Goal: Task Accomplishment & Management: Manage account settings

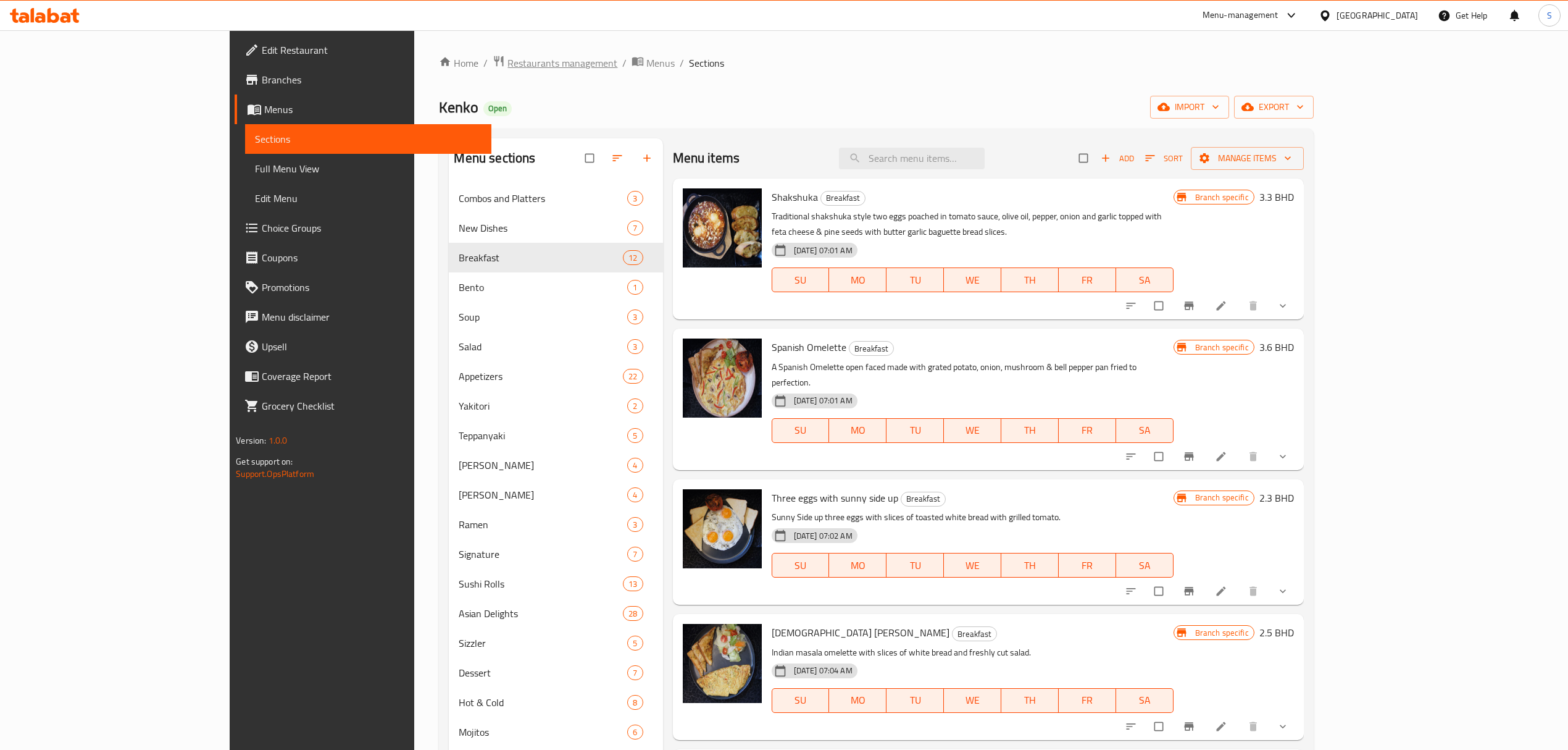
click at [507, 60] on span "Restaurants management" at bounding box center [562, 63] width 109 height 15
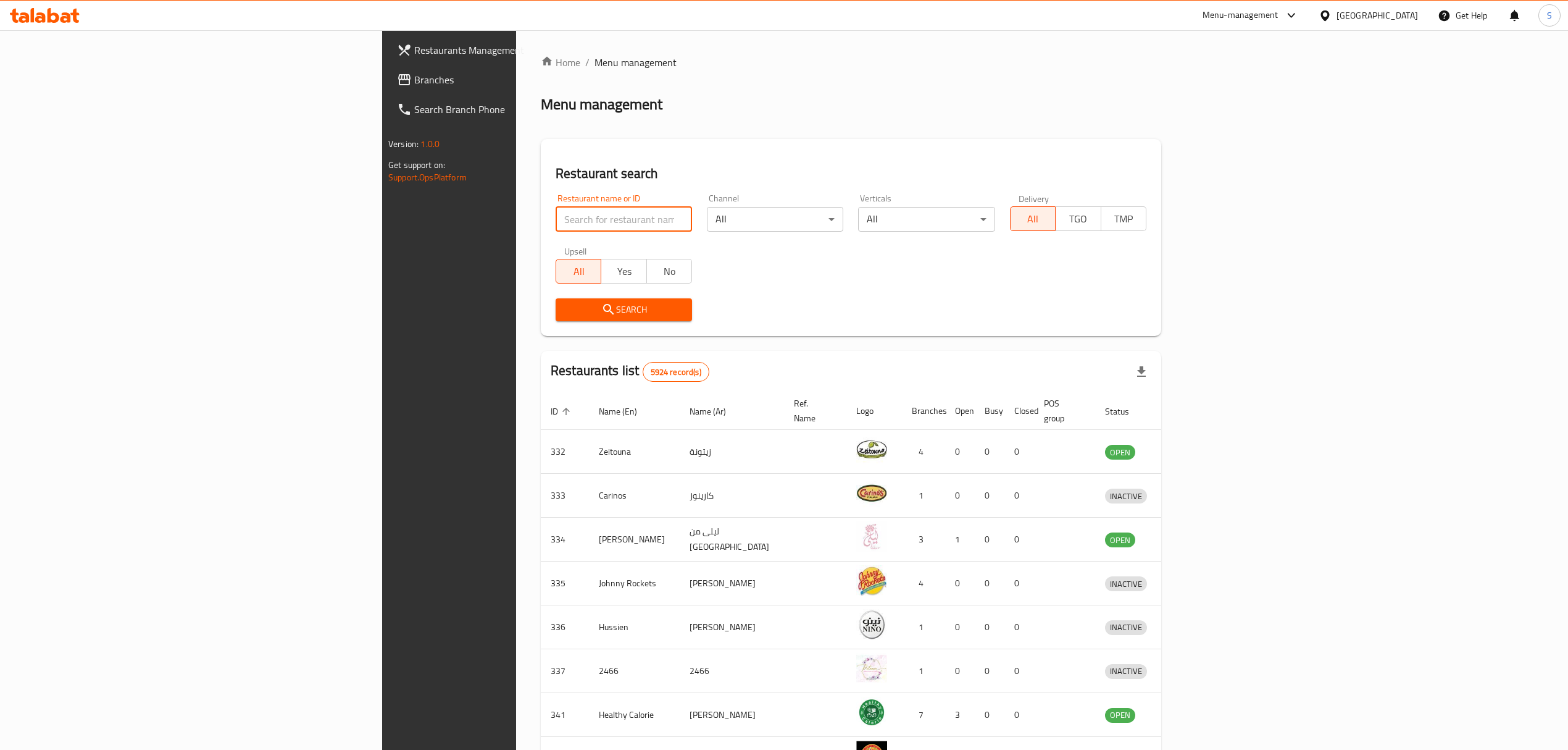
click at [559, 220] on input "search" at bounding box center [624, 219] width 137 height 25
type input "monster cookies"
click button "Search" at bounding box center [624, 309] width 137 height 23
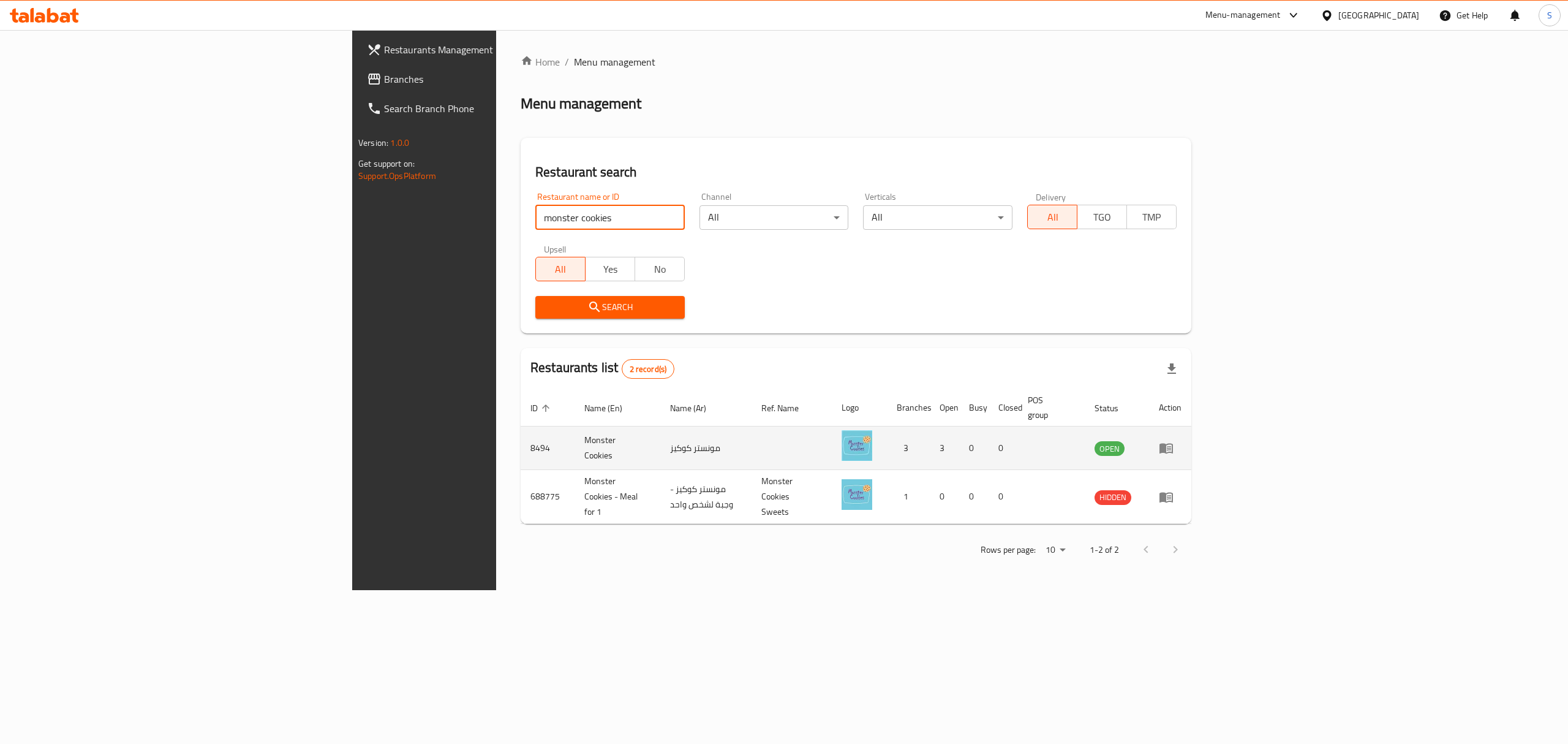
click at [1174, 441] on icon "enhanced table" at bounding box center [1166, 448] width 14 height 14
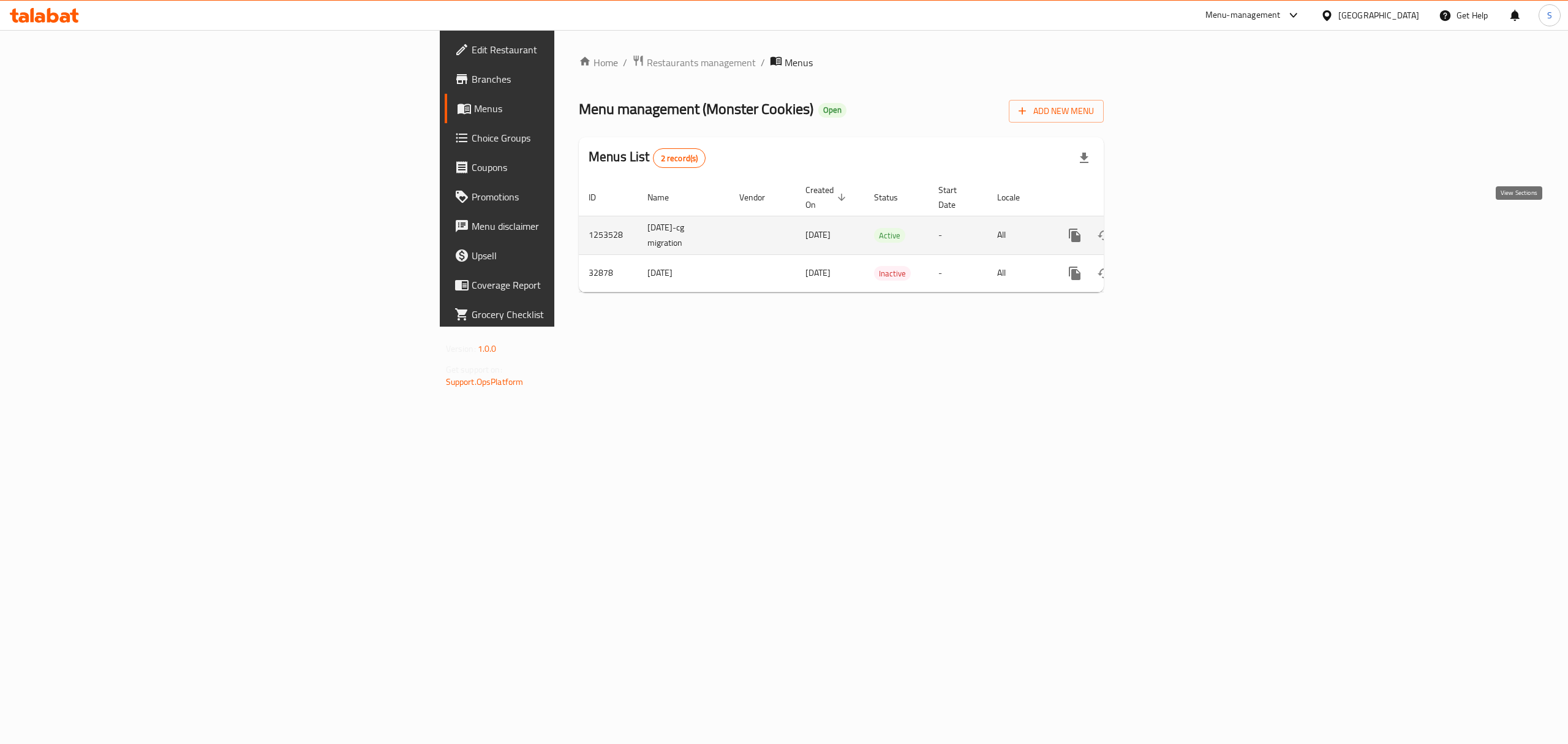
click at [1170, 228] on icon "enhanced table" at bounding box center [1163, 235] width 14 height 14
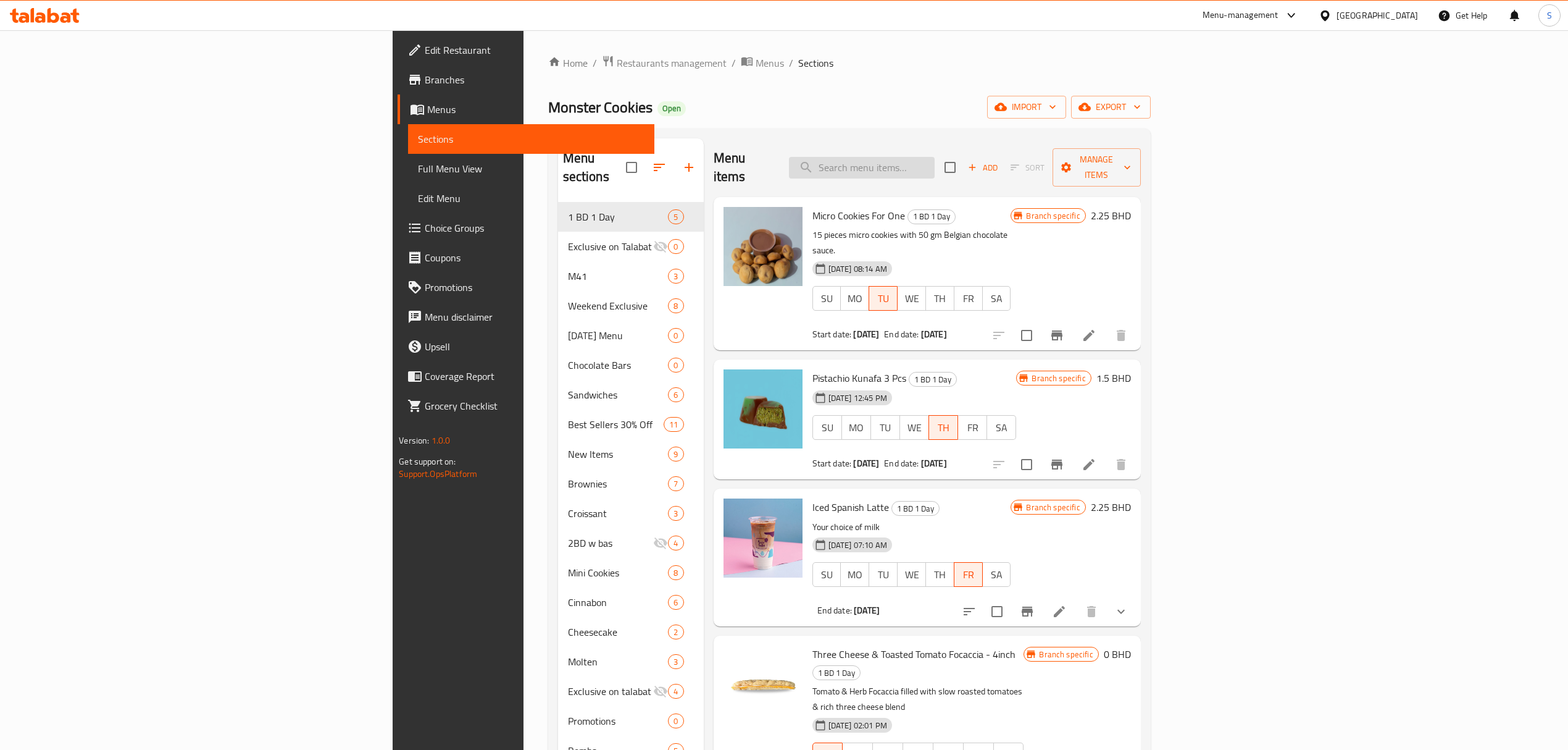
click at [935, 157] on input "search" at bounding box center [862, 168] width 146 height 22
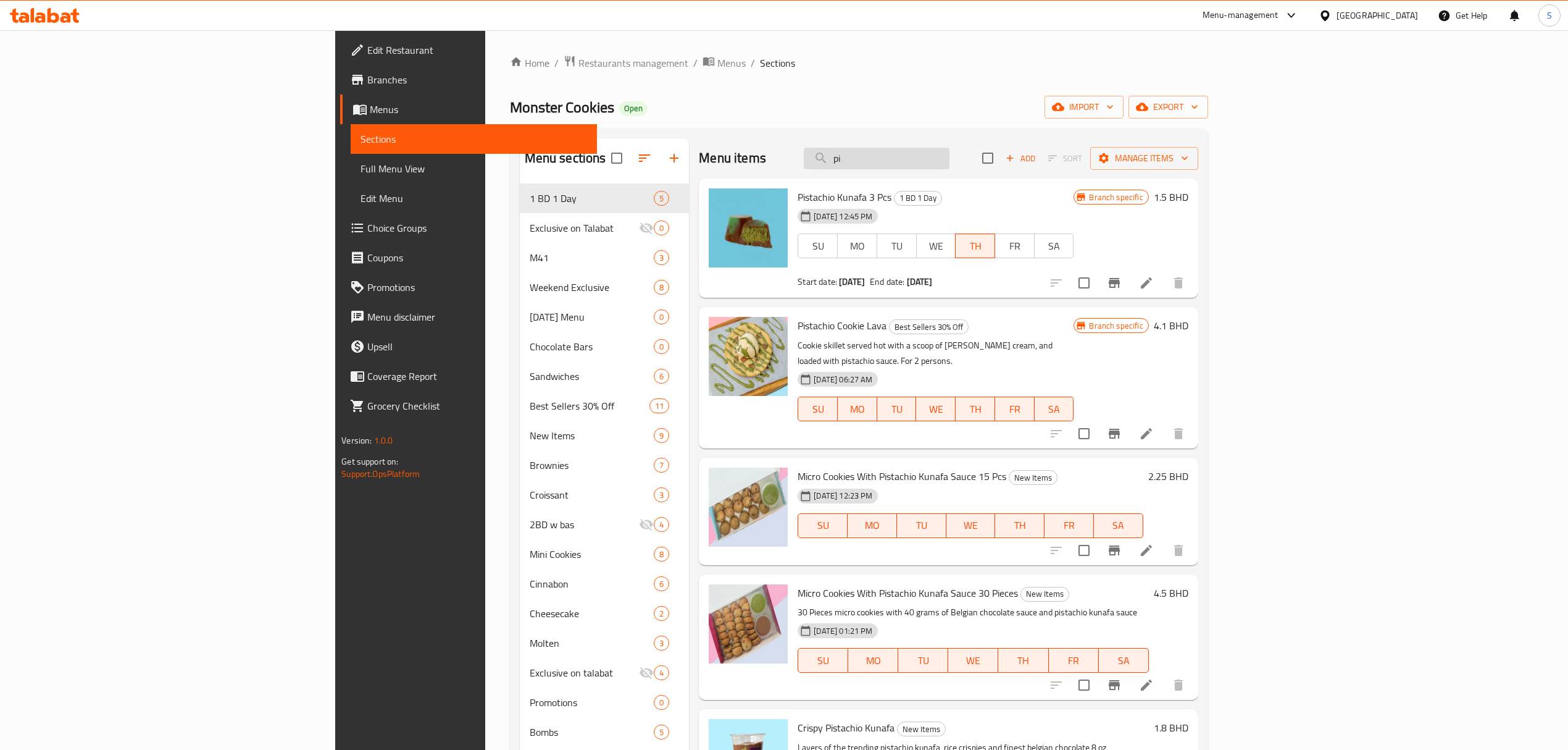
type input "p"
type input "j"
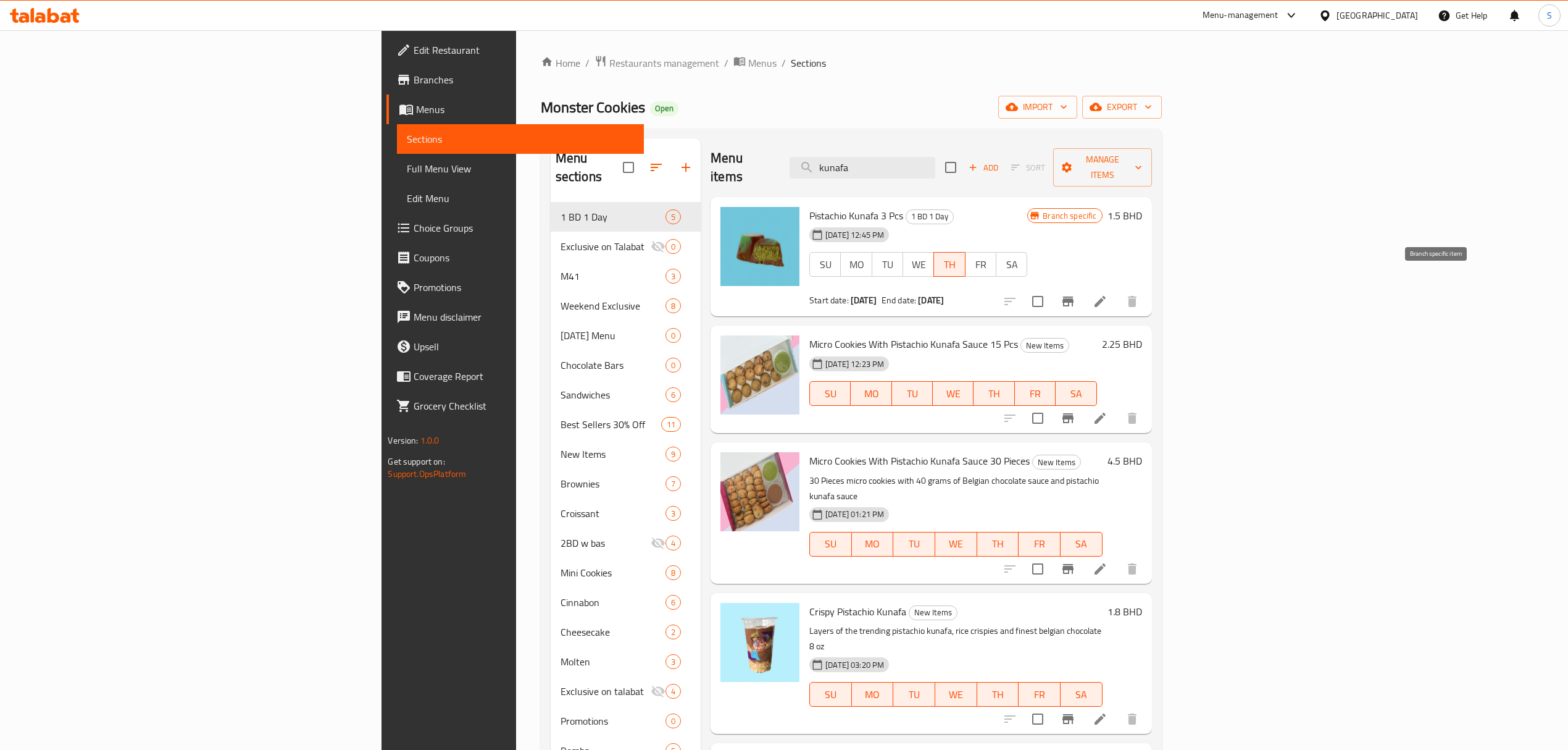
type input "kunafa"
click at [1074, 297] on icon "Branch-specific-item" at bounding box center [1068, 301] width 11 height 10
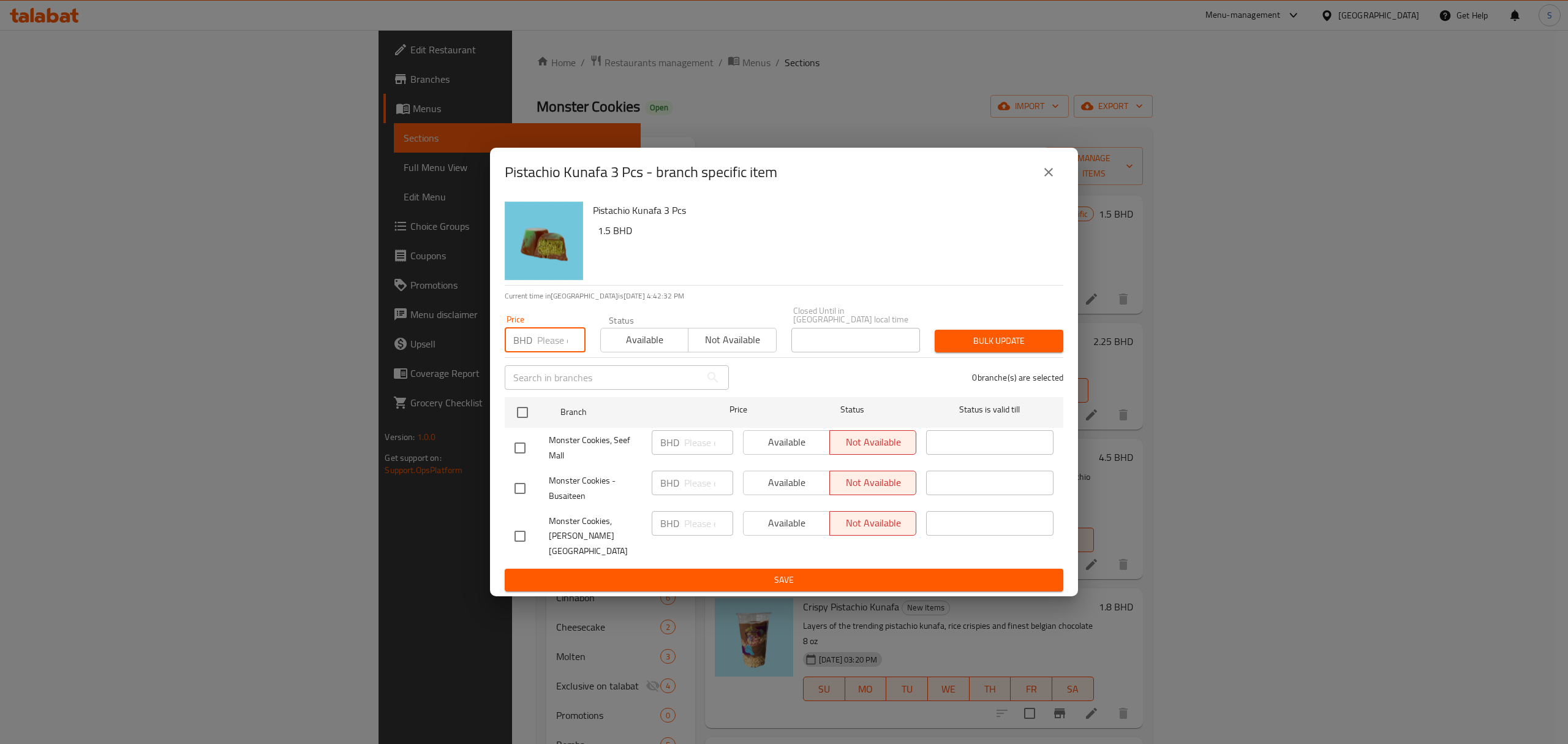
click at [550, 342] on input "number" at bounding box center [561, 339] width 48 height 24
type input "1.8"
click at [526, 415] on input "checkbox" at bounding box center [522, 412] width 25 height 25
checkbox input "true"
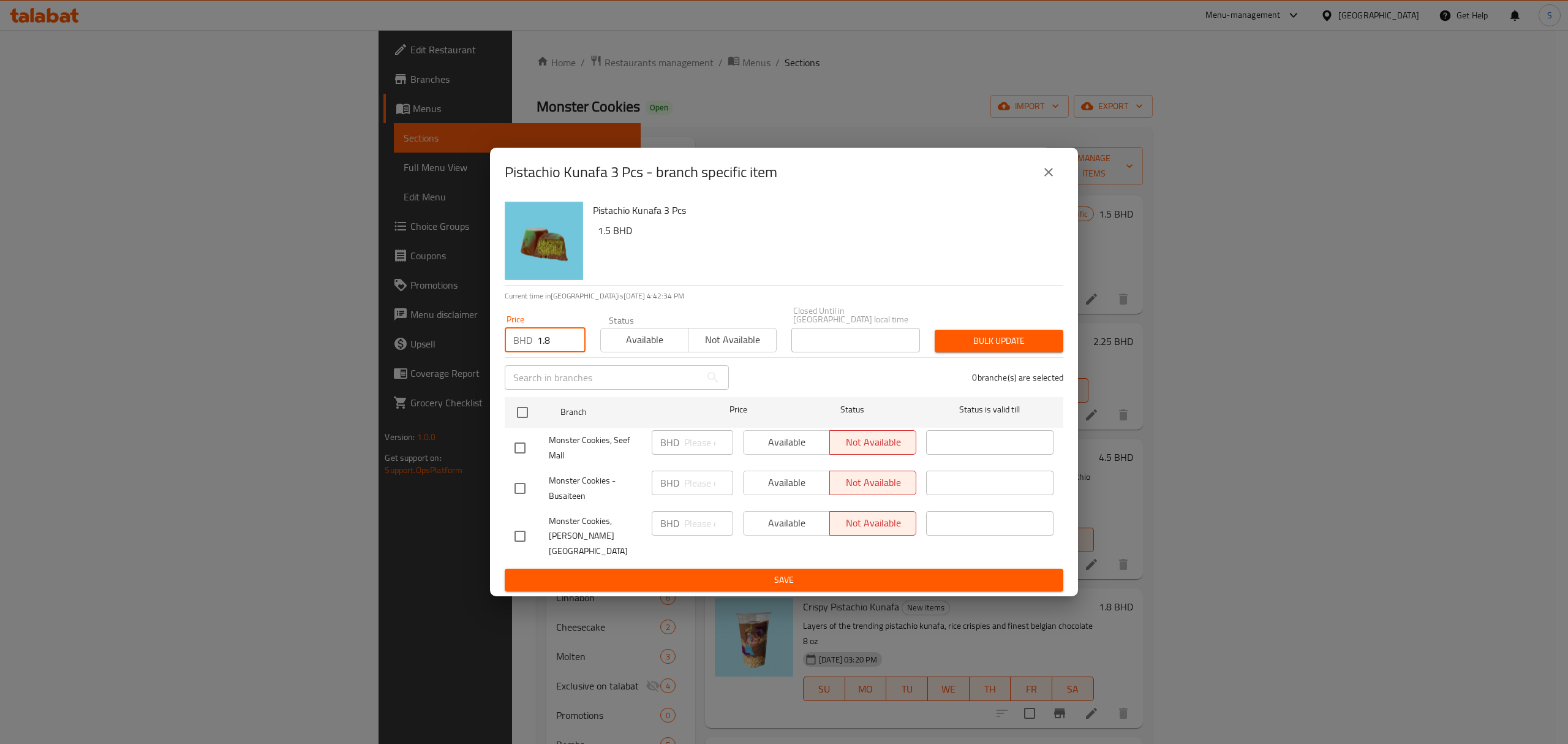
checkbox input "true"
click at [981, 346] on span "Bulk update" at bounding box center [999, 340] width 109 height 15
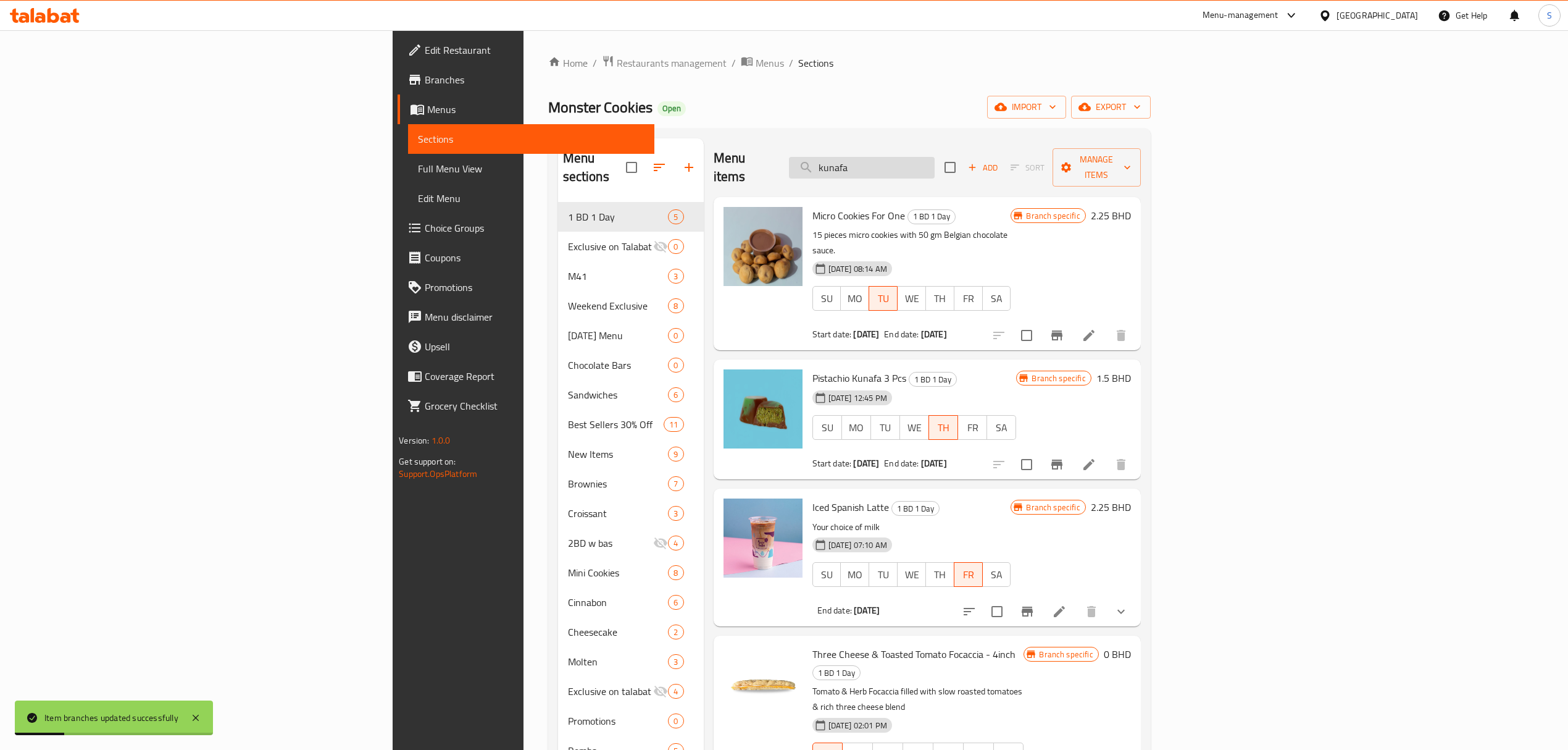
click at [935, 160] on input "kunafa" at bounding box center [862, 168] width 146 height 22
type input "kunafa"
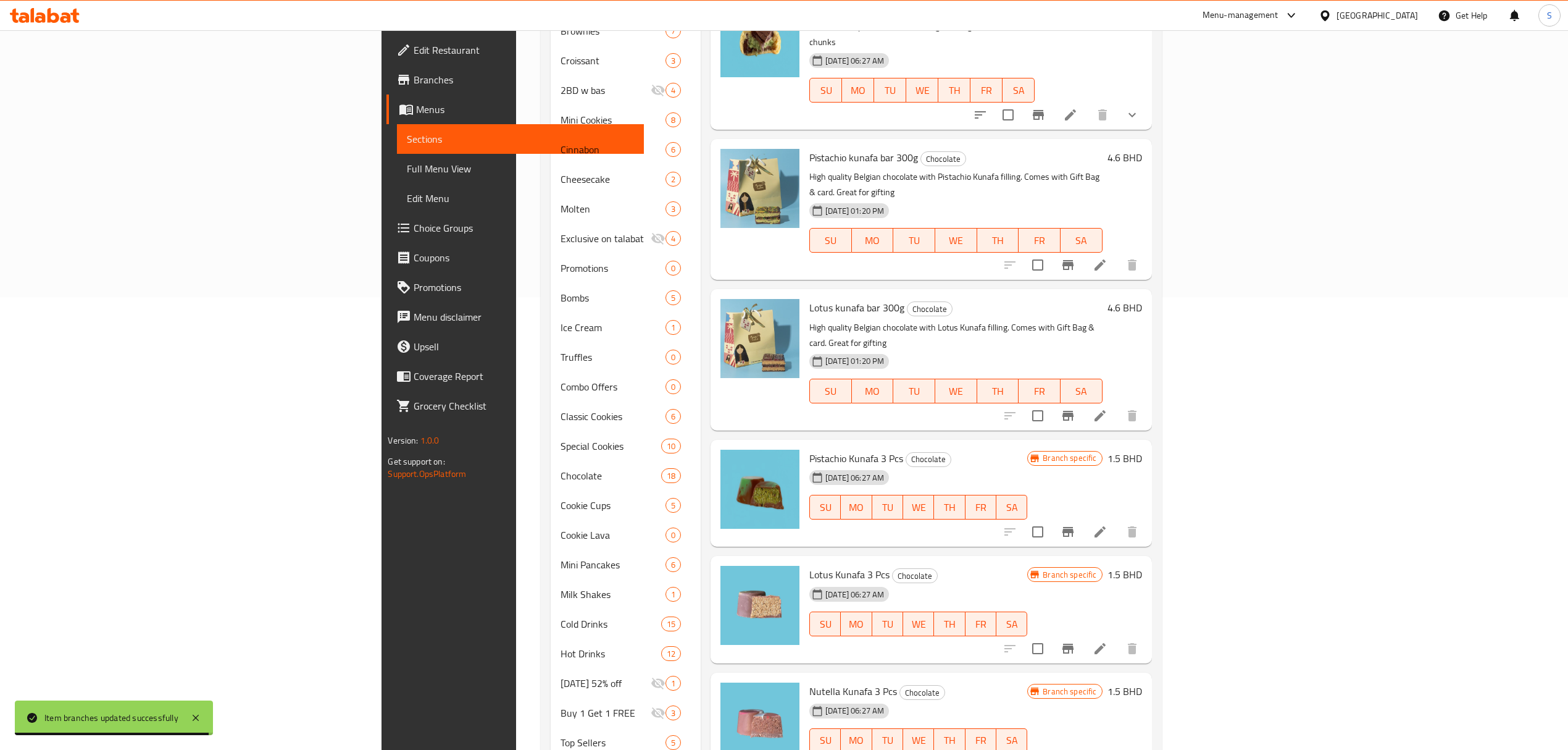
scroll to position [494, 0]
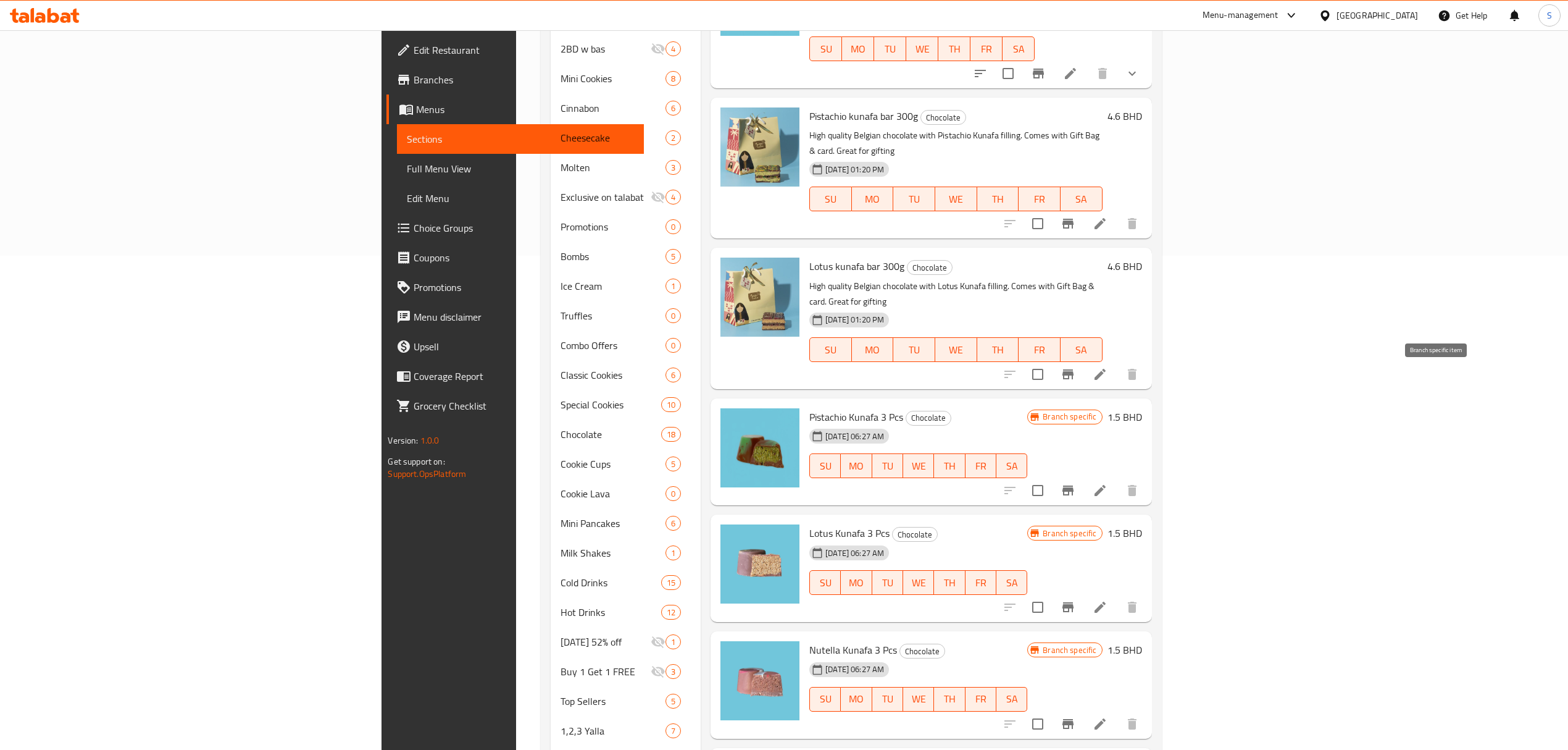
click at [1075, 483] on icon "Branch-specific-item" at bounding box center [1068, 490] width 15 height 15
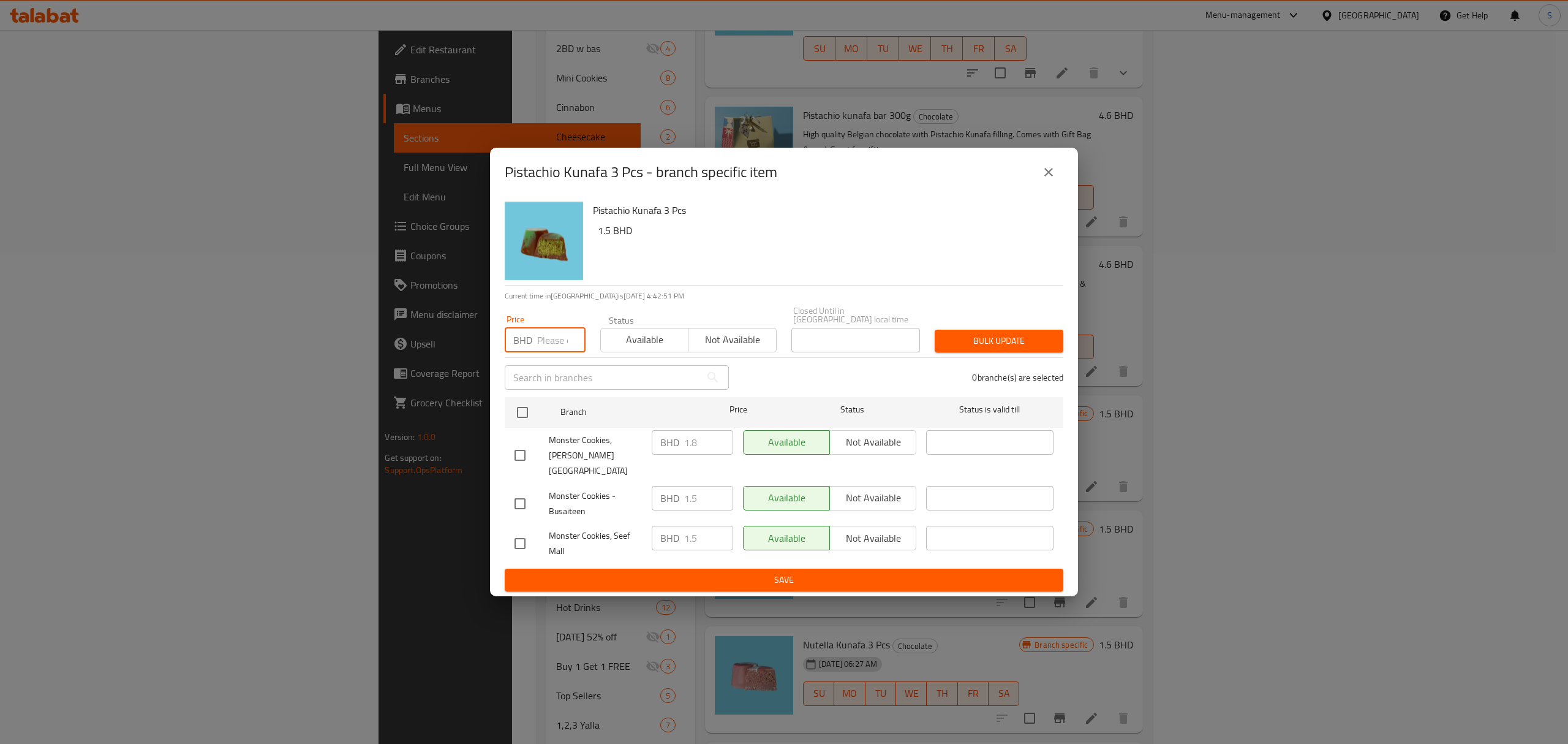
click at [551, 343] on input "number" at bounding box center [561, 339] width 48 height 24
type input "1.8"
click at [520, 413] on input "checkbox" at bounding box center [522, 412] width 25 height 25
checkbox input "true"
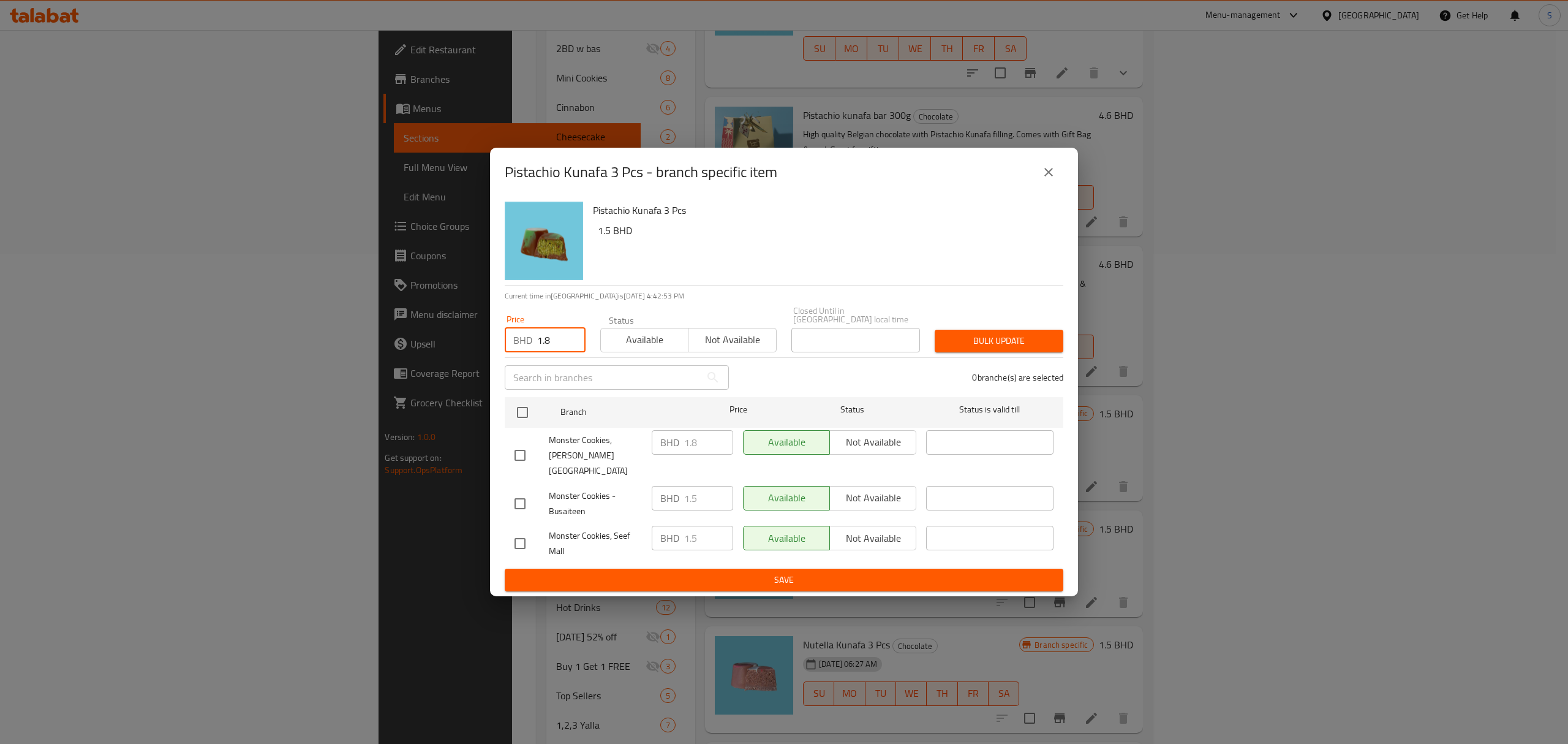
checkbox input "true"
click at [984, 344] on span "Bulk update" at bounding box center [999, 340] width 109 height 15
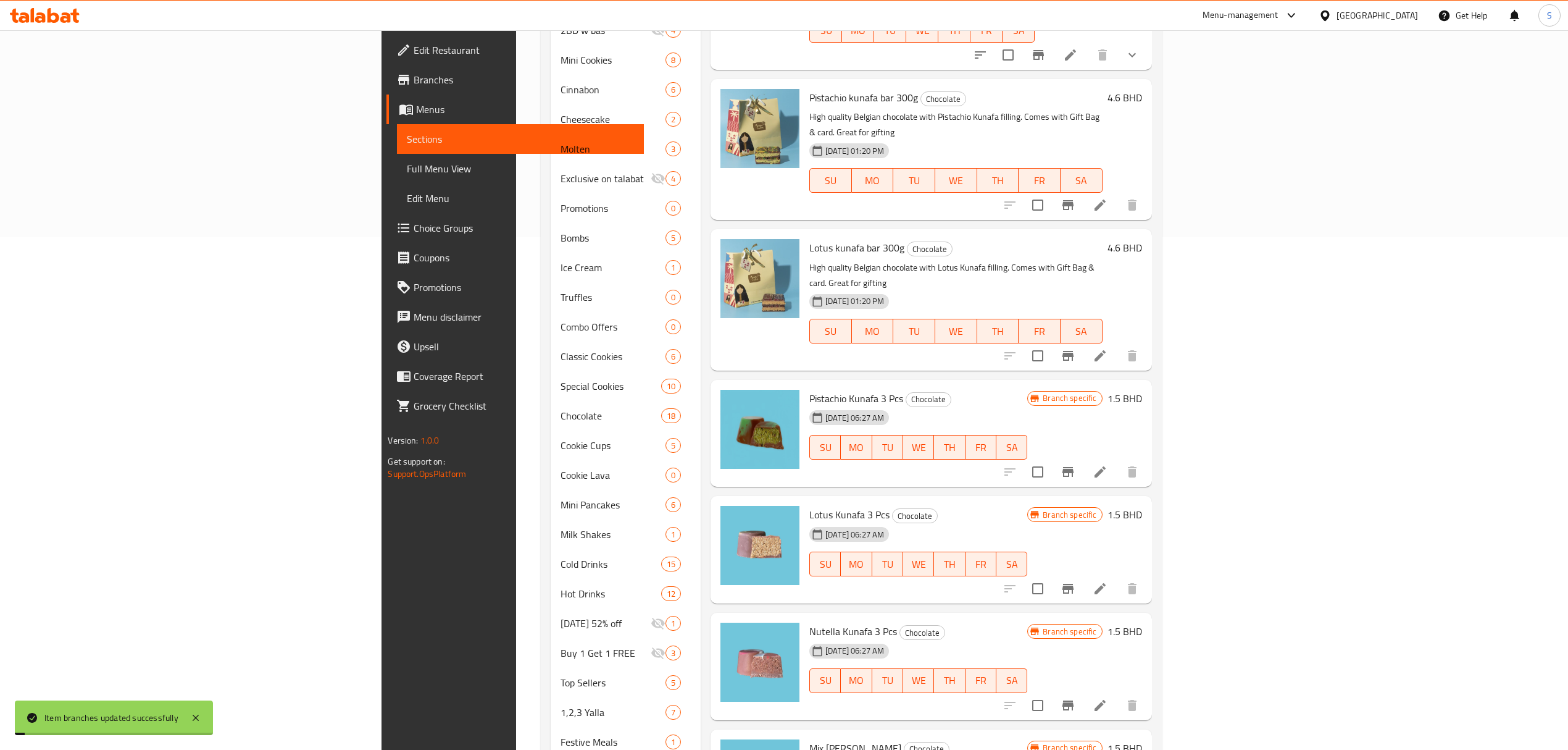
scroll to position [541, 0]
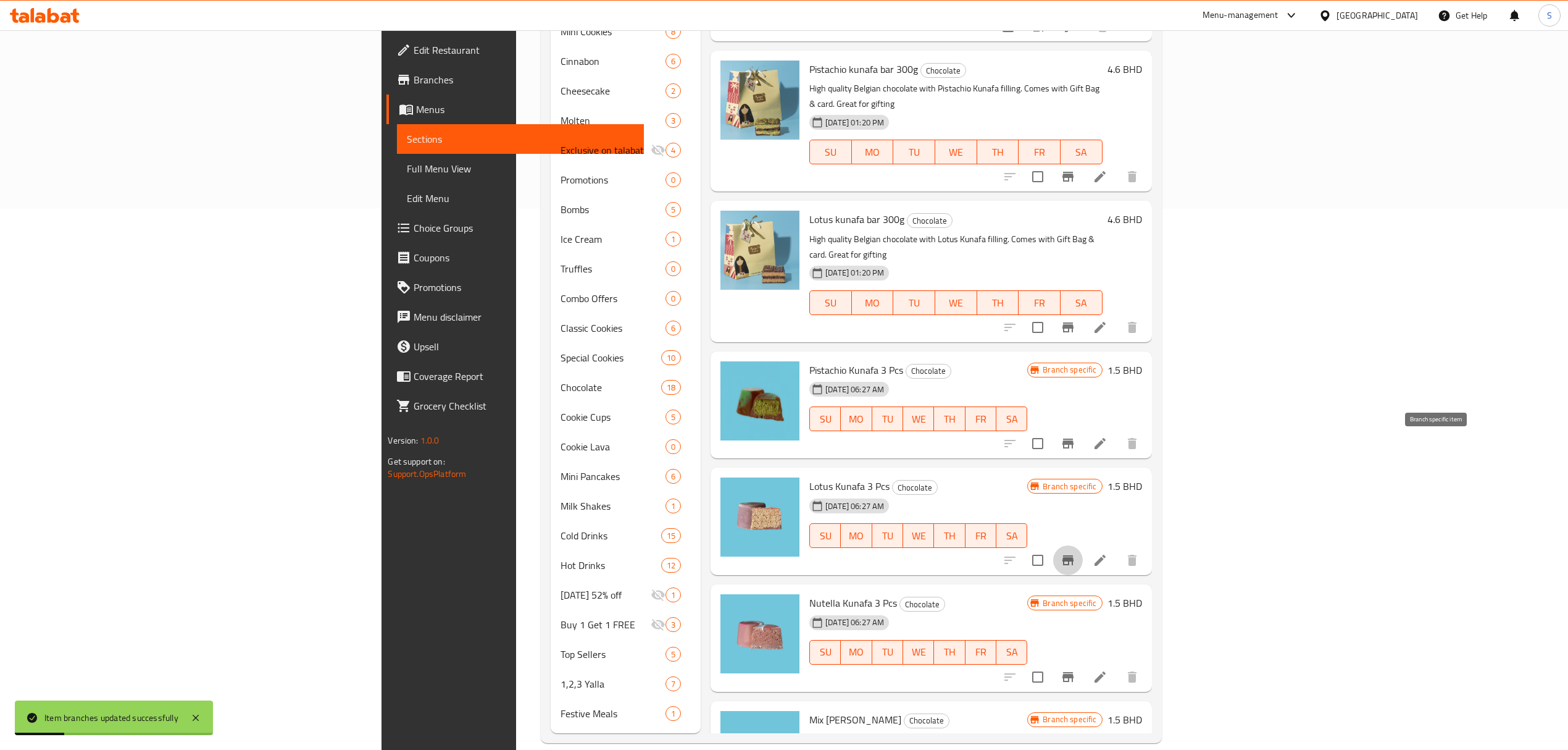
click at [1074, 555] on icon "Branch-specific-item" at bounding box center [1068, 559] width 11 height 10
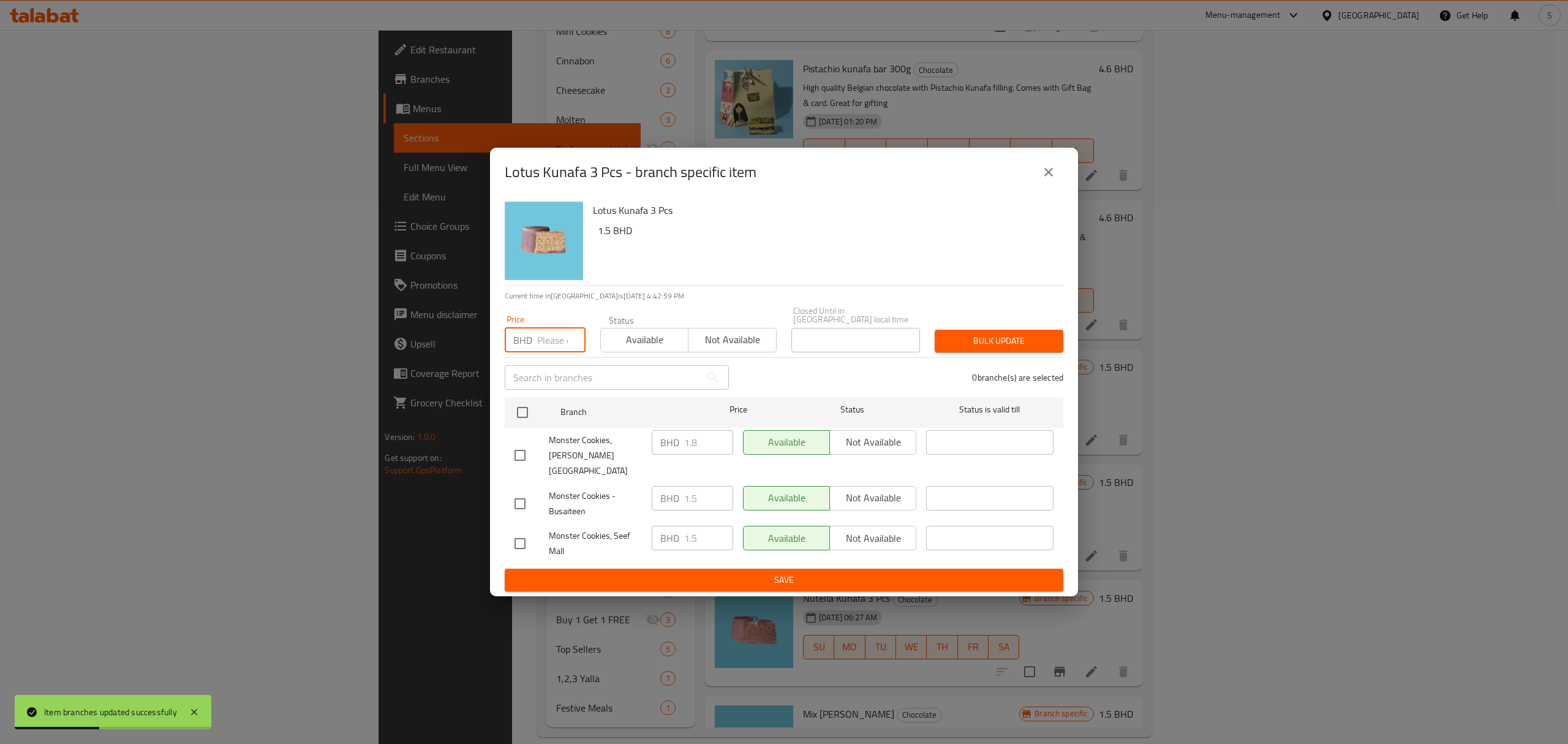
click at [555, 339] on input "number" at bounding box center [561, 339] width 48 height 24
type input "1.8"
click at [527, 418] on input "checkbox" at bounding box center [522, 412] width 25 height 25
checkbox input "true"
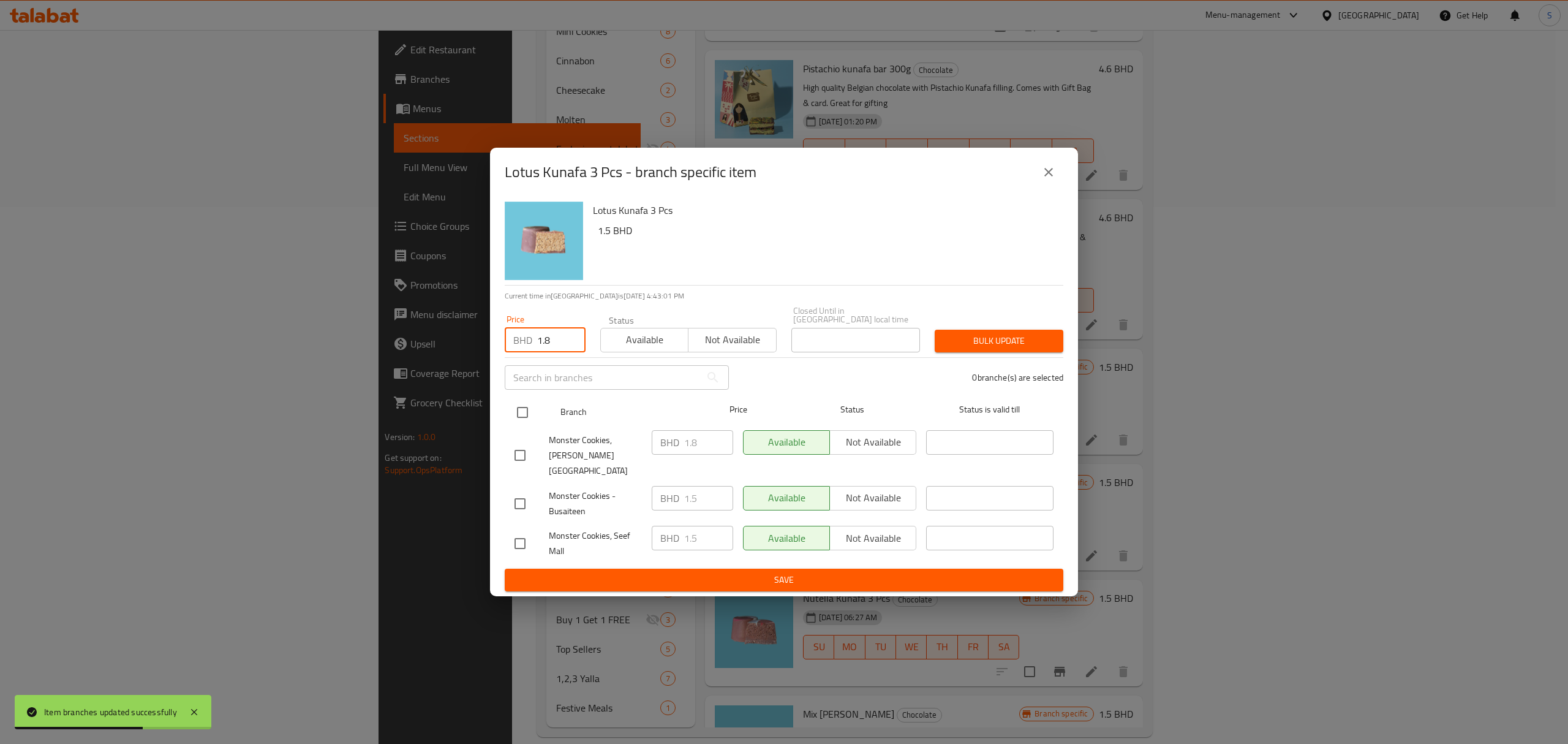
checkbox input "true"
drag, startPoint x: 558, startPoint y: 344, endPoint x: 505, endPoint y: 347, distance: 53.1
click at [502, 344] on div "Price BHD 1.8 Price" at bounding box center [546, 334] width 96 height 52
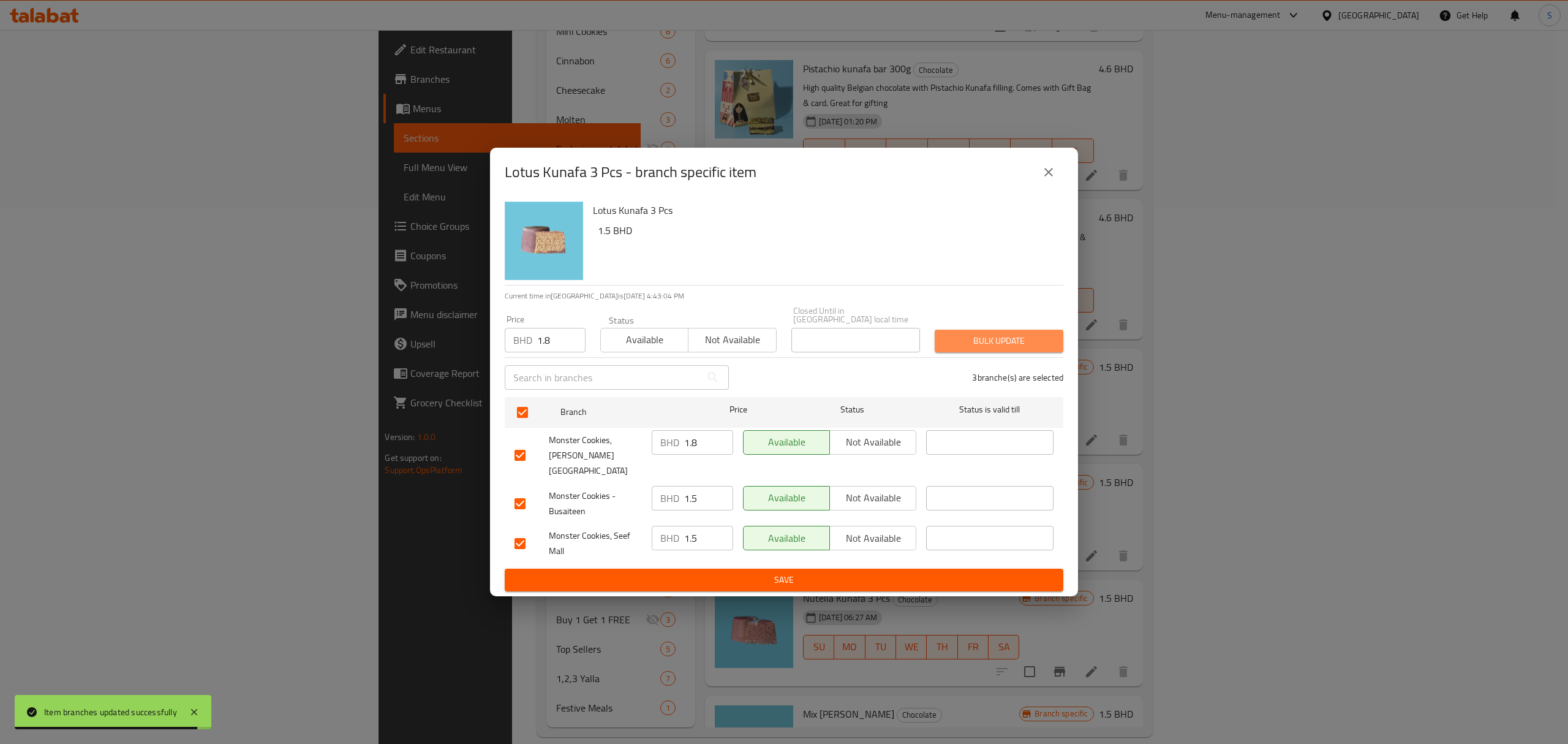
drag, startPoint x: 981, startPoint y: 344, endPoint x: 1074, endPoint y: 356, distance: 93.8
click at [983, 344] on span "Bulk update" at bounding box center [999, 340] width 109 height 15
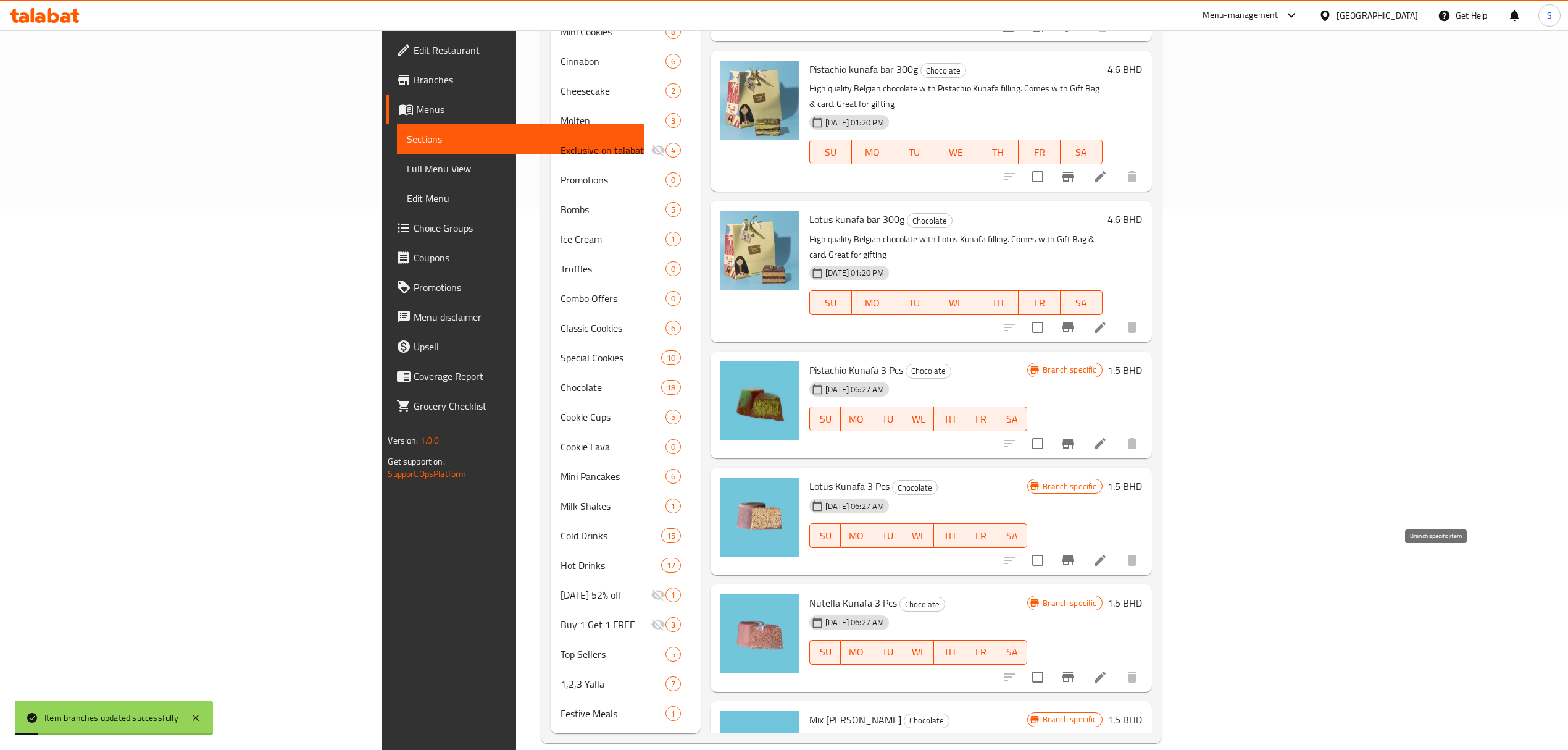
click at [1075, 670] on icon "Branch-specific-item" at bounding box center [1068, 677] width 15 height 15
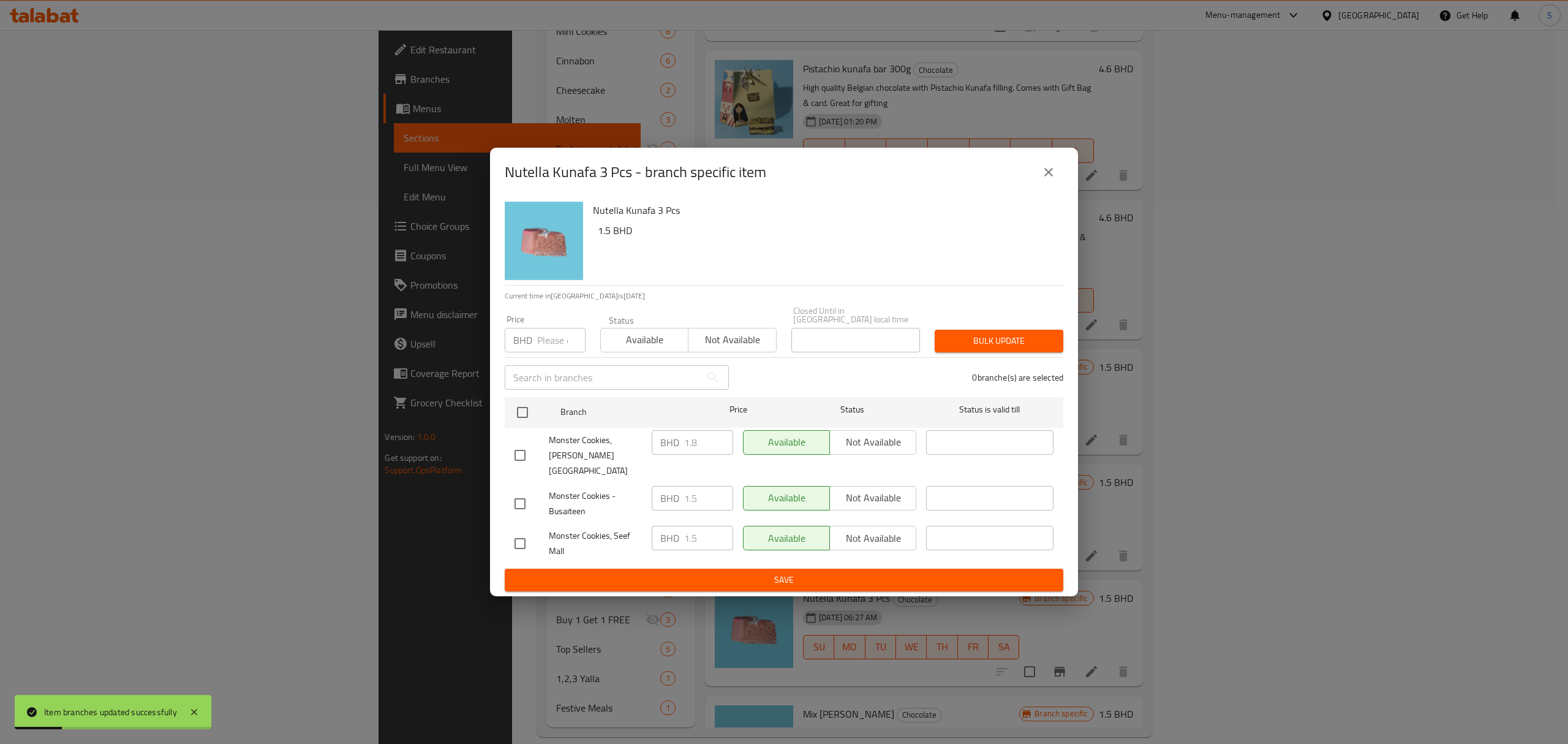
click at [548, 339] on input "number" at bounding box center [561, 339] width 48 height 24
paste input "1.8"
type input "1.8"
drag, startPoint x: 520, startPoint y: 416, endPoint x: 834, endPoint y: 368, distance: 317.6
click at [522, 416] on input "checkbox" at bounding box center [522, 412] width 25 height 25
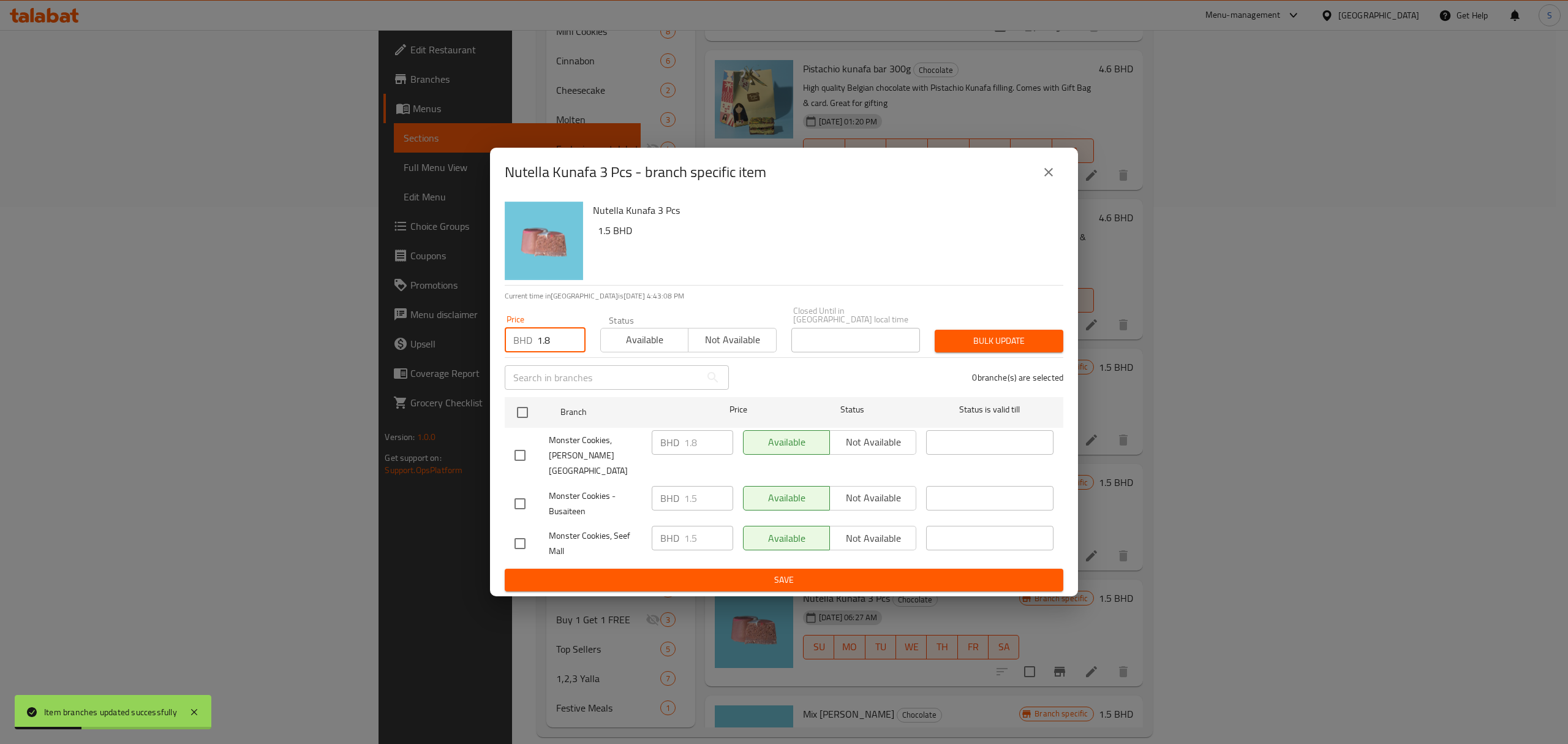
checkbox input "true"
click at [1030, 339] on span "Bulk update" at bounding box center [999, 340] width 109 height 15
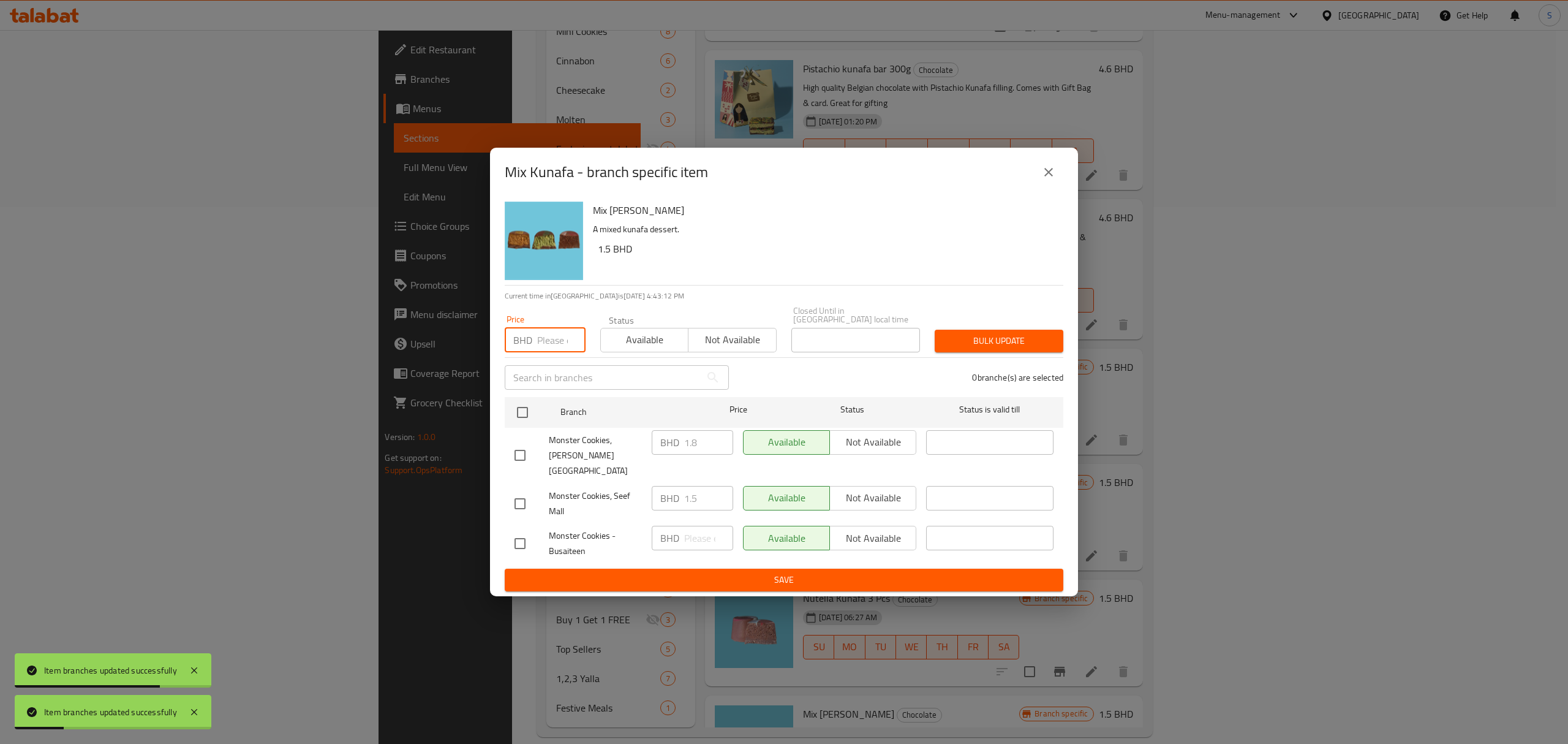
click at [546, 337] on input "number" at bounding box center [561, 339] width 48 height 24
paste input "1.8"
type input "1.8"
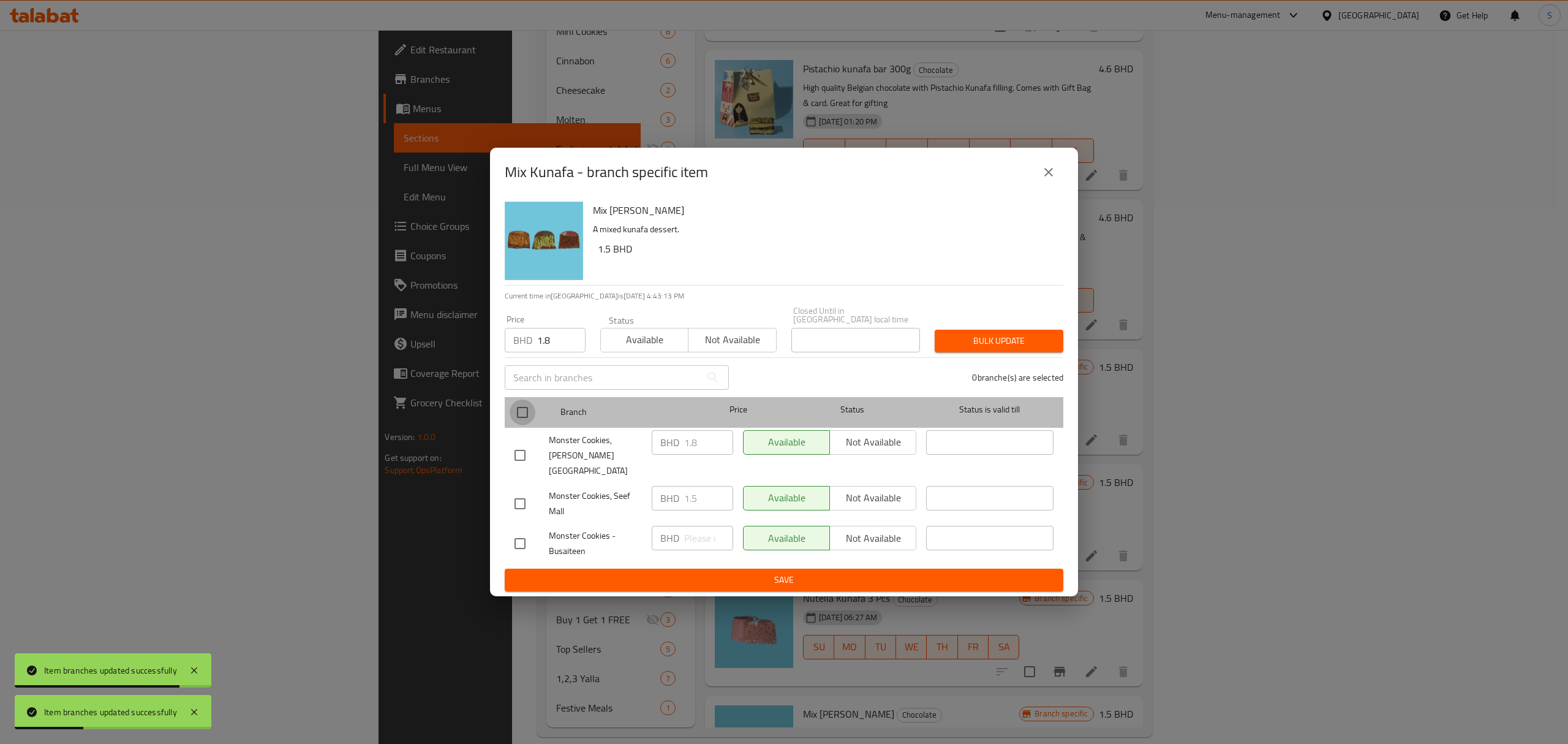
drag, startPoint x: 526, startPoint y: 412, endPoint x: 937, endPoint y: 352, distance: 415.4
click at [527, 412] on input "checkbox" at bounding box center [522, 412] width 25 height 25
checkbox input "true"
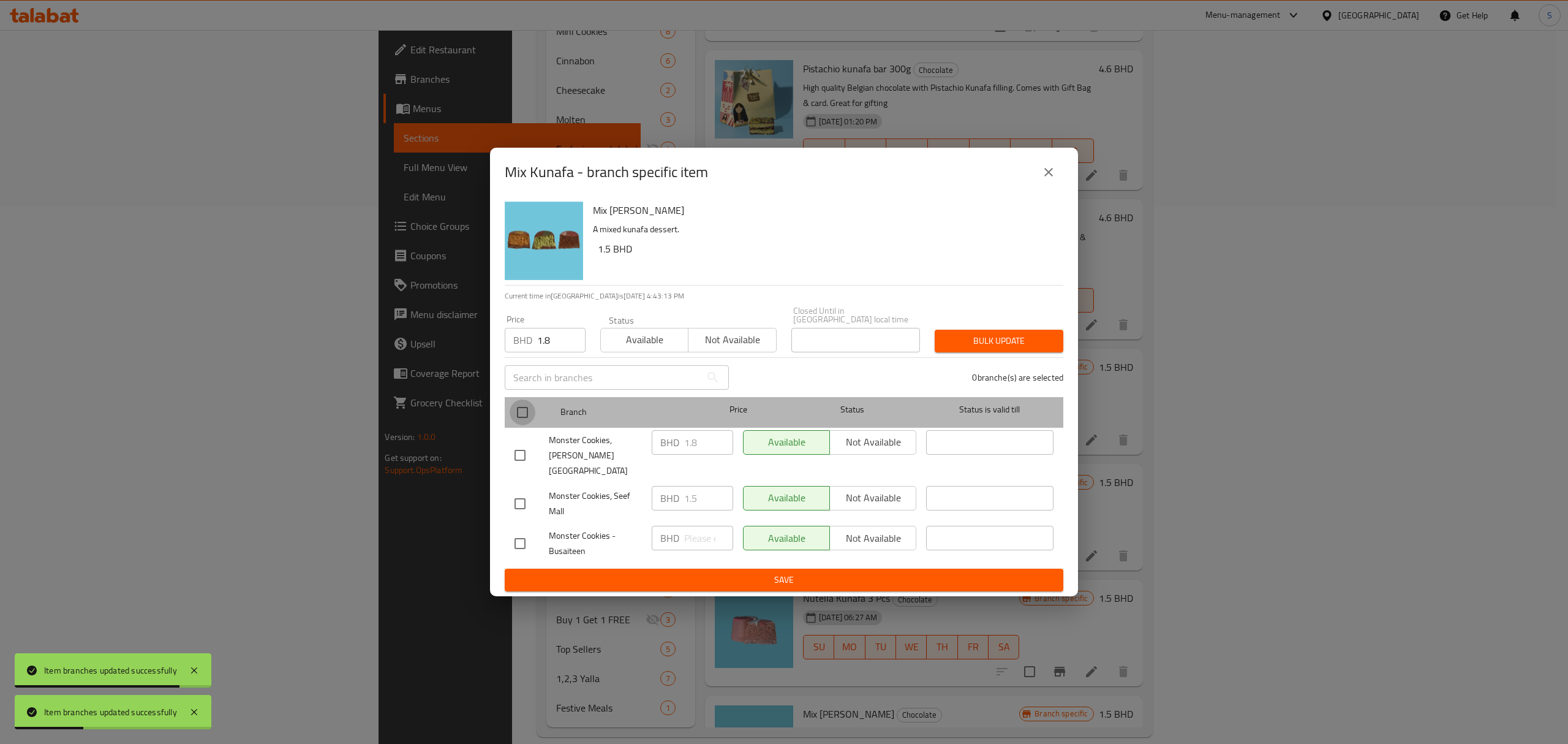
checkbox input "true"
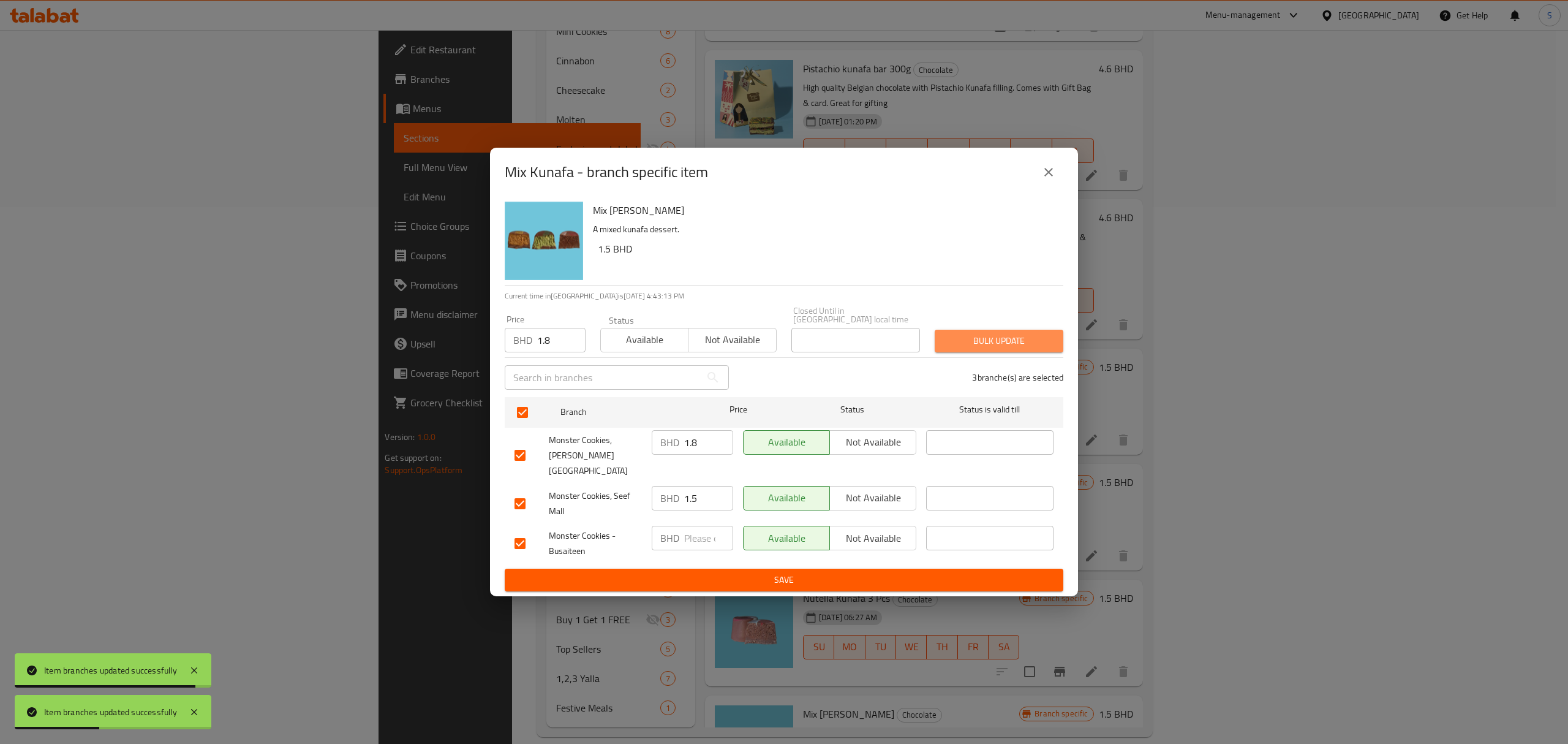
click at [1018, 339] on span "Bulk update" at bounding box center [999, 340] width 109 height 15
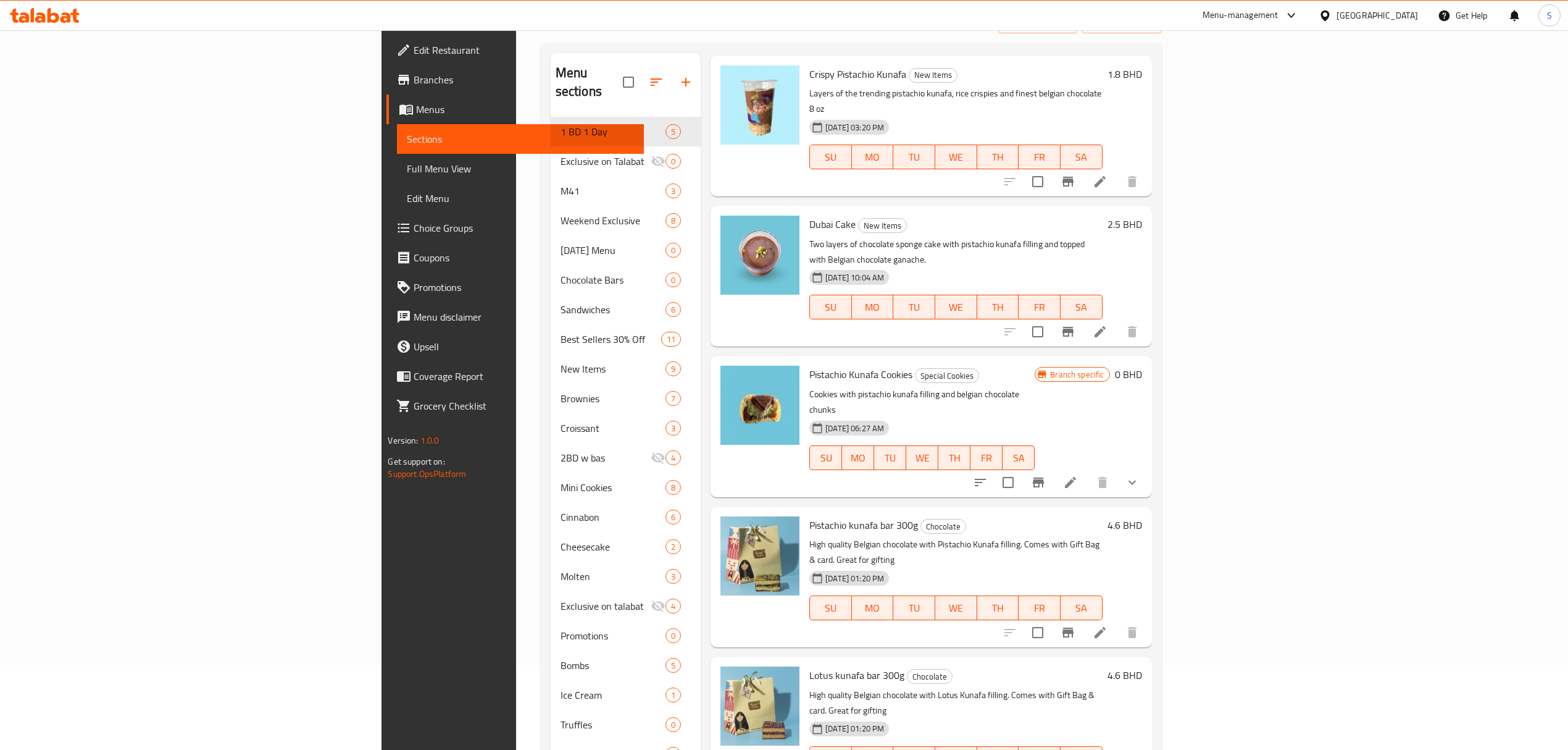
scroll to position [0, 0]
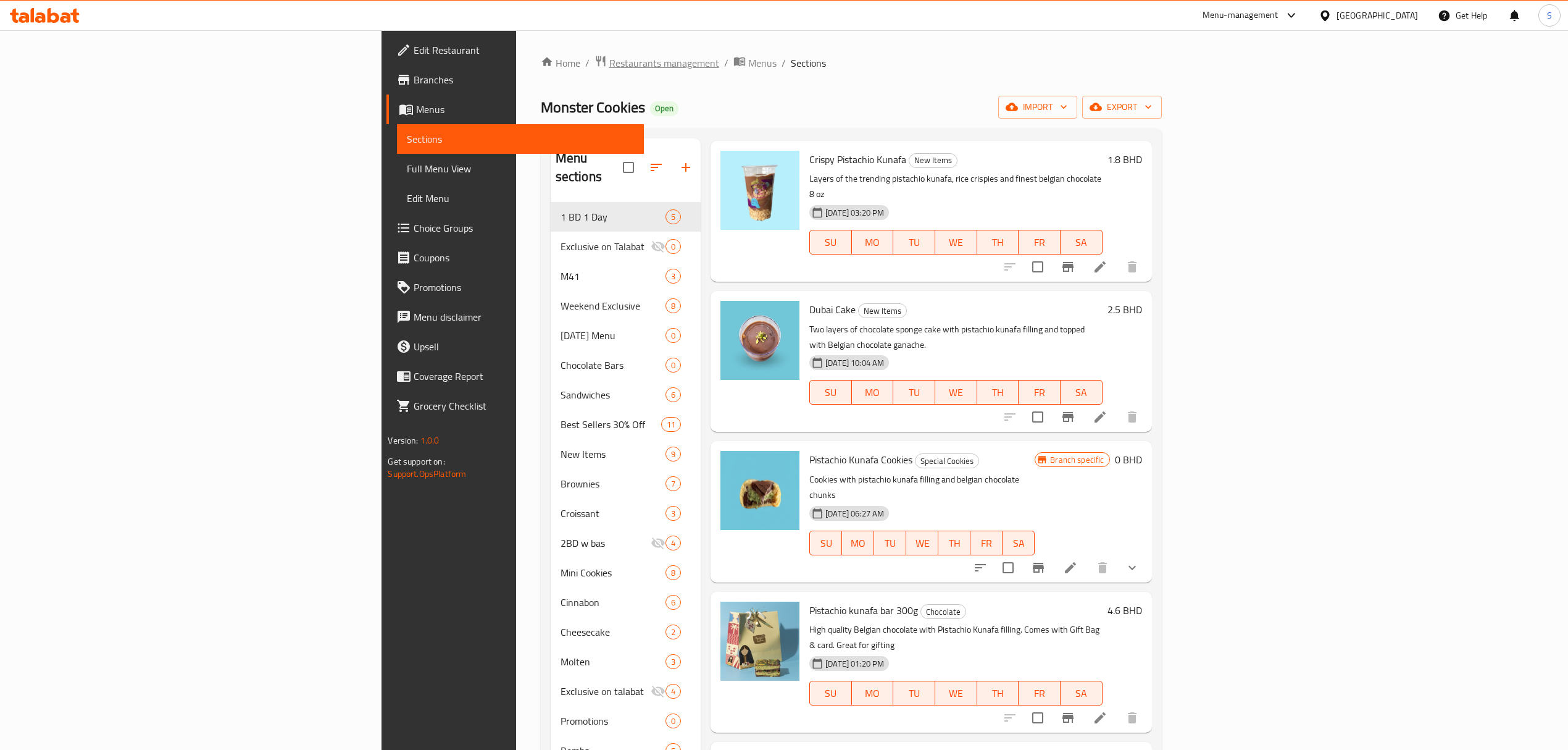
click at [609, 62] on span "Restaurants management" at bounding box center [664, 63] width 109 height 15
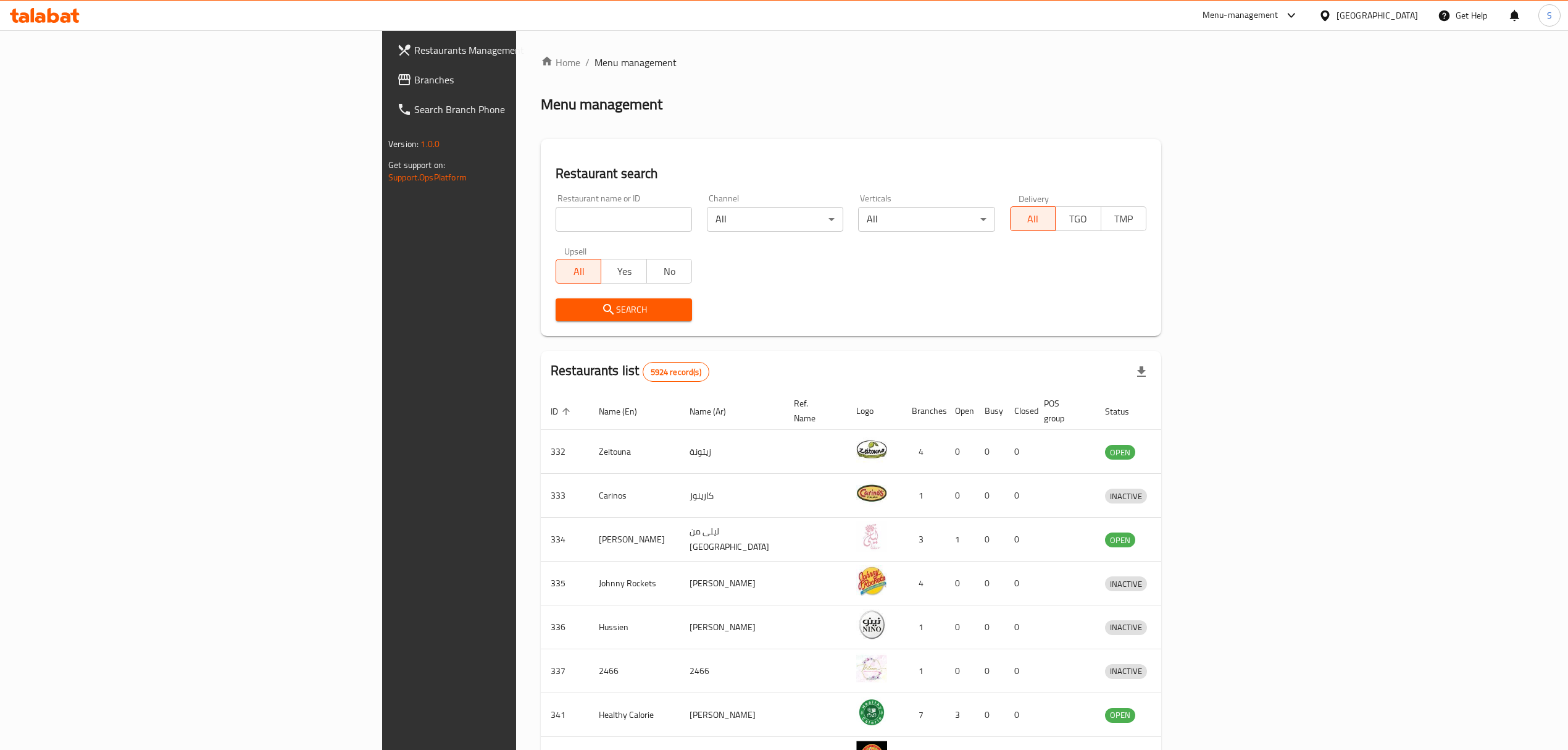
click at [556, 223] on input "search" at bounding box center [624, 219] width 137 height 25
type input "hash tag"
click at [566, 317] on span "Search" at bounding box center [624, 309] width 117 height 16
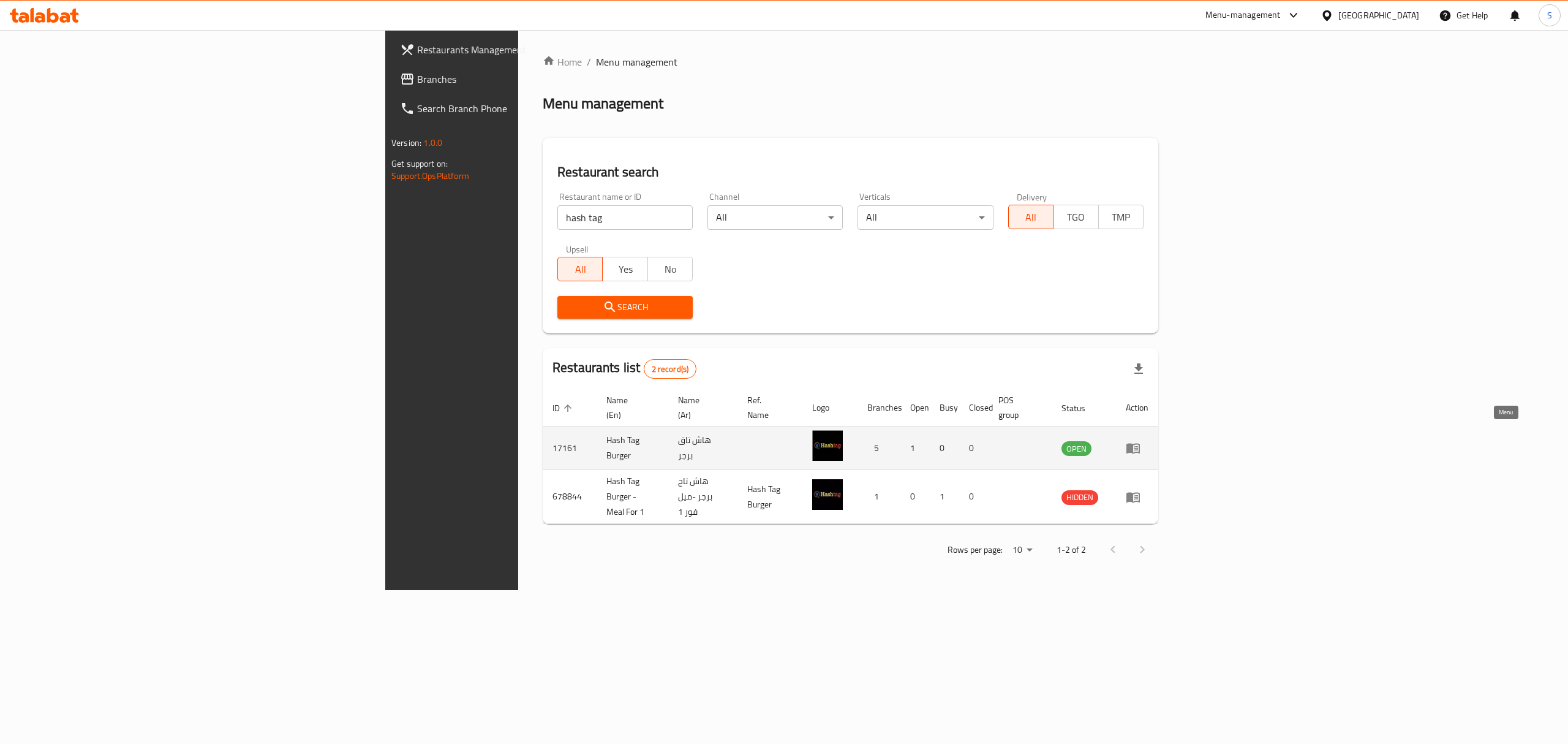
click at [1138, 446] on icon "enhanced table" at bounding box center [1136, 448] width 5 height 5
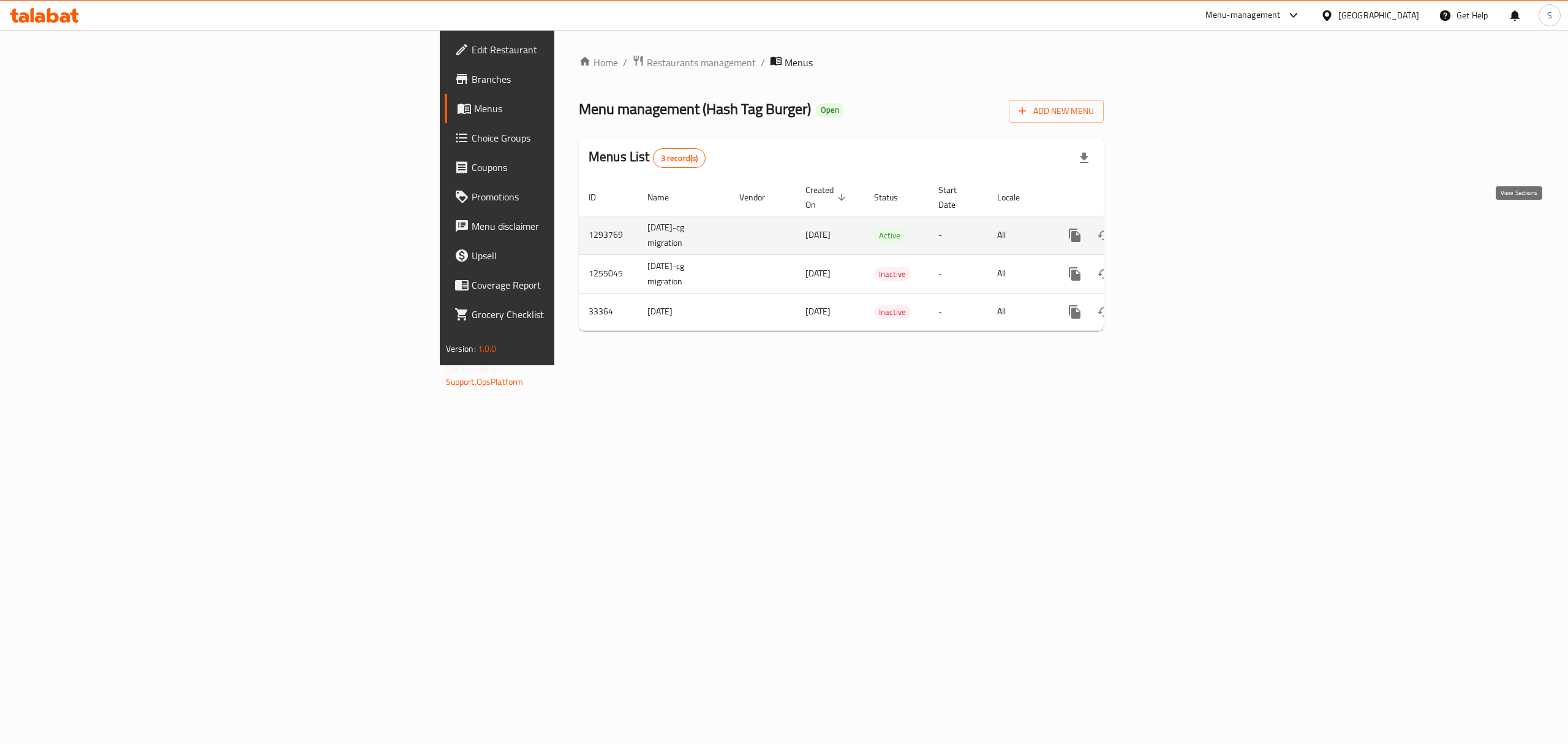
click at [1168, 230] on icon "enhanced table" at bounding box center [1163, 235] width 11 height 11
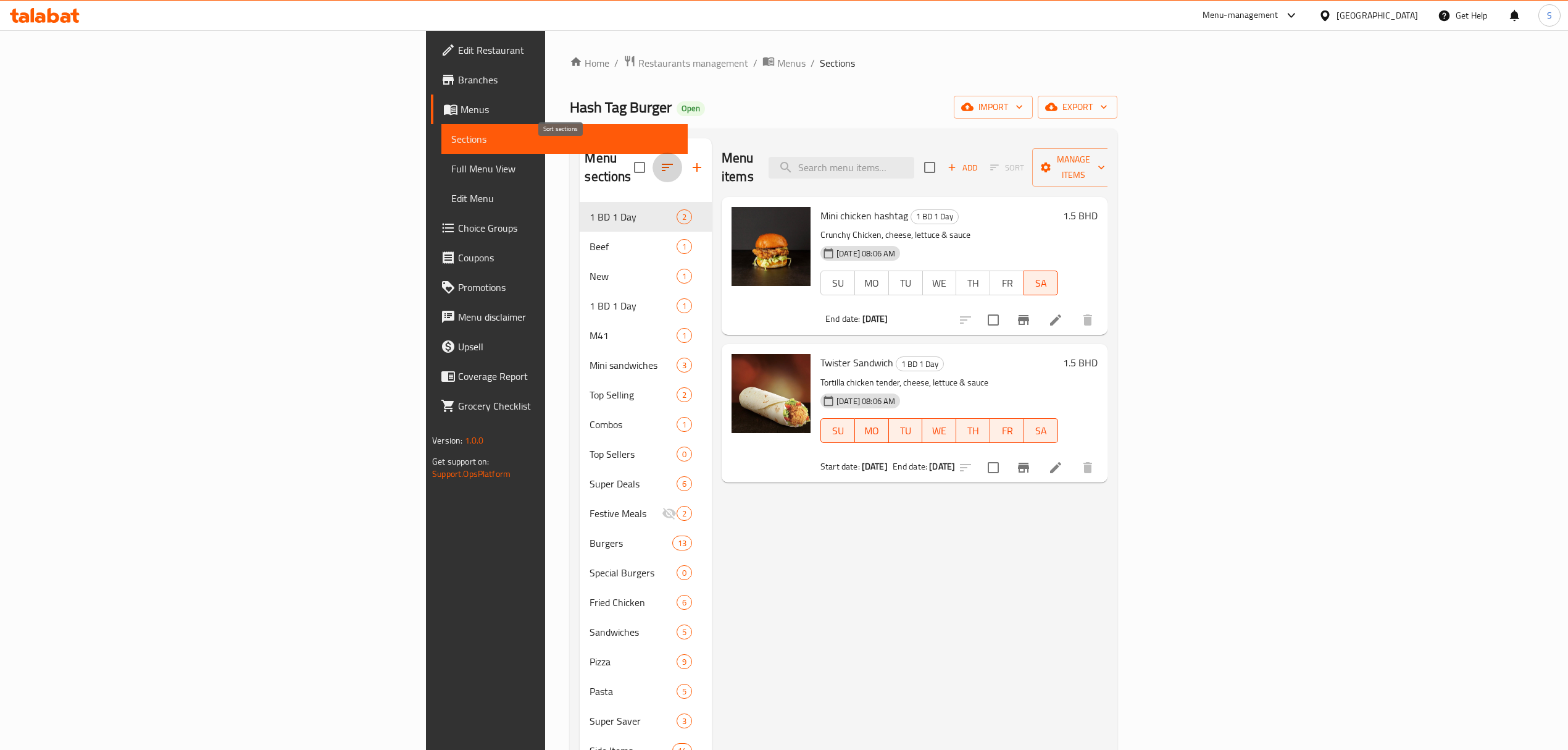
click at [662, 163] on icon "button" at bounding box center [668, 167] width 11 height 7
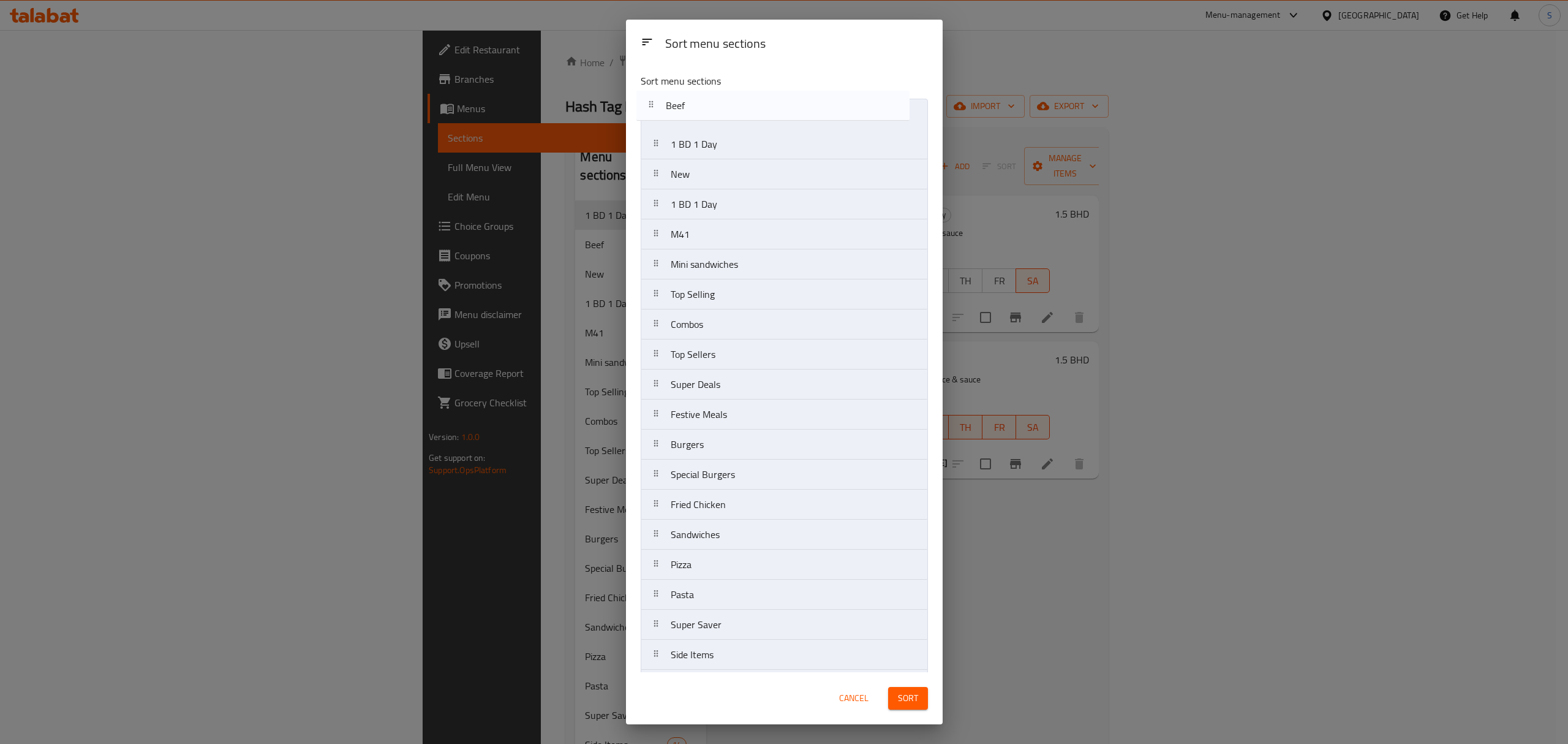
drag, startPoint x: 657, startPoint y: 145, endPoint x: 652, endPoint y: 101, distance: 44.3
click at [652, 101] on nav "1 BD 1 Day Beef New 1 BD 1 Day M41 Mini sandwiches Top Selling Combos Top Selle…" at bounding box center [784, 459] width 287 height 721
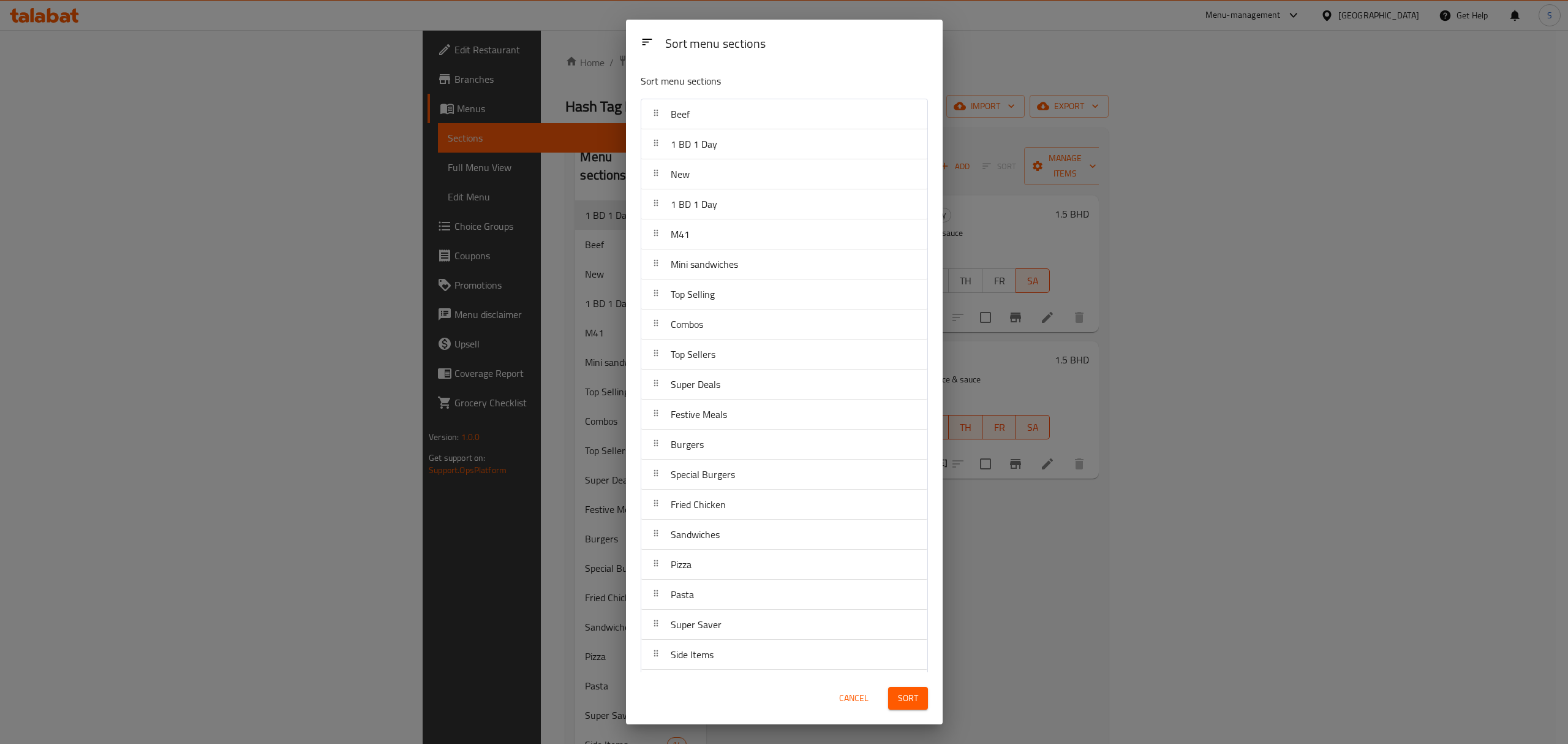
click at [848, 701] on span "Cancel" at bounding box center [853, 698] width 29 height 15
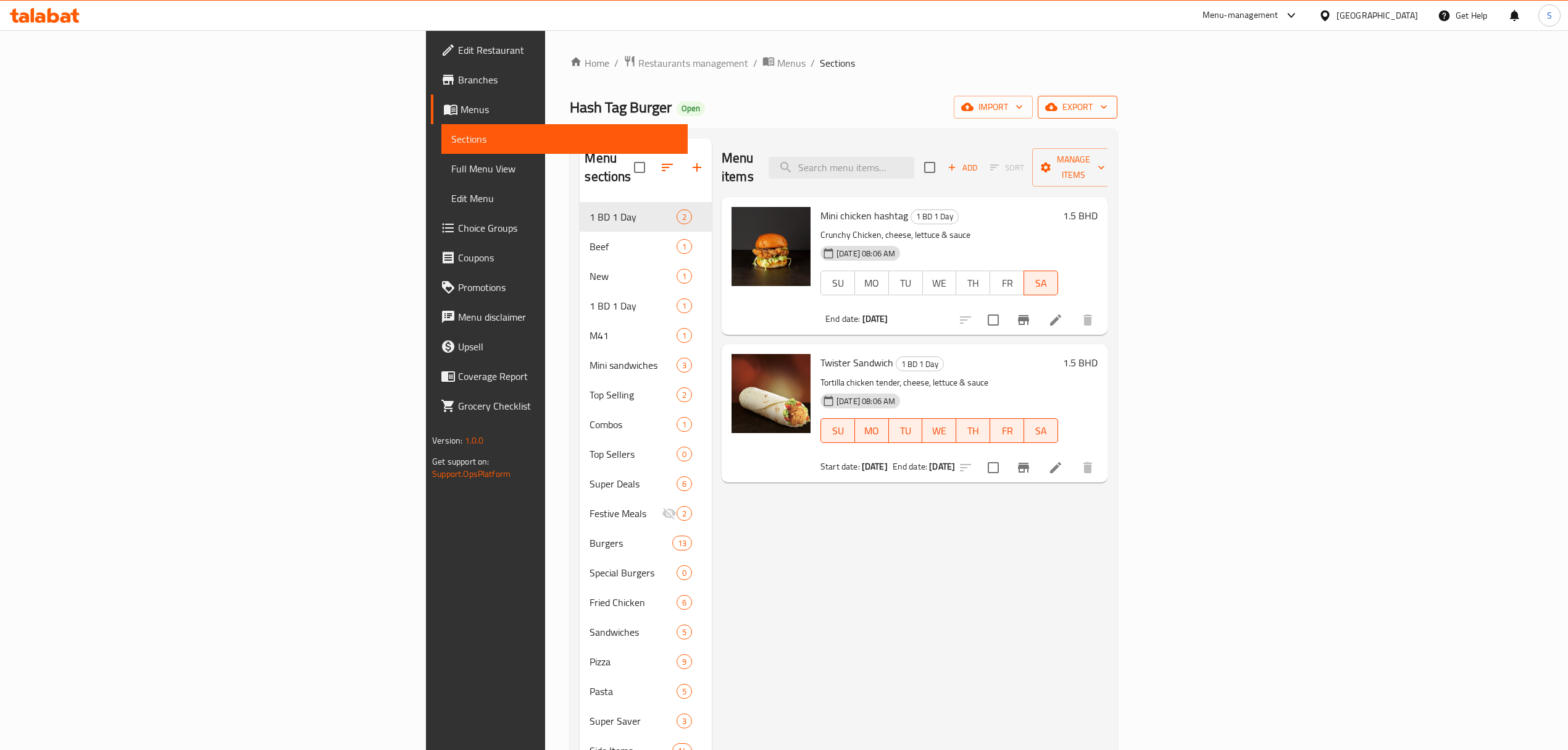
click at [1107, 109] on span "export" at bounding box center [1078, 107] width 60 height 16
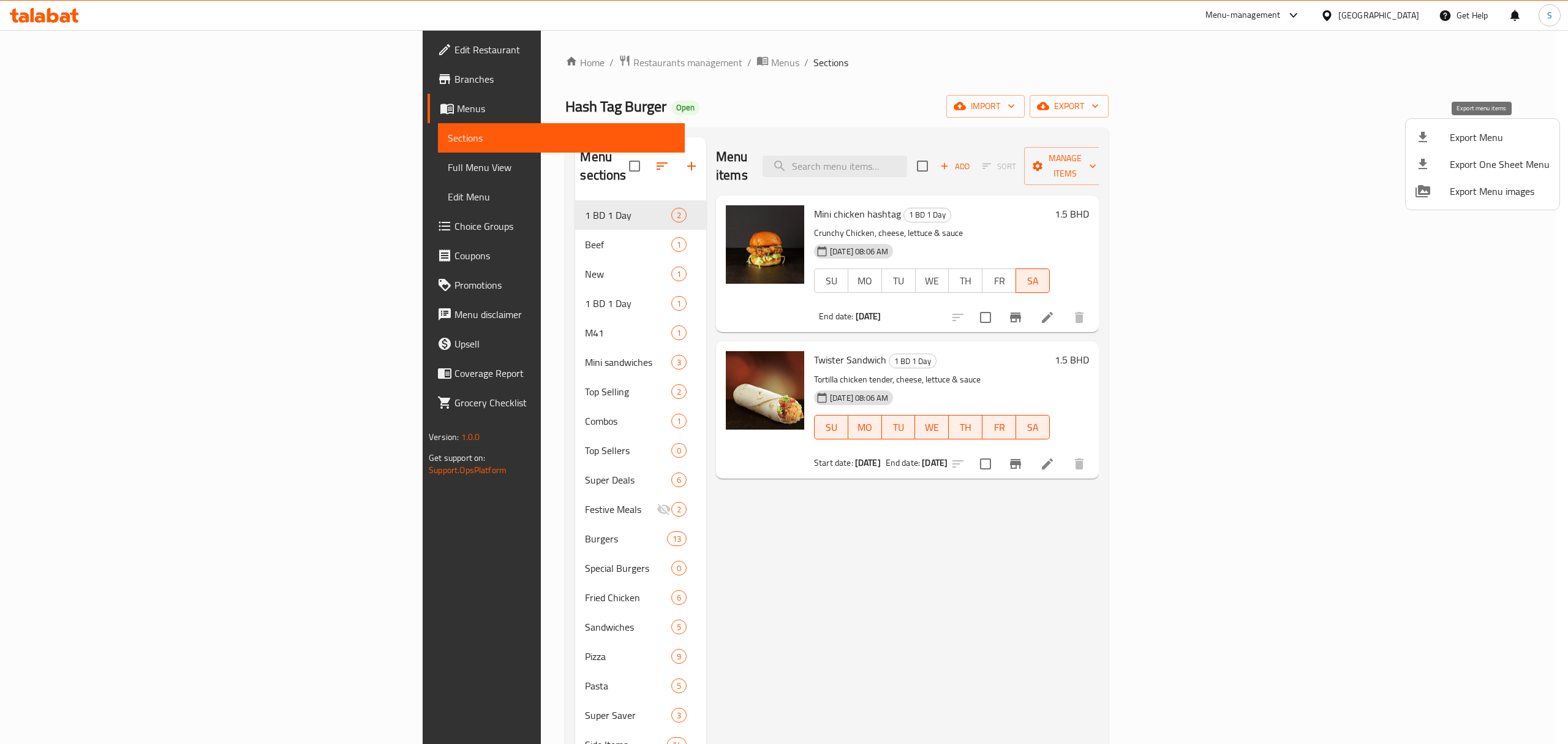
click at [1449, 140] on div at bounding box center [1432, 137] width 34 height 14
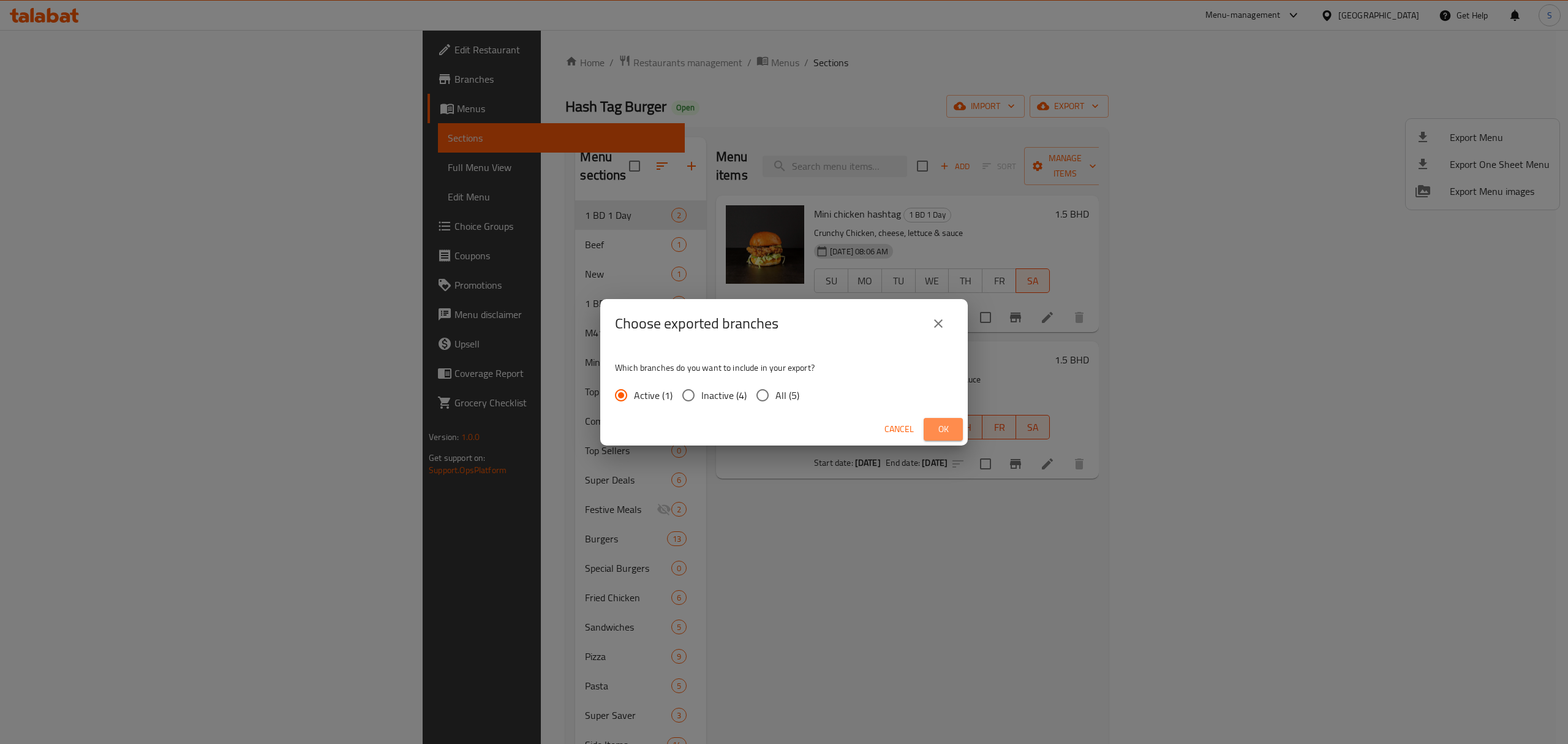
click at [941, 425] on span "Ok" at bounding box center [944, 429] width 20 height 15
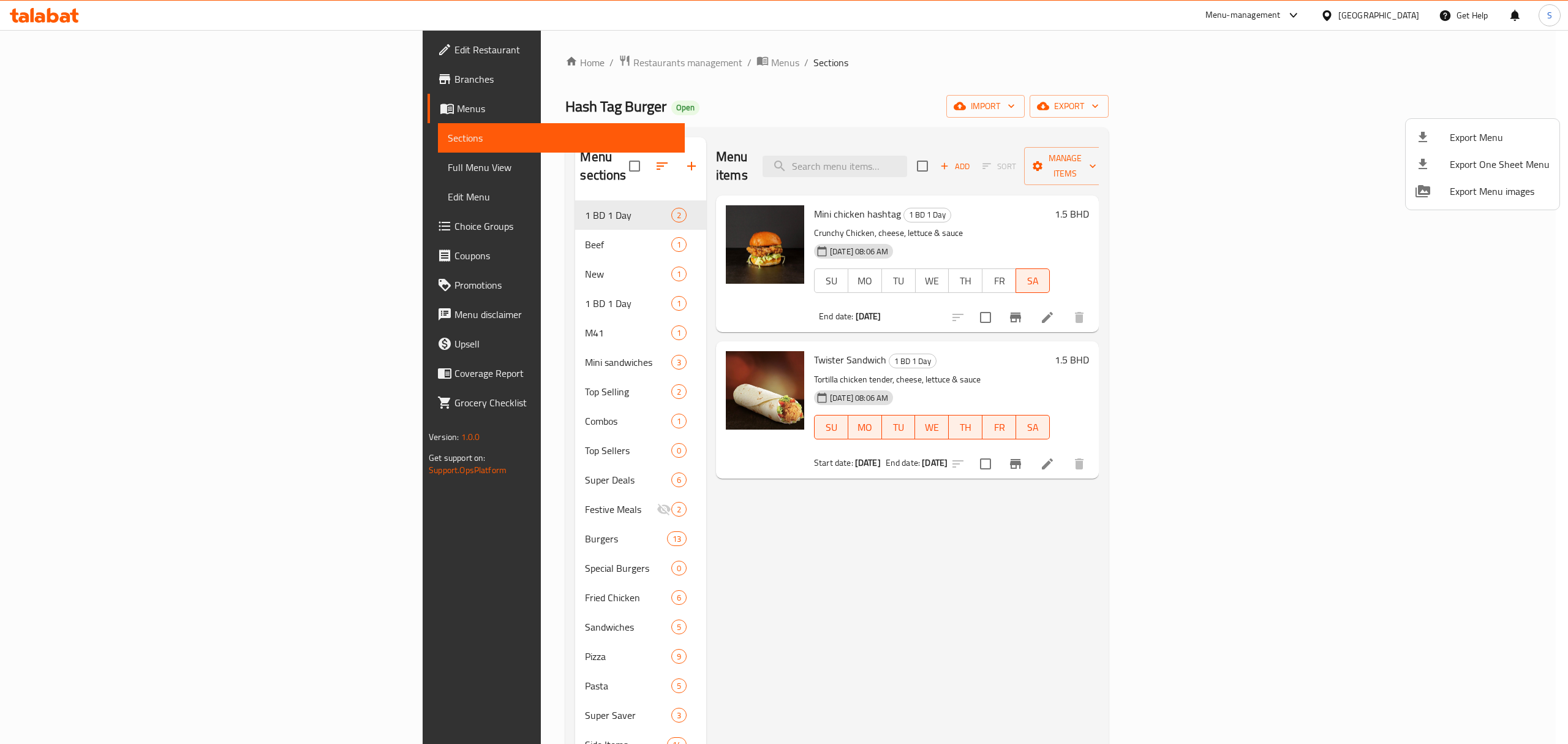
click at [559, 156] on div at bounding box center [784, 372] width 1568 height 744
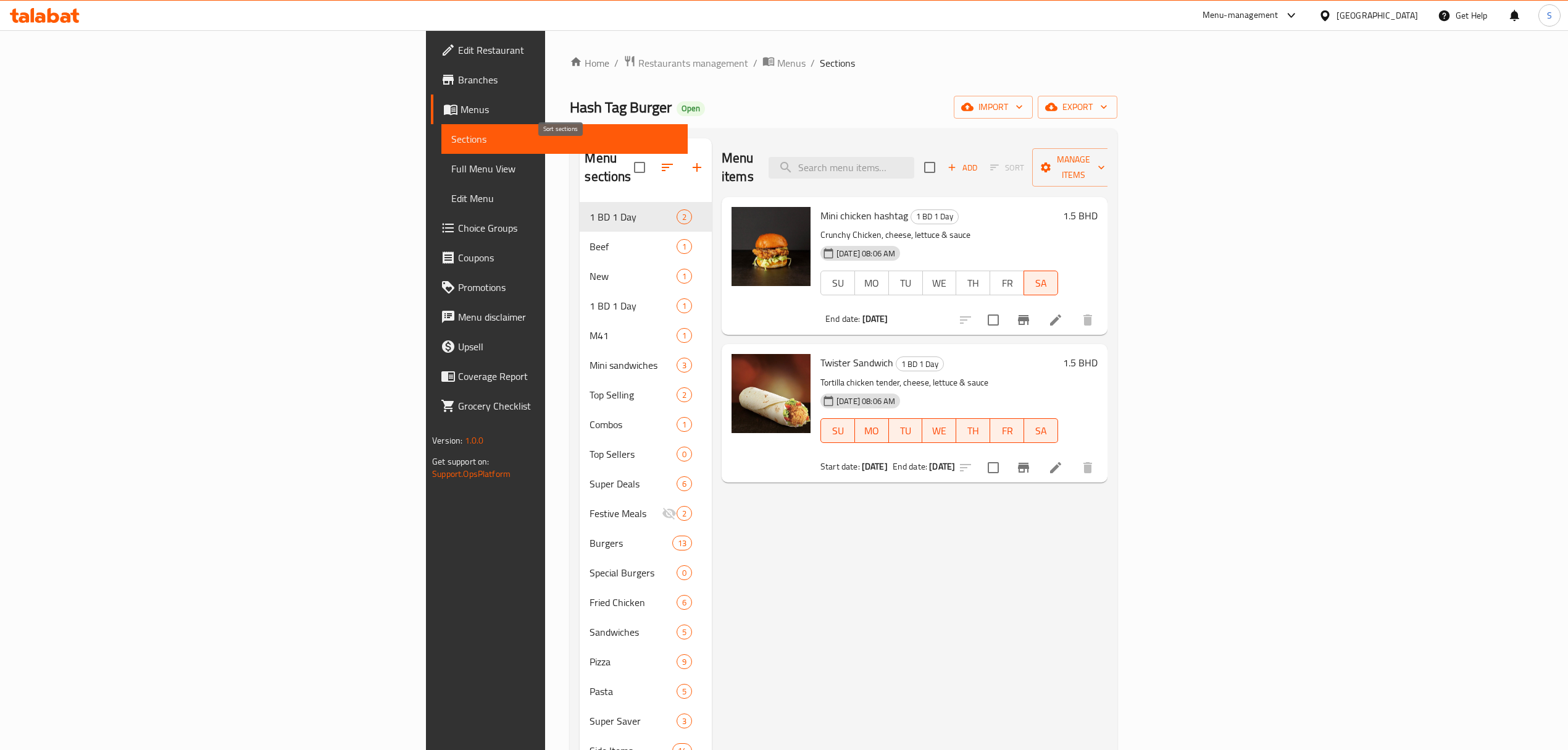
click at [660, 160] on icon "button" at bounding box center [668, 167] width 15 height 15
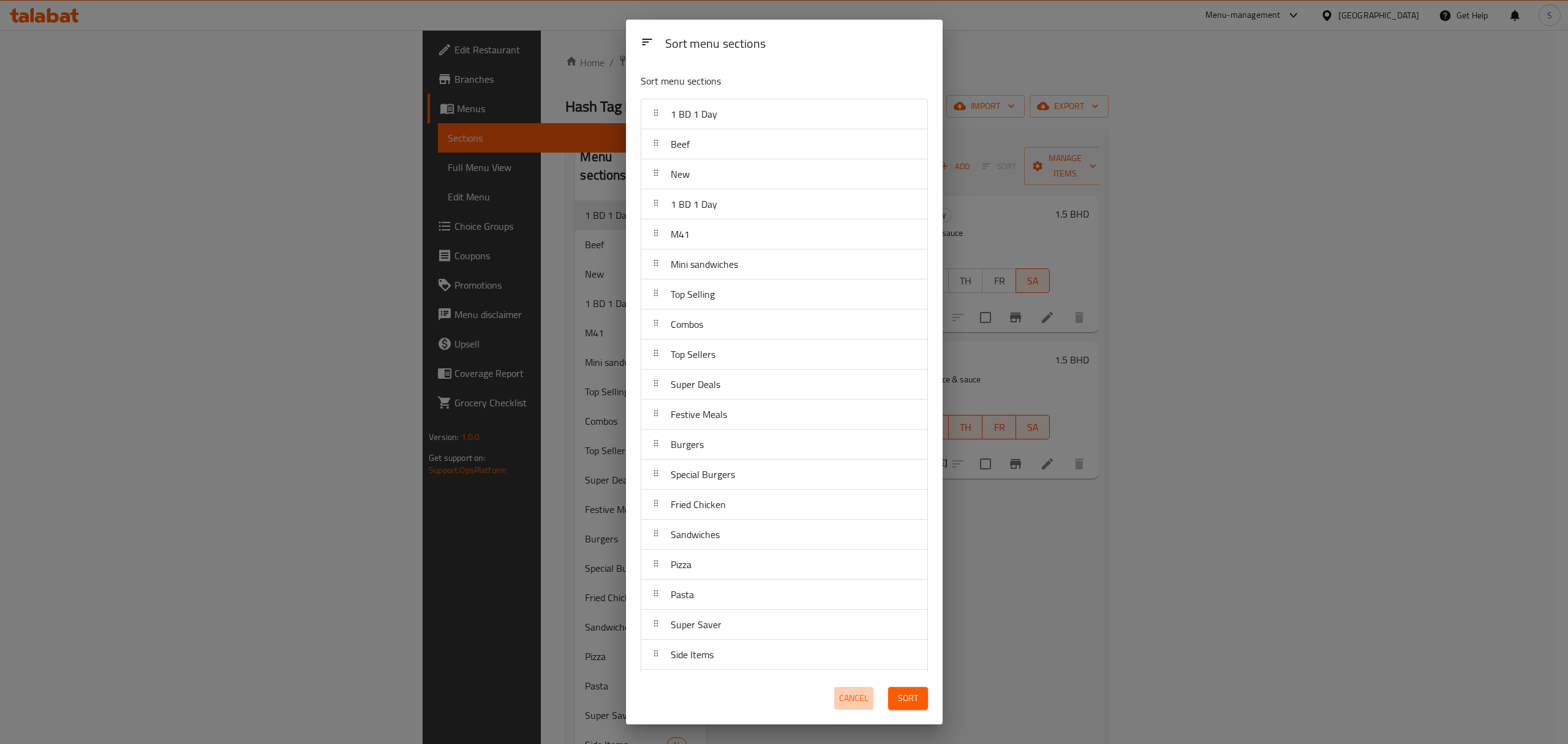
click at [852, 703] on span "Cancel" at bounding box center [853, 698] width 29 height 15
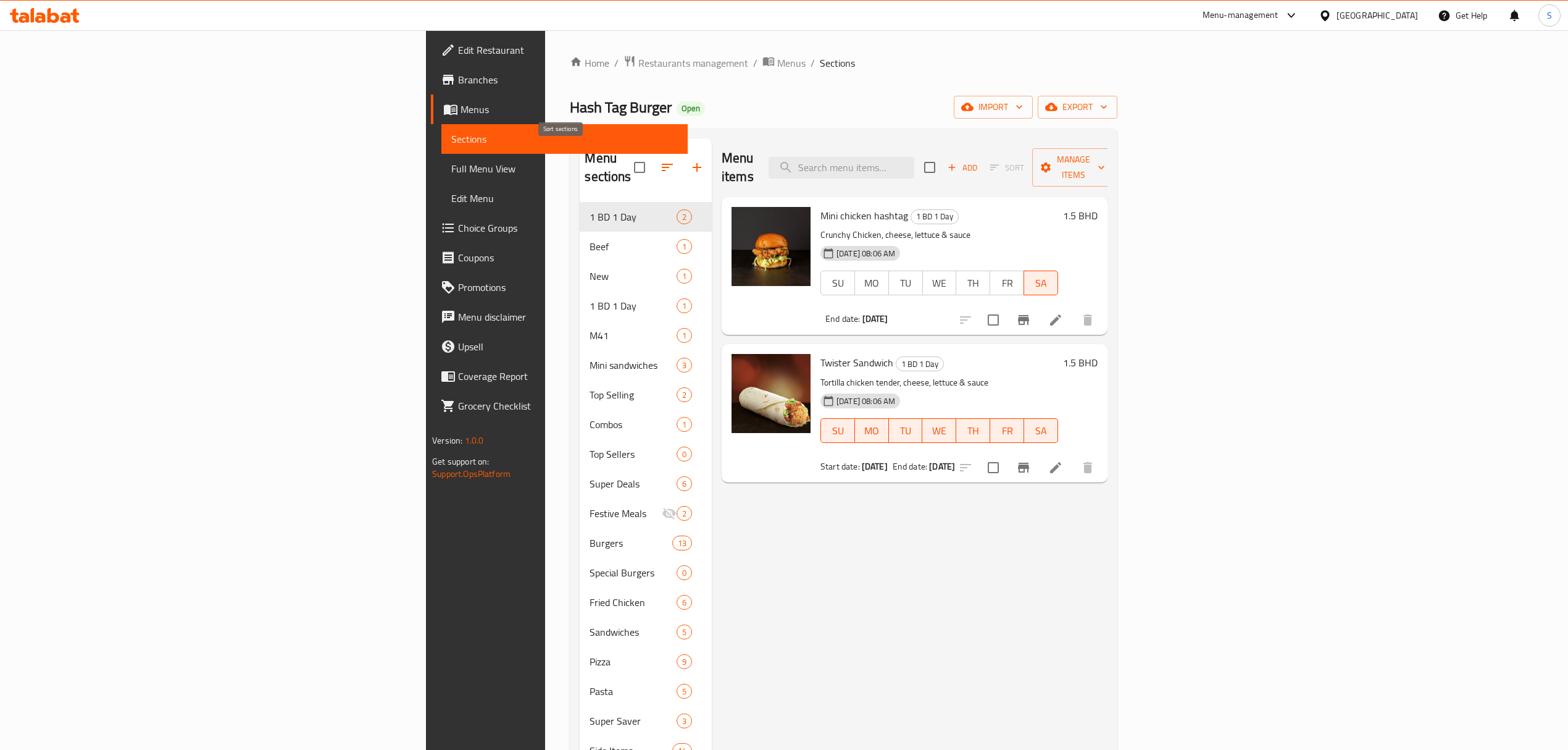
click at [660, 160] on icon "button" at bounding box center [668, 167] width 15 height 15
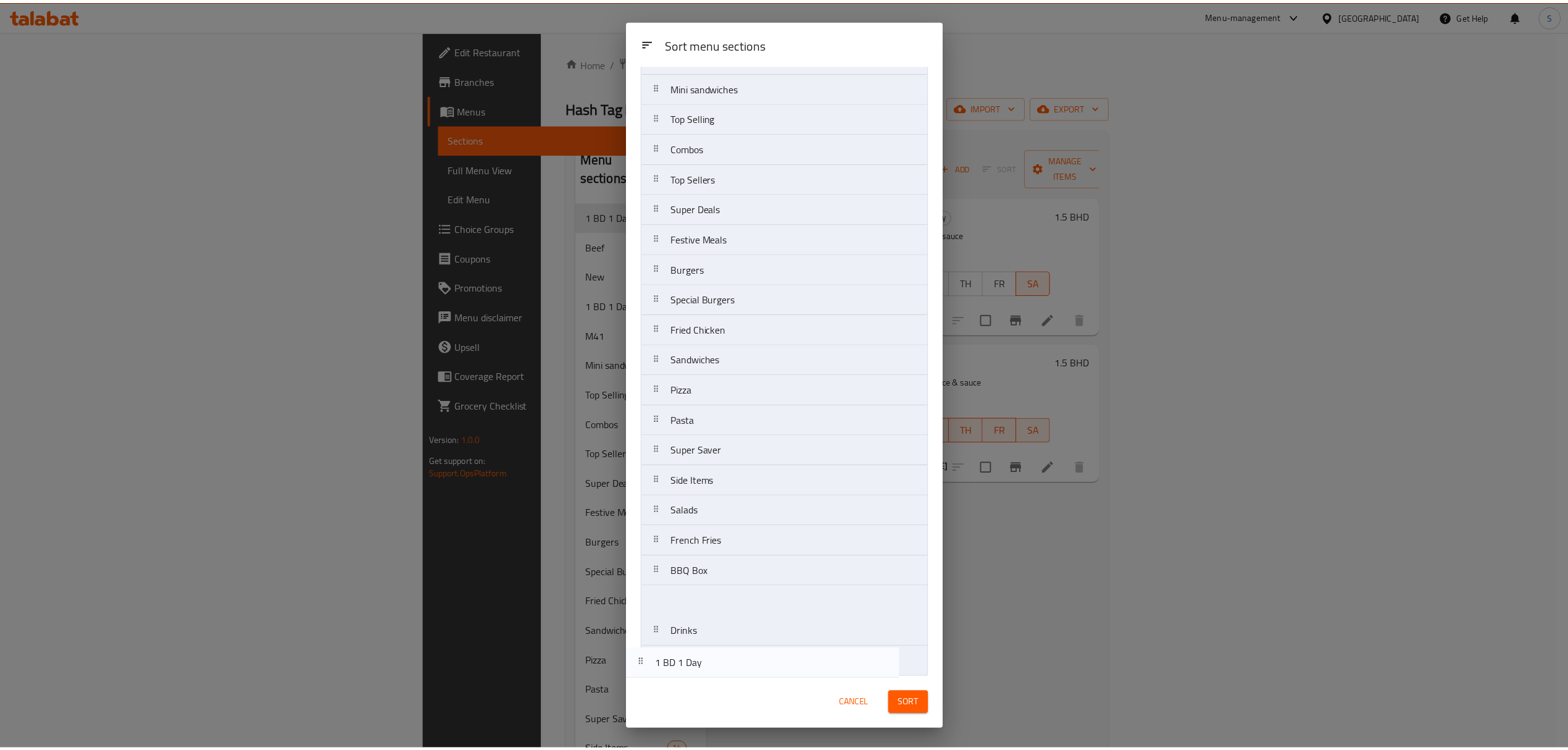
scroll to position [160, 0]
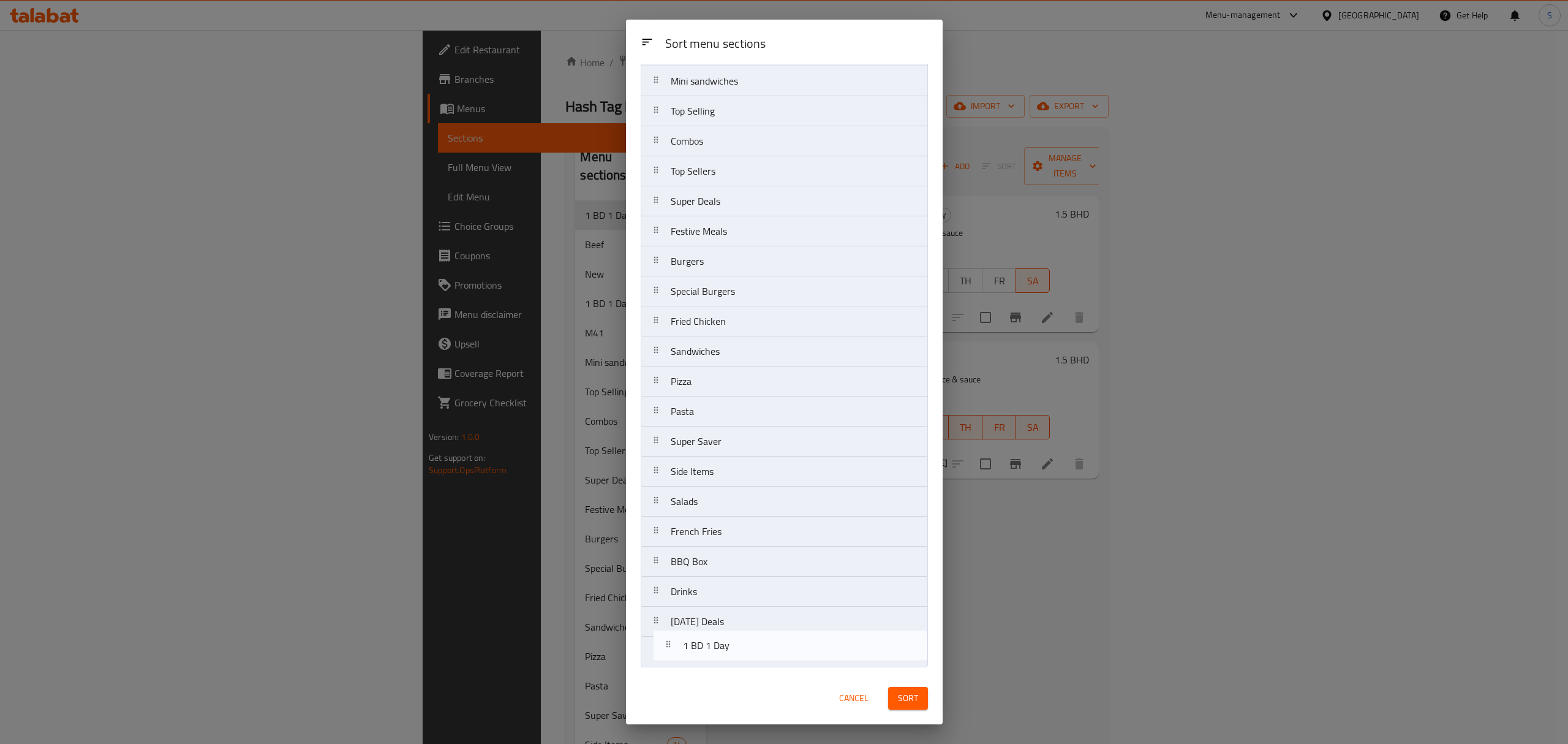
drag, startPoint x: 669, startPoint y: 116, endPoint x: 681, endPoint y: 654, distance: 538.1
click at [681, 654] on nav "1 BD 1 Day Beef New 1 BD 1 Day M41 Mini sandwiches Top Selling Combos Top Selle…" at bounding box center [784, 306] width 287 height 721
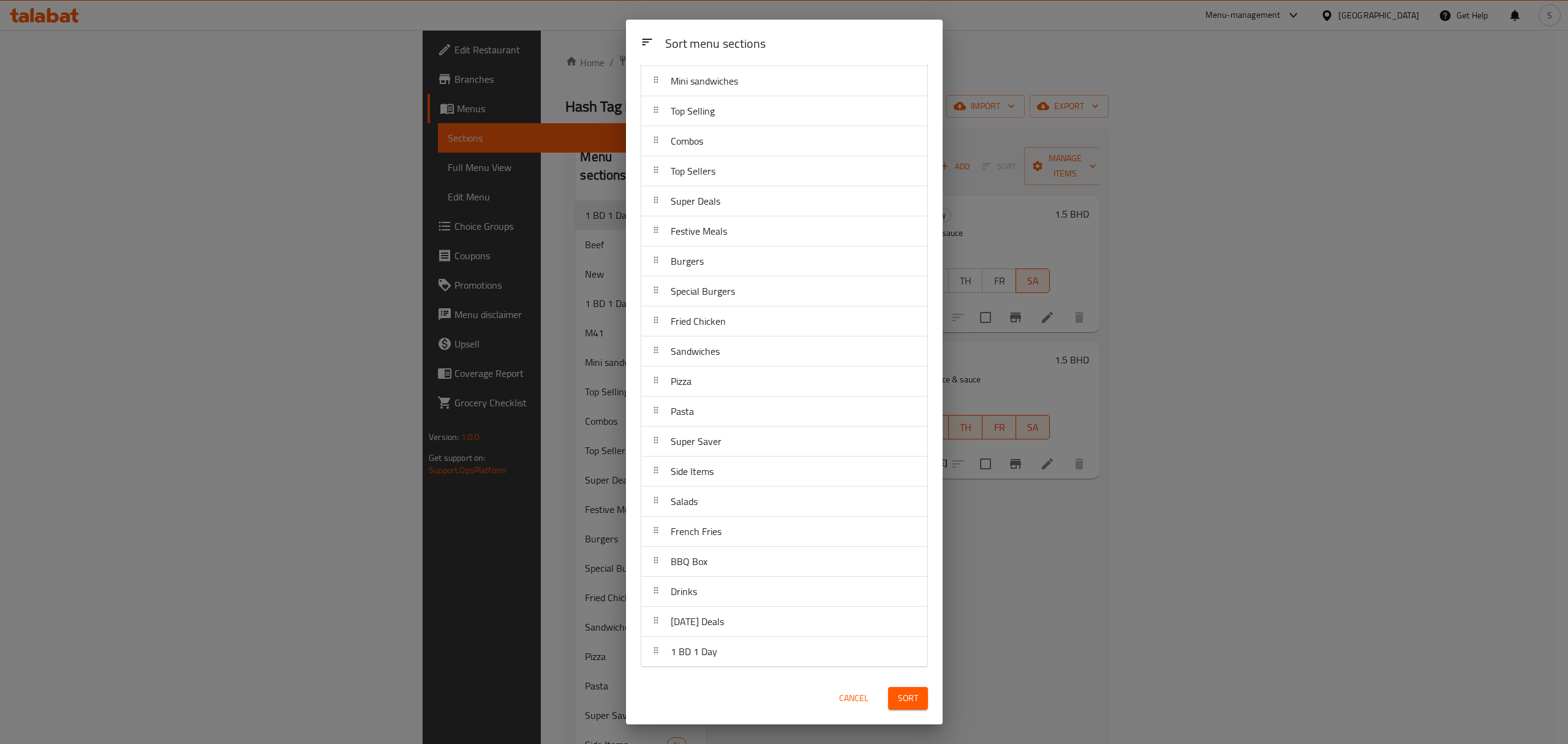
click at [908, 701] on span "Sort" at bounding box center [908, 698] width 20 height 15
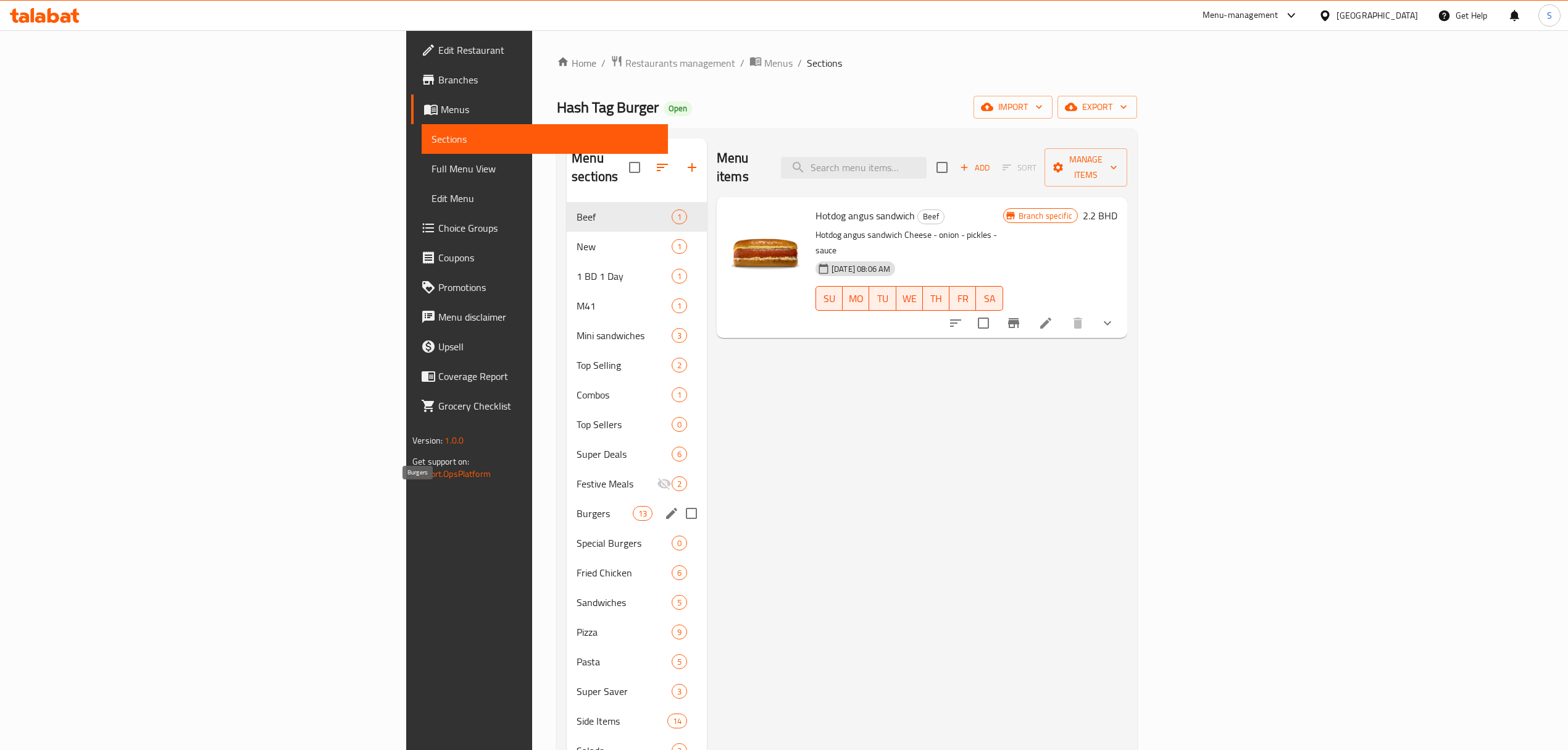
click at [576, 505] on span "Burgers" at bounding box center [605, 513] width 57 height 15
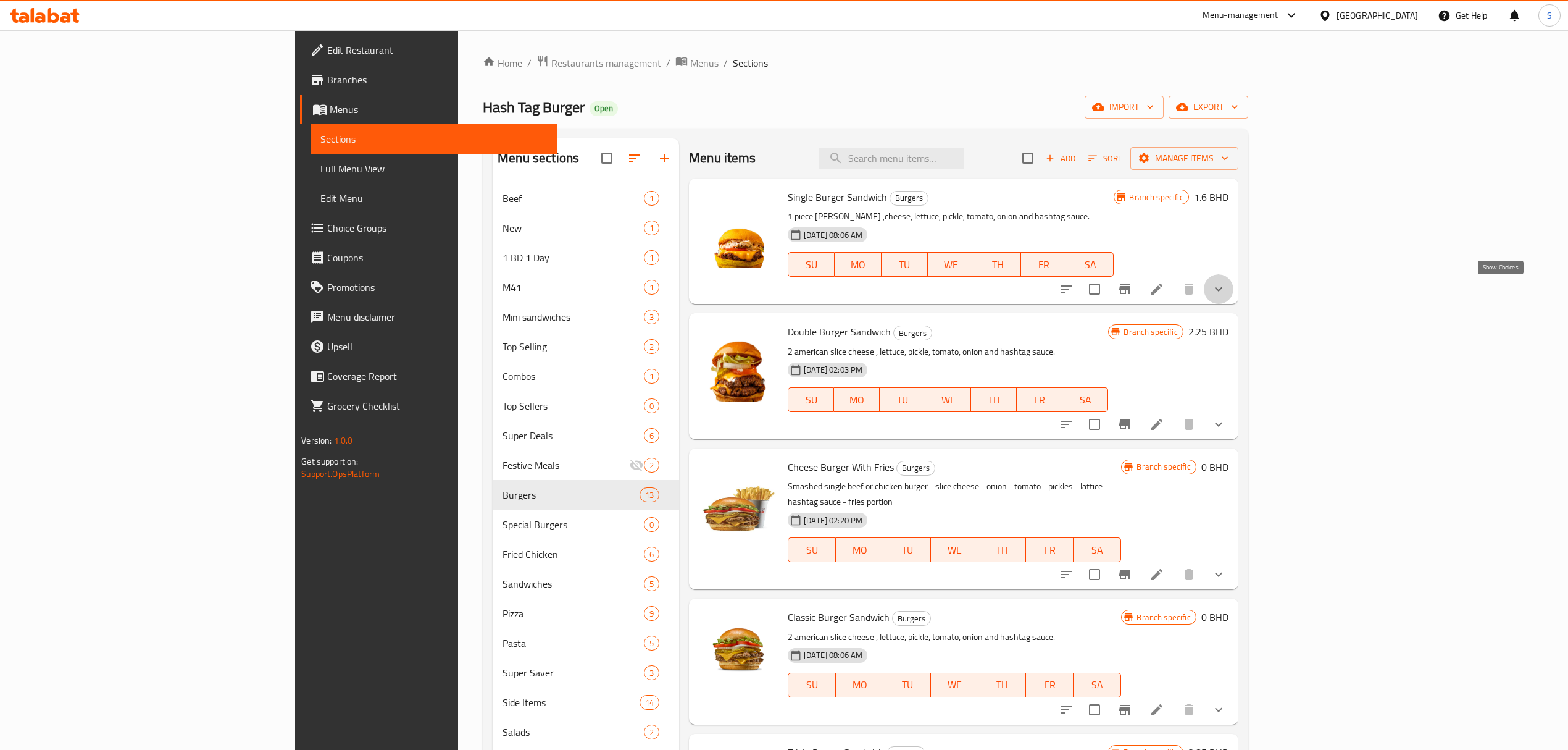
click at [1222, 290] on icon "show more" at bounding box center [1219, 289] width 7 height 5
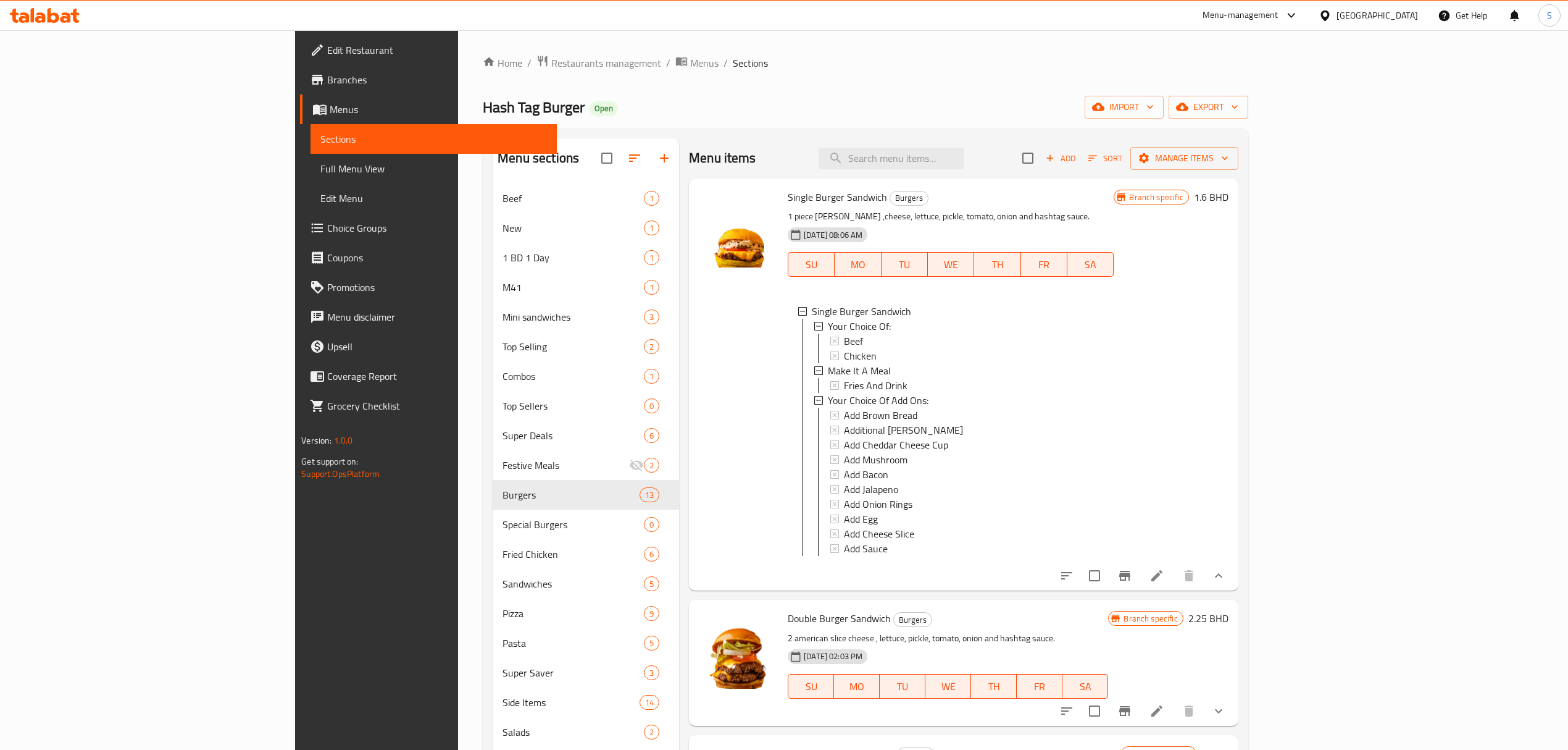
scroll to position [1, 0]
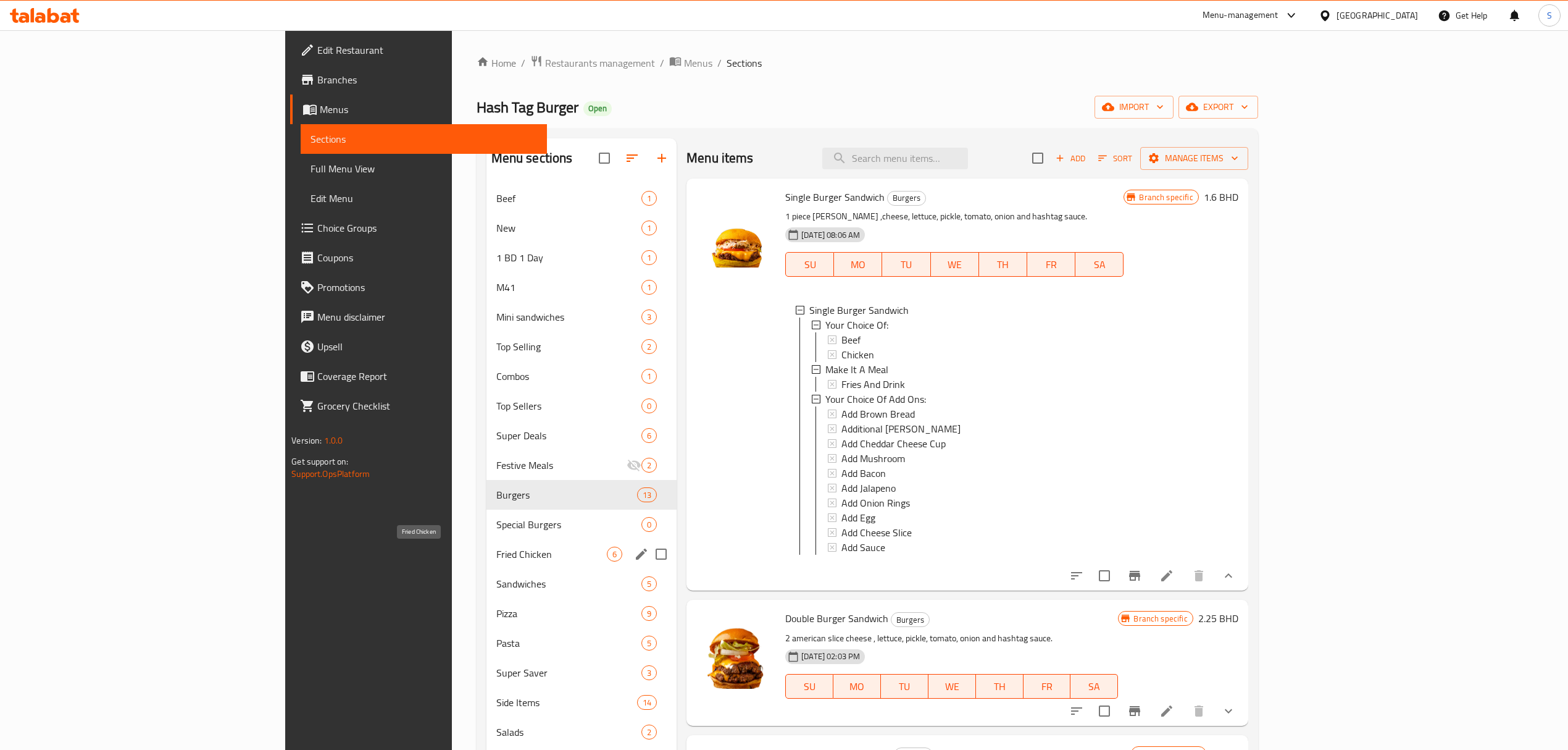
click at [496, 556] on span "Fried Chicken" at bounding box center [551, 554] width 110 height 15
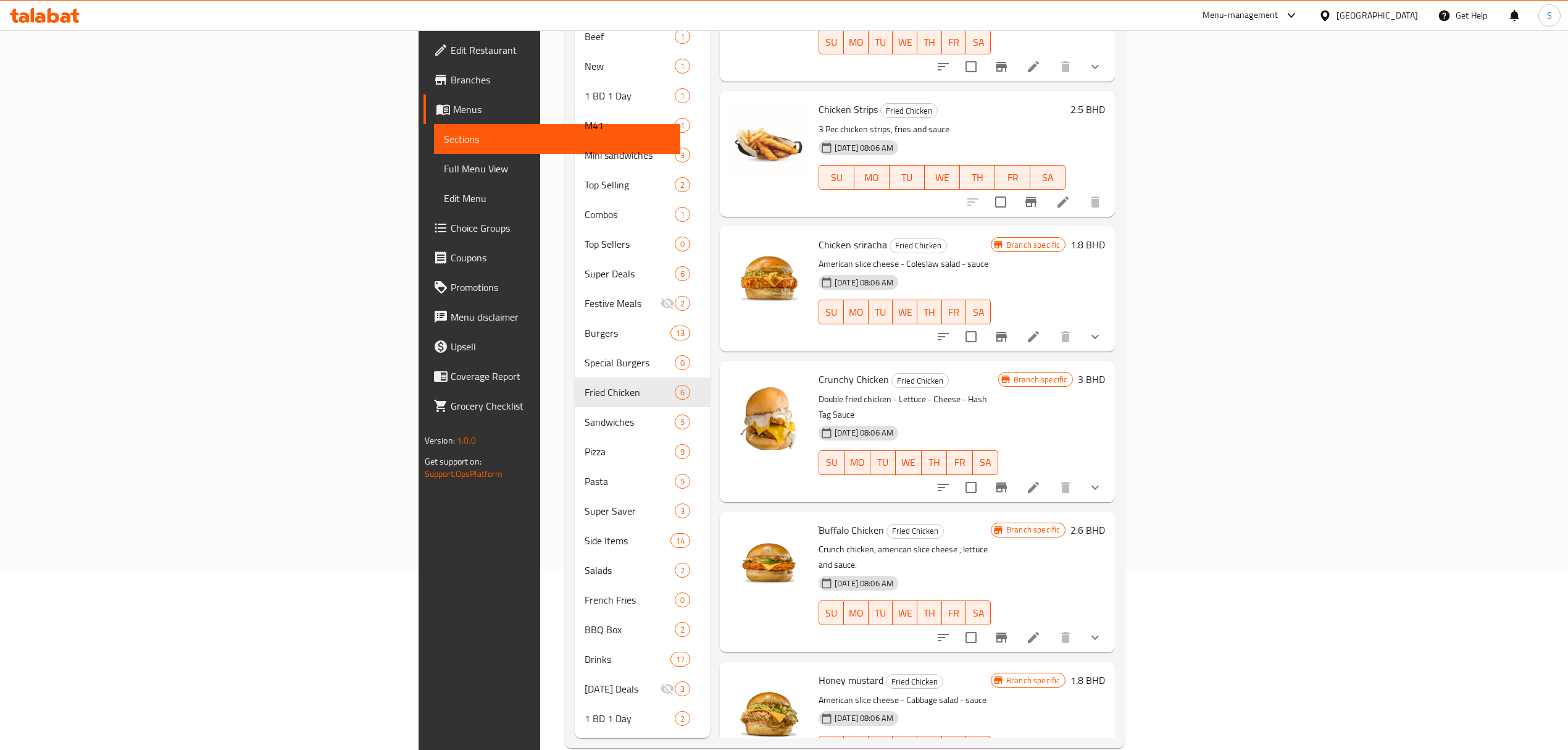
scroll to position [185, 0]
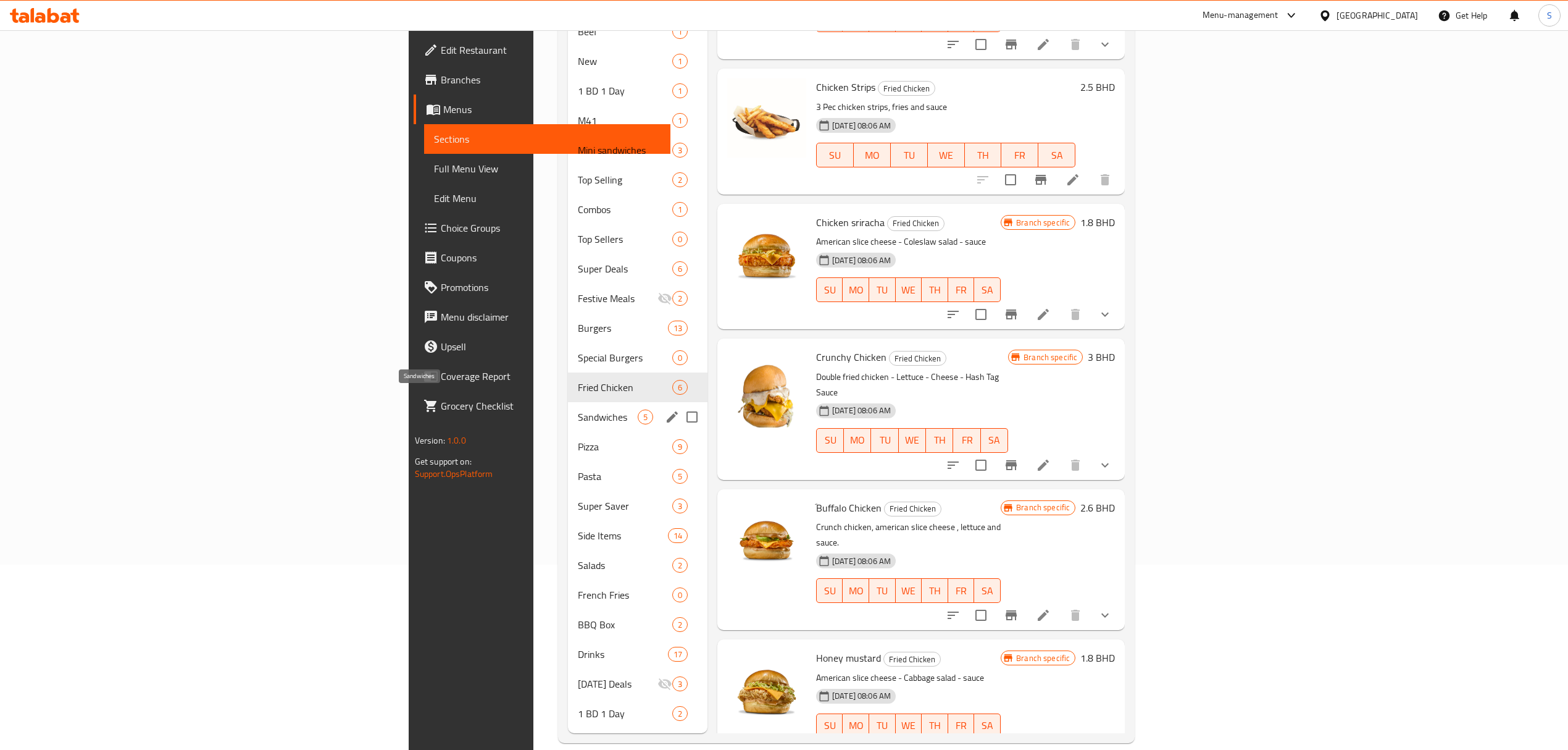
click at [578, 410] on span "Sandwiches" at bounding box center [607, 417] width 59 height 15
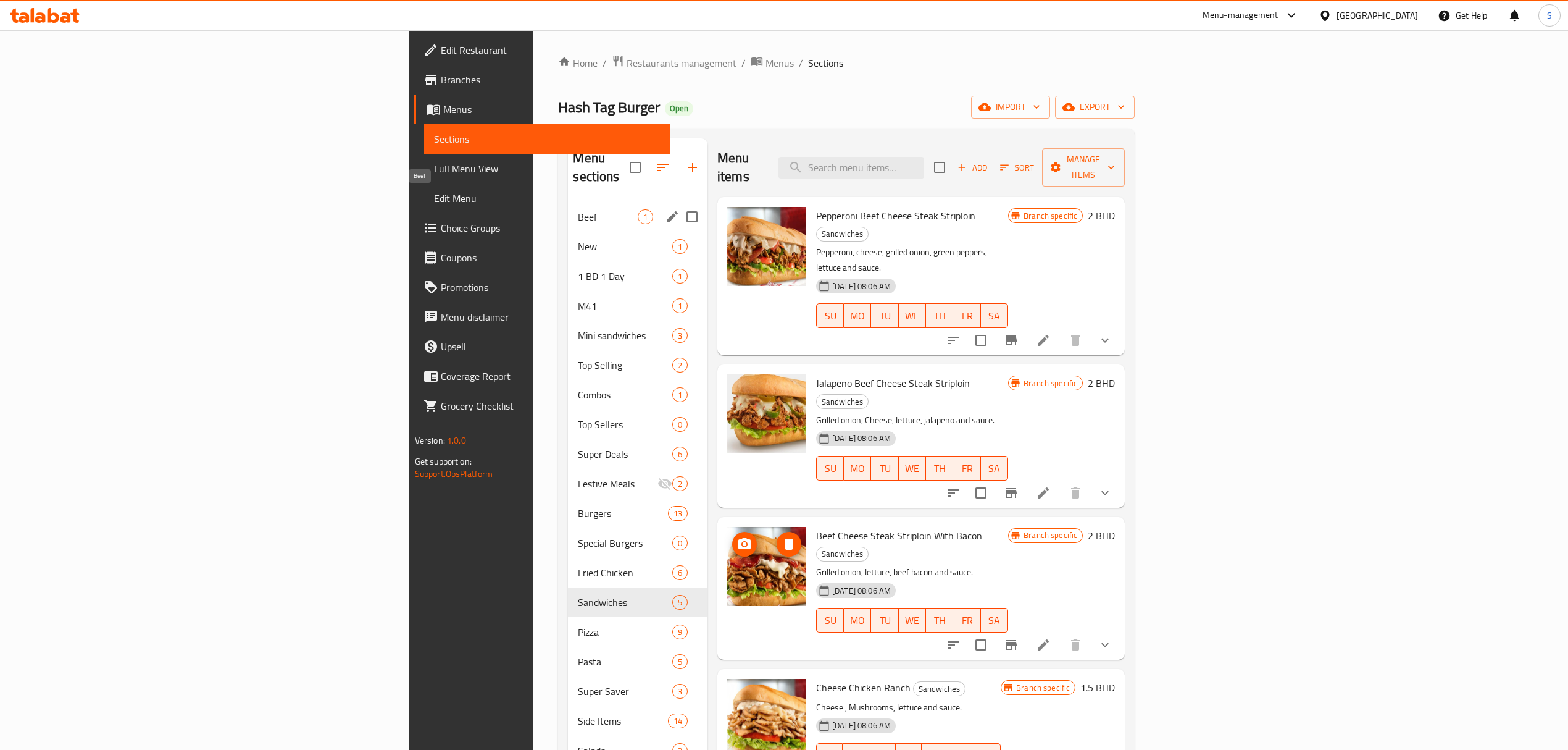
click at [578, 209] on span "Beef" at bounding box center [607, 216] width 59 height 15
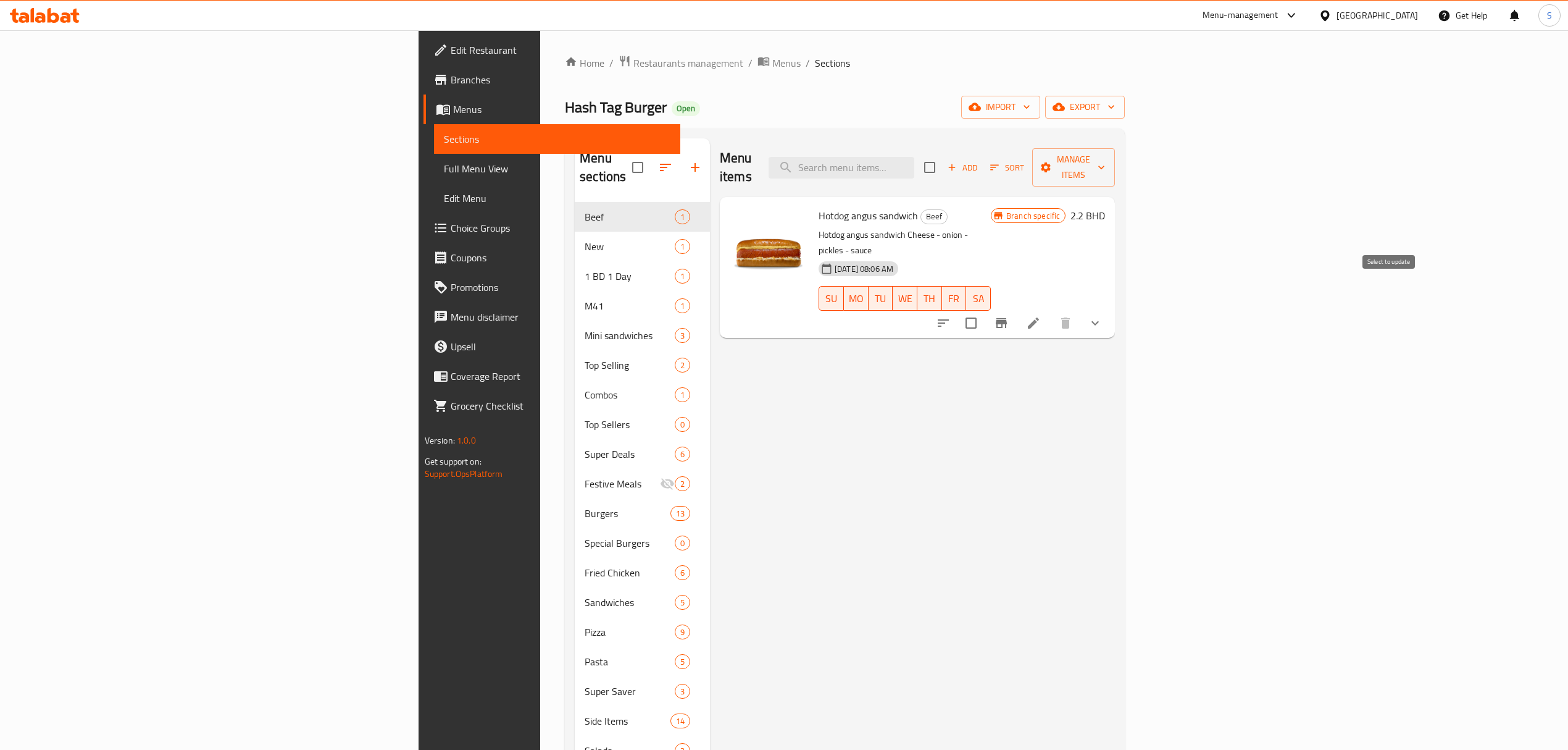
click at [984, 310] on input "checkbox" at bounding box center [971, 323] width 26 height 26
checkbox input "true"
click at [1106, 157] on span "Manage items" at bounding box center [1074, 168] width 63 height 31
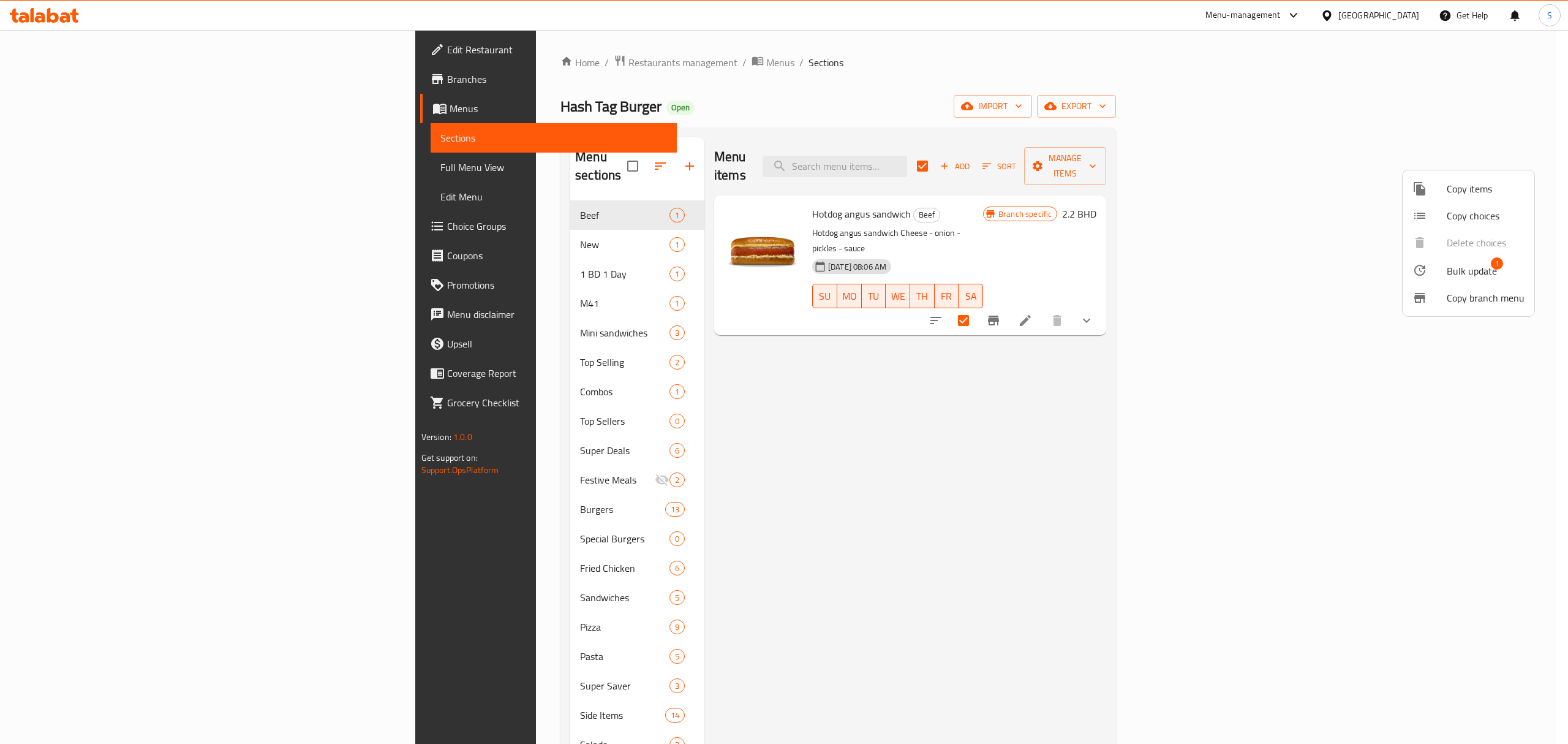
click at [1457, 264] on span "Bulk update" at bounding box center [1472, 271] width 51 height 14
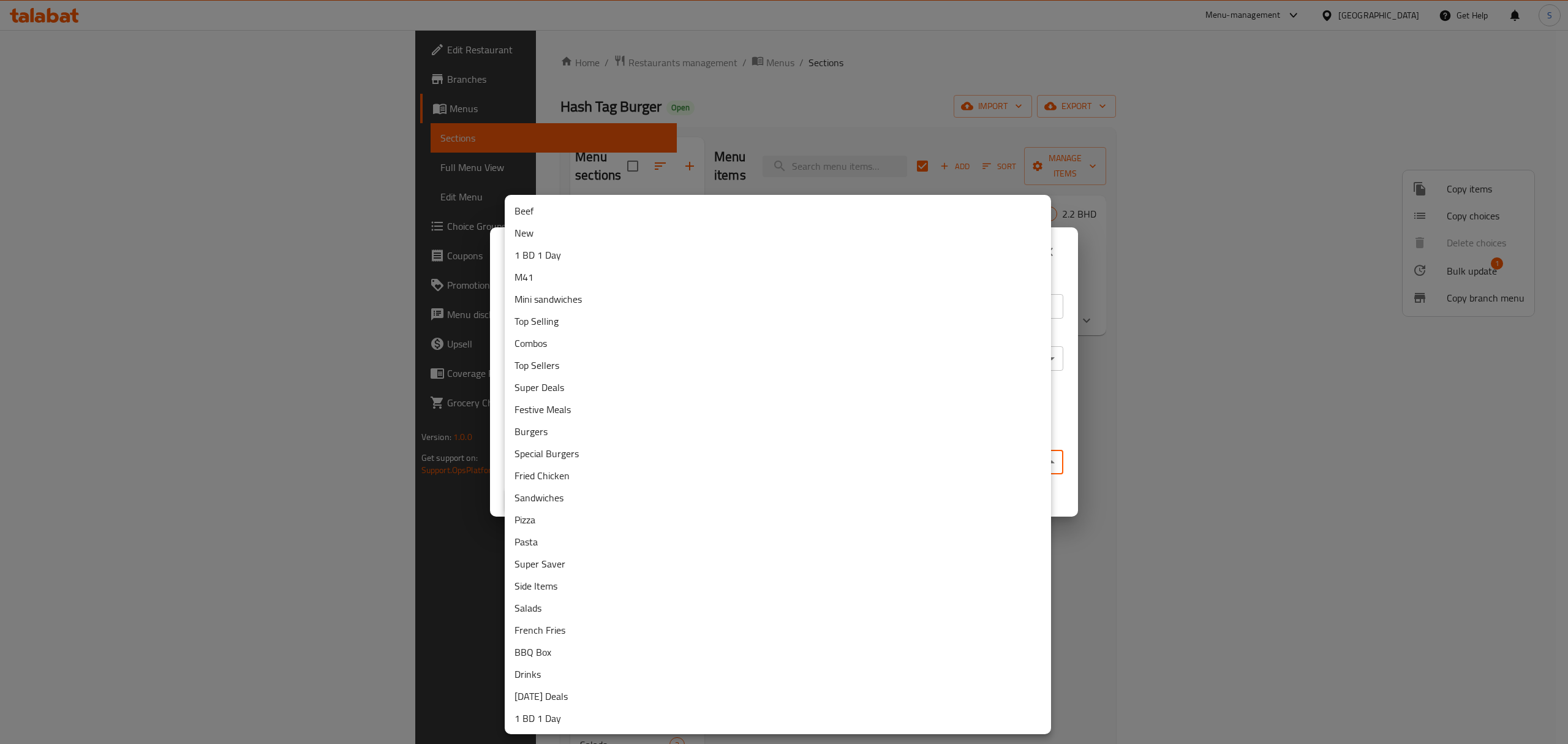
click at [613, 456] on body "​ Menu-management [GEOGRAPHIC_DATA] Get Help S Edit Restaurant Branches Menus S…" at bounding box center [784, 386] width 1568 height 714
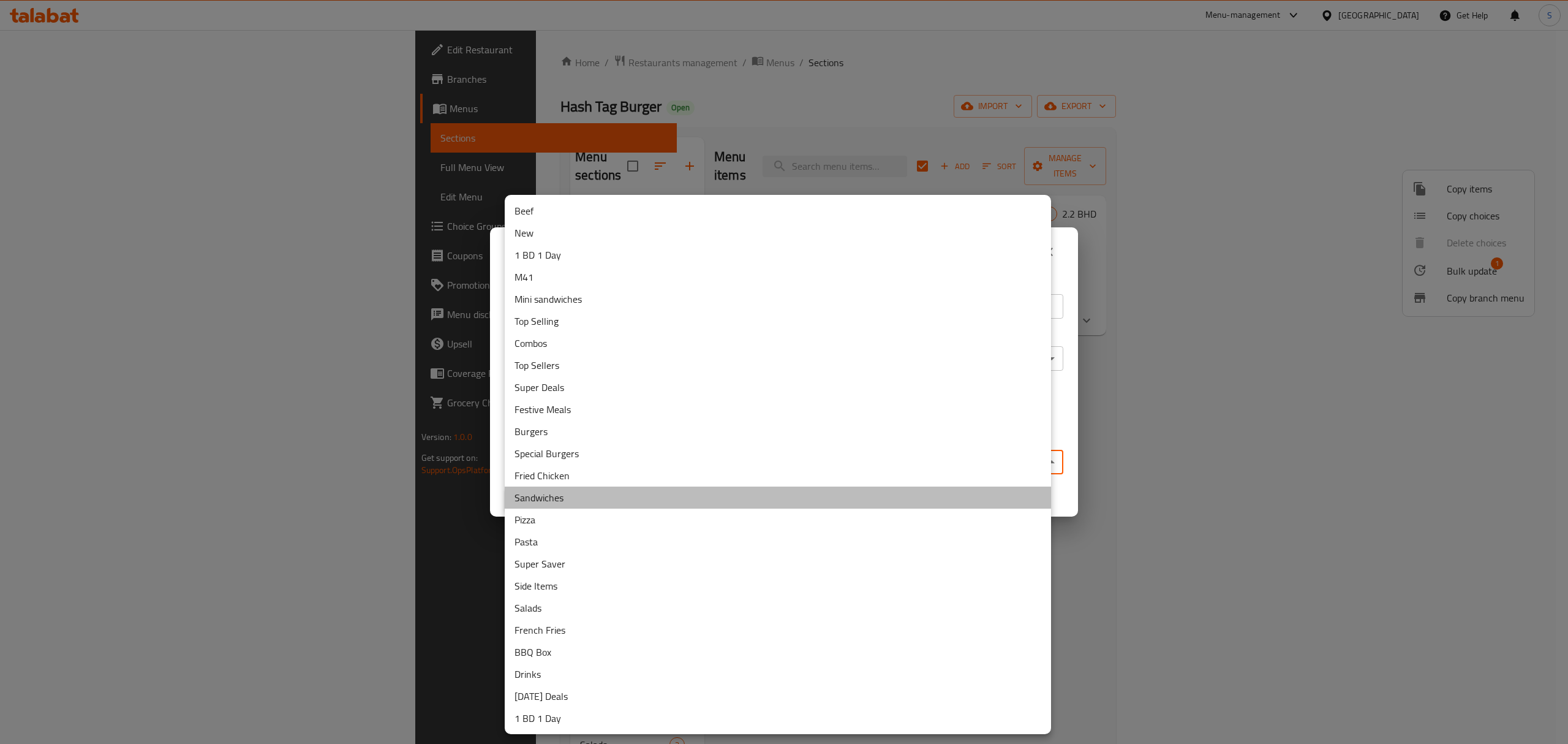
click at [547, 490] on li "Sandwiches" at bounding box center [778, 497] width 546 height 22
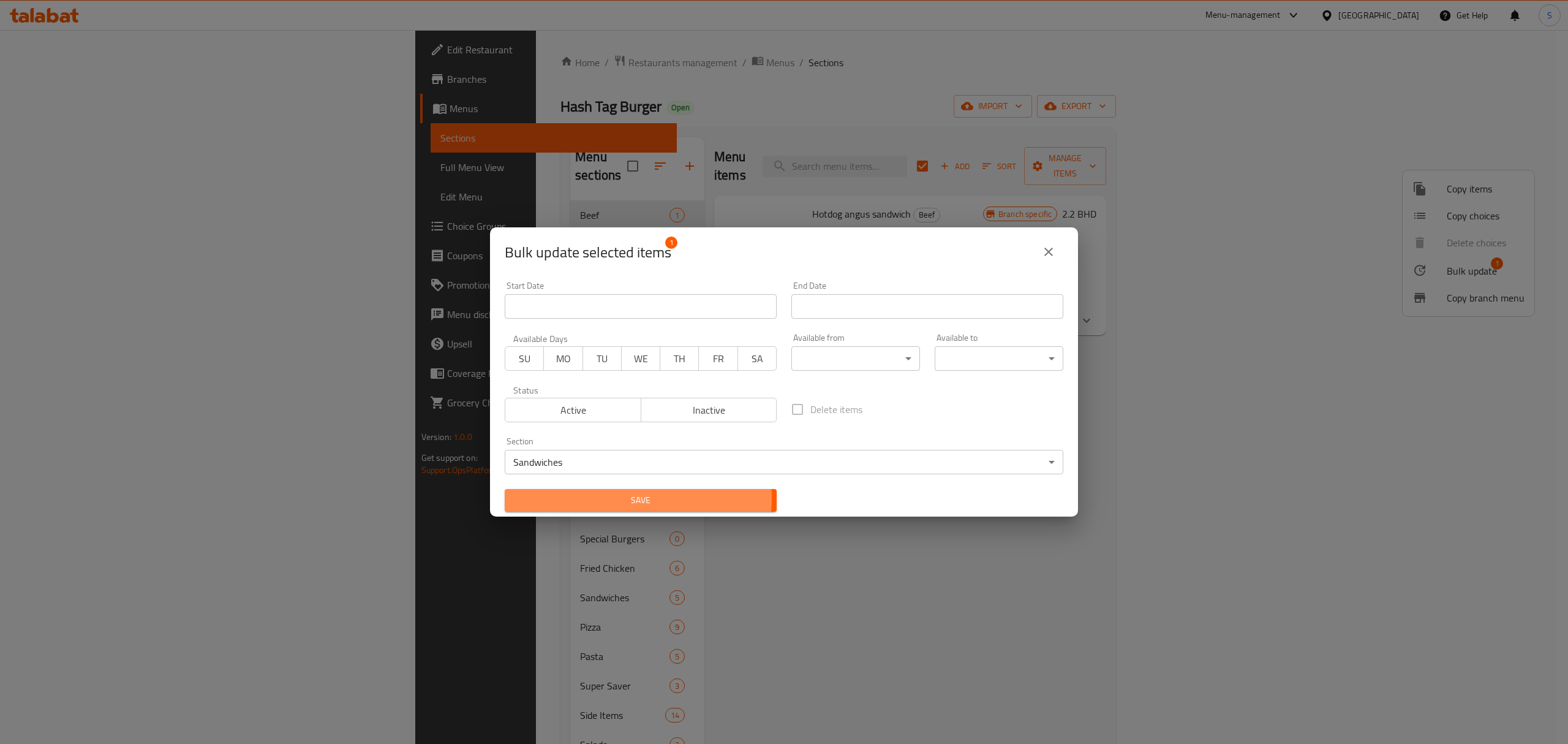
click at [627, 498] on span "Save" at bounding box center [641, 500] width 252 height 15
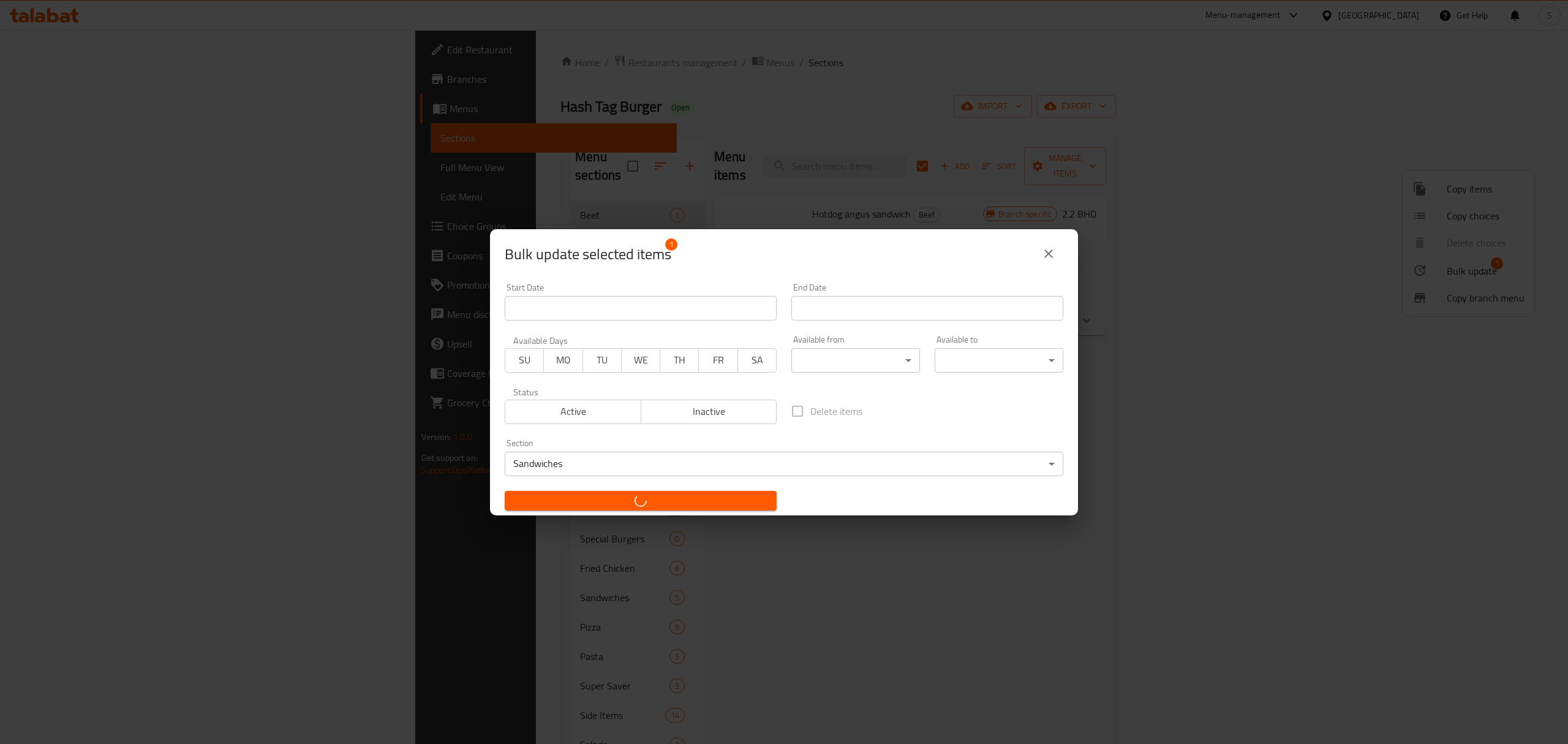
checkbox input "false"
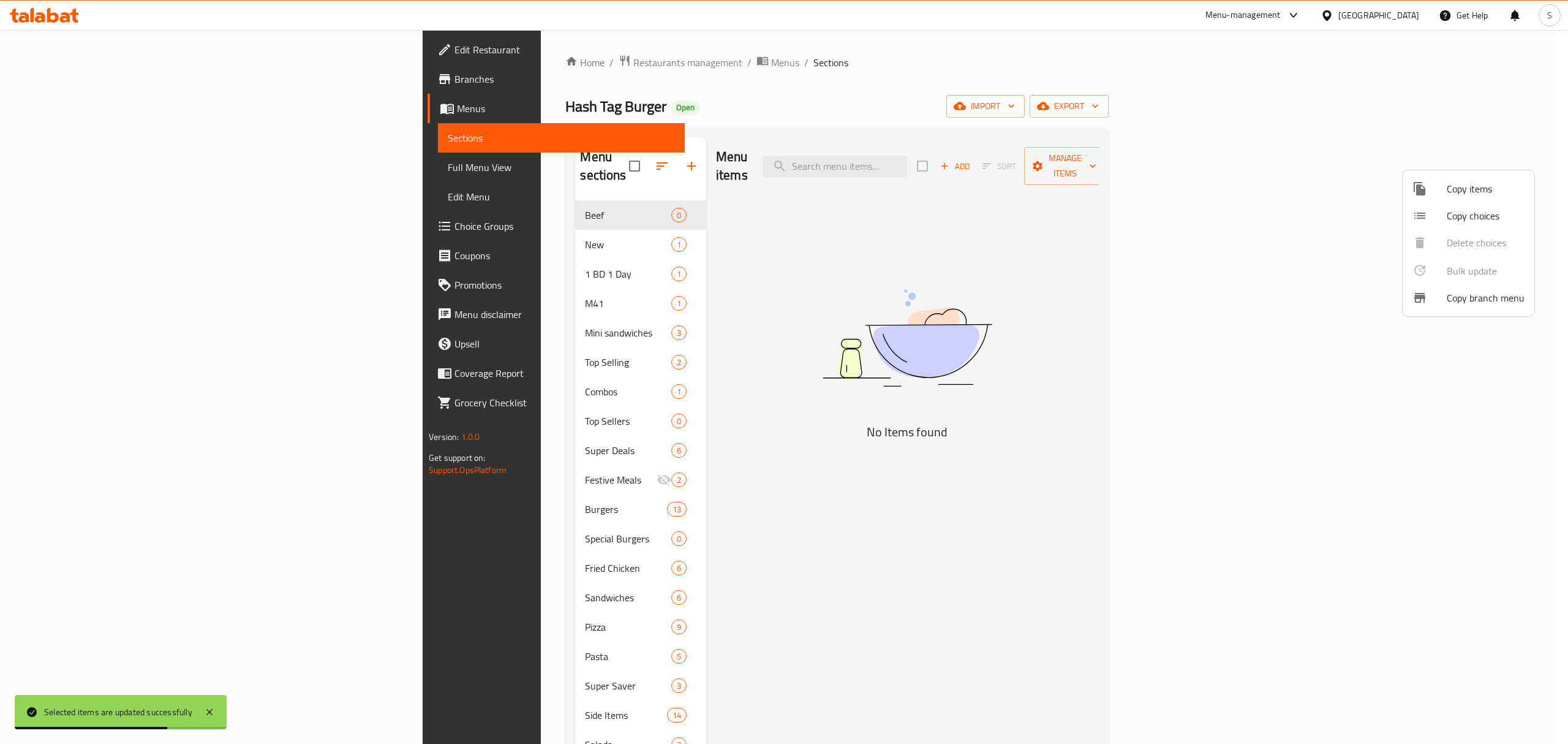
click at [476, 206] on div at bounding box center [784, 372] width 1568 height 744
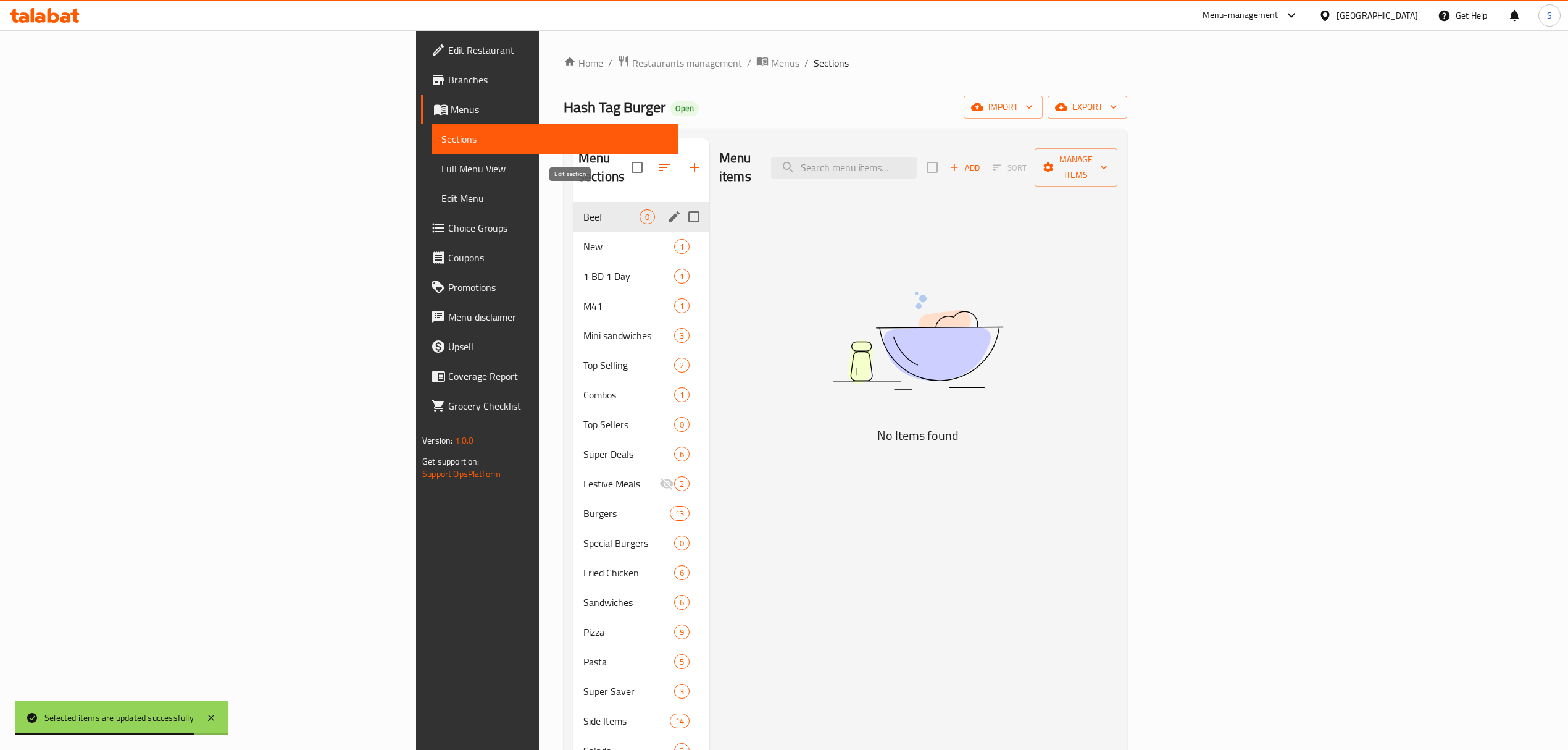
click at [669, 211] on icon "edit" at bounding box center [674, 216] width 11 height 11
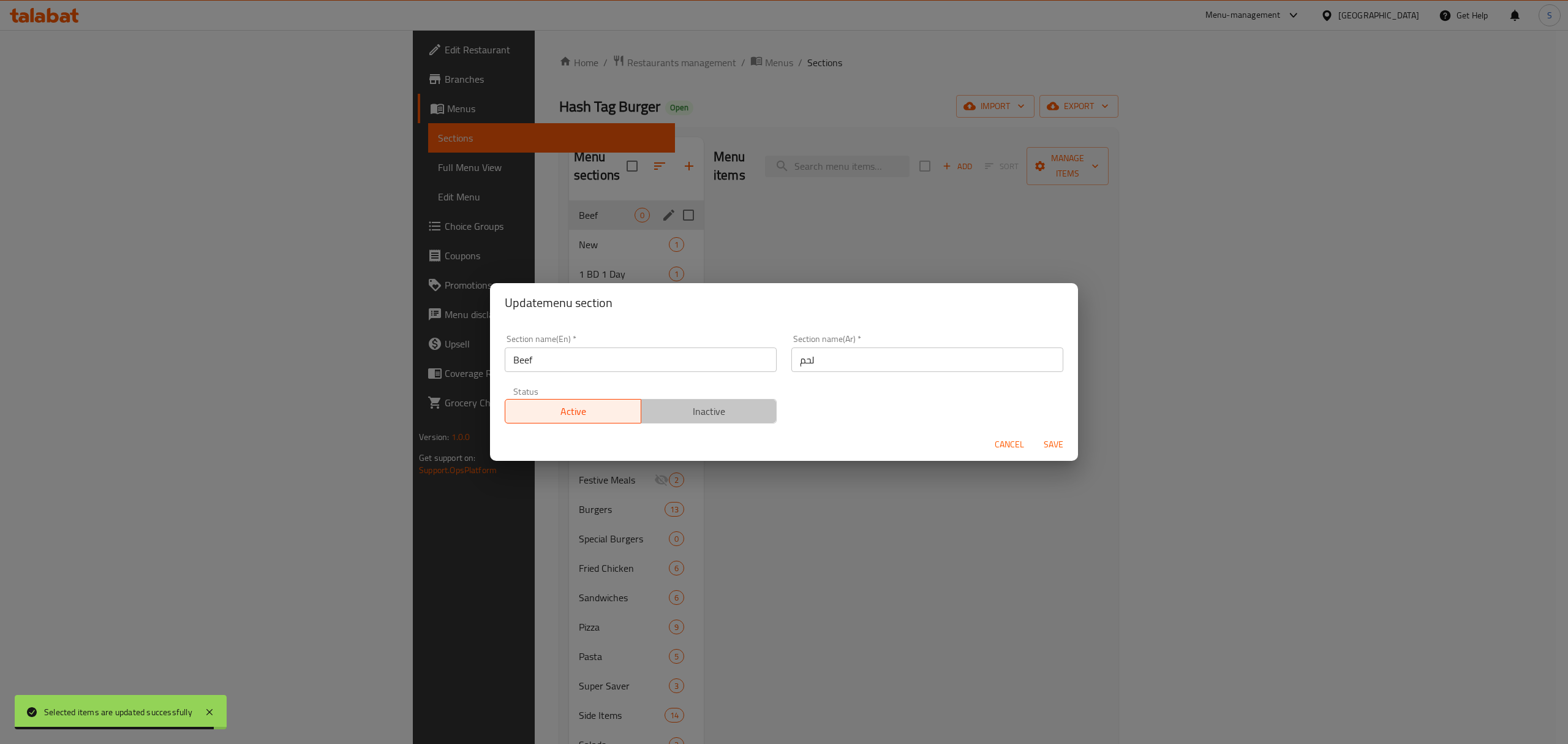
click at [721, 413] on span "Inactive" at bounding box center [708, 412] width 126 height 18
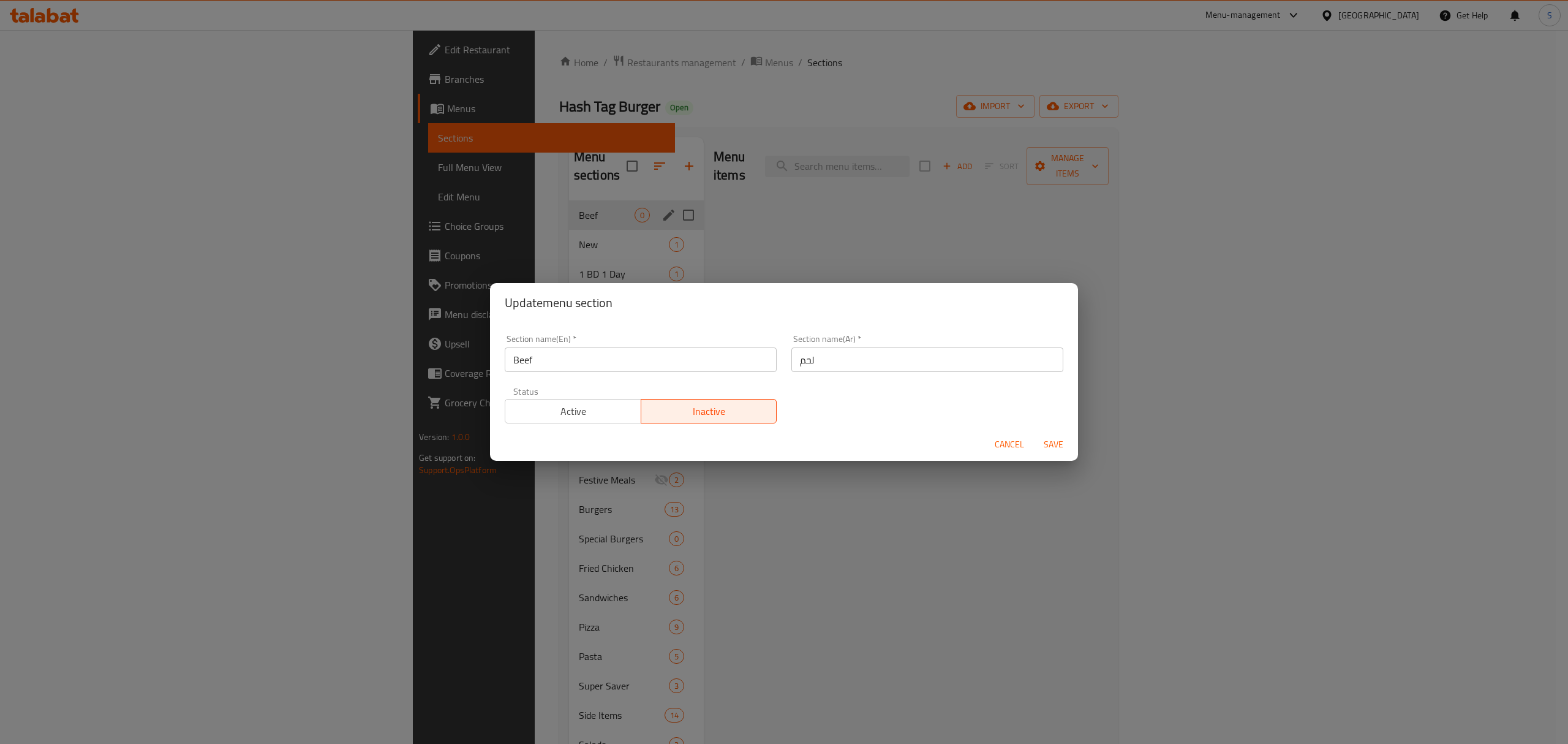
click at [1060, 443] on span "Save" at bounding box center [1053, 444] width 29 height 15
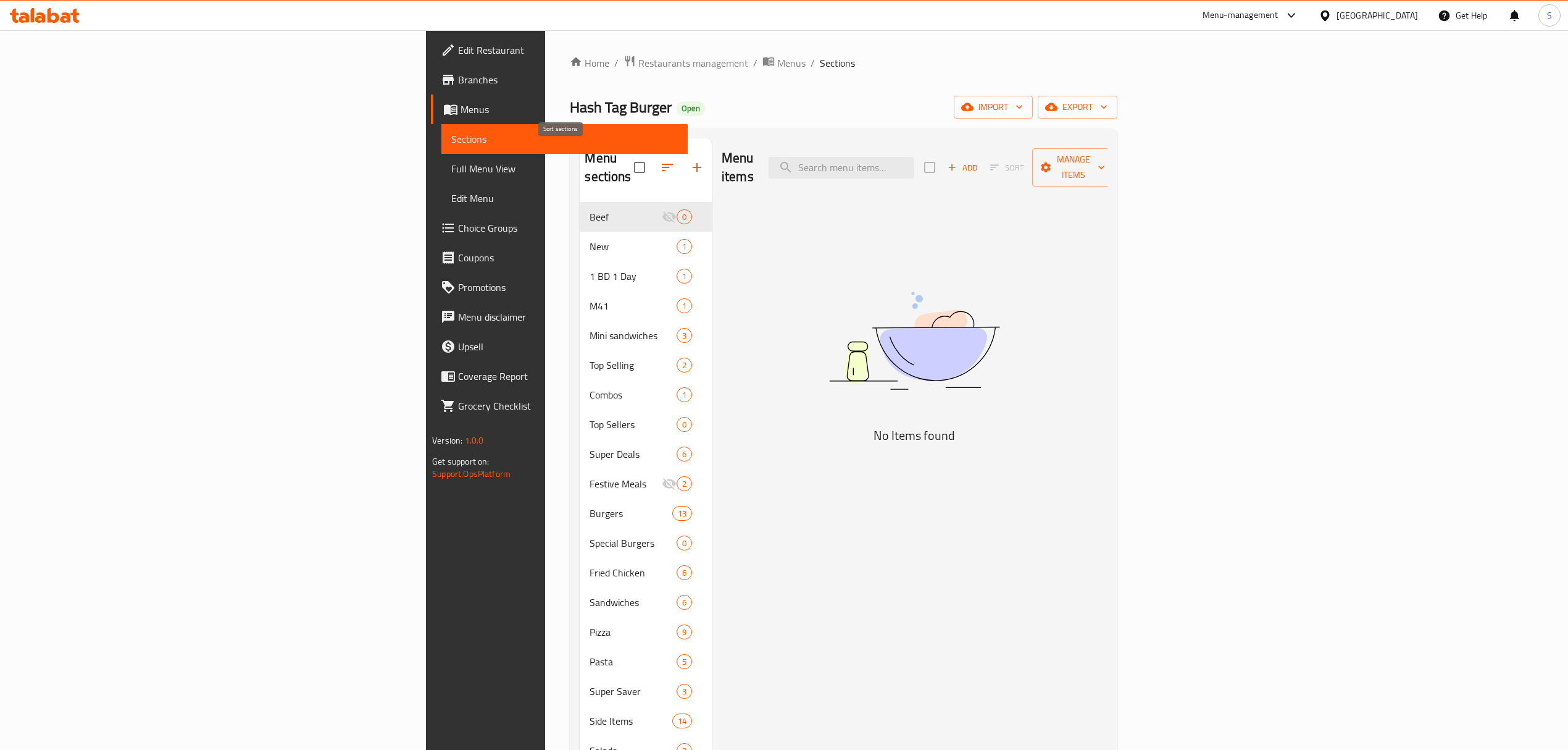
click at [662, 163] on icon "button" at bounding box center [668, 167] width 11 height 7
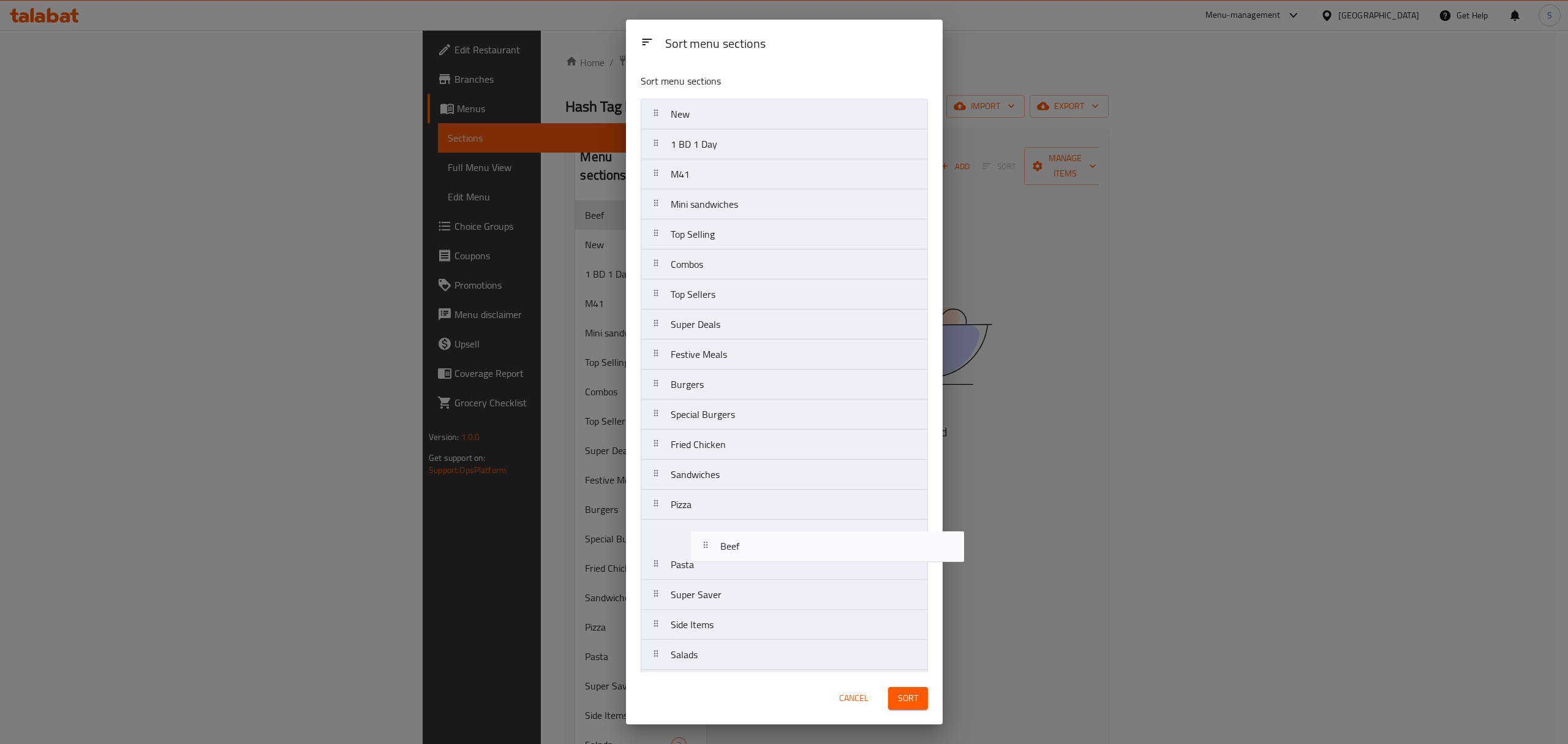
scroll to position [158, 0]
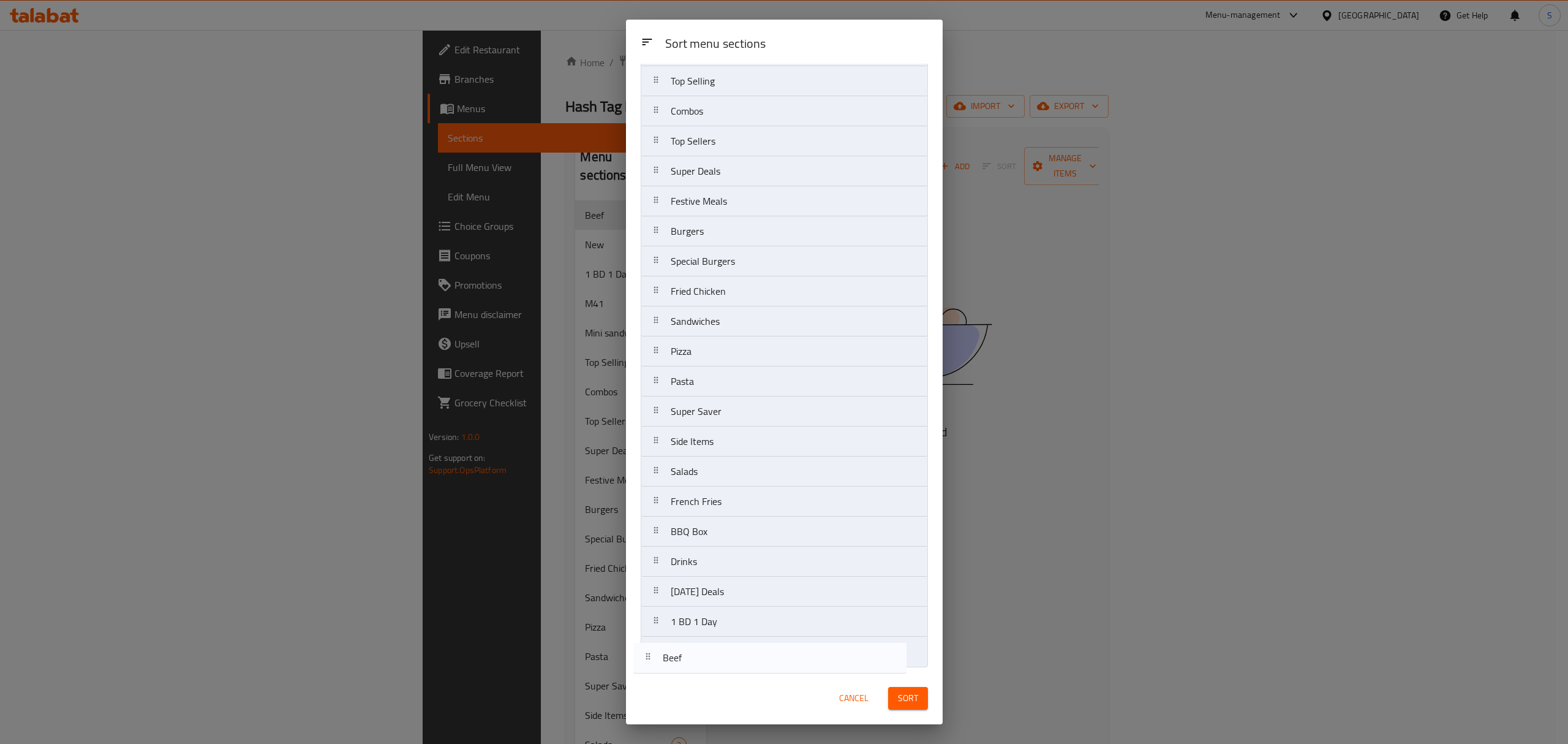
drag, startPoint x: 660, startPoint y: 113, endPoint x: 654, endPoint y: 664, distance: 551.0
click at [654, 664] on nav "Beef New 1 BD 1 Day M41 Mini sandwiches Top Selling Combos Top Sellers Super De…" at bounding box center [784, 306] width 287 height 721
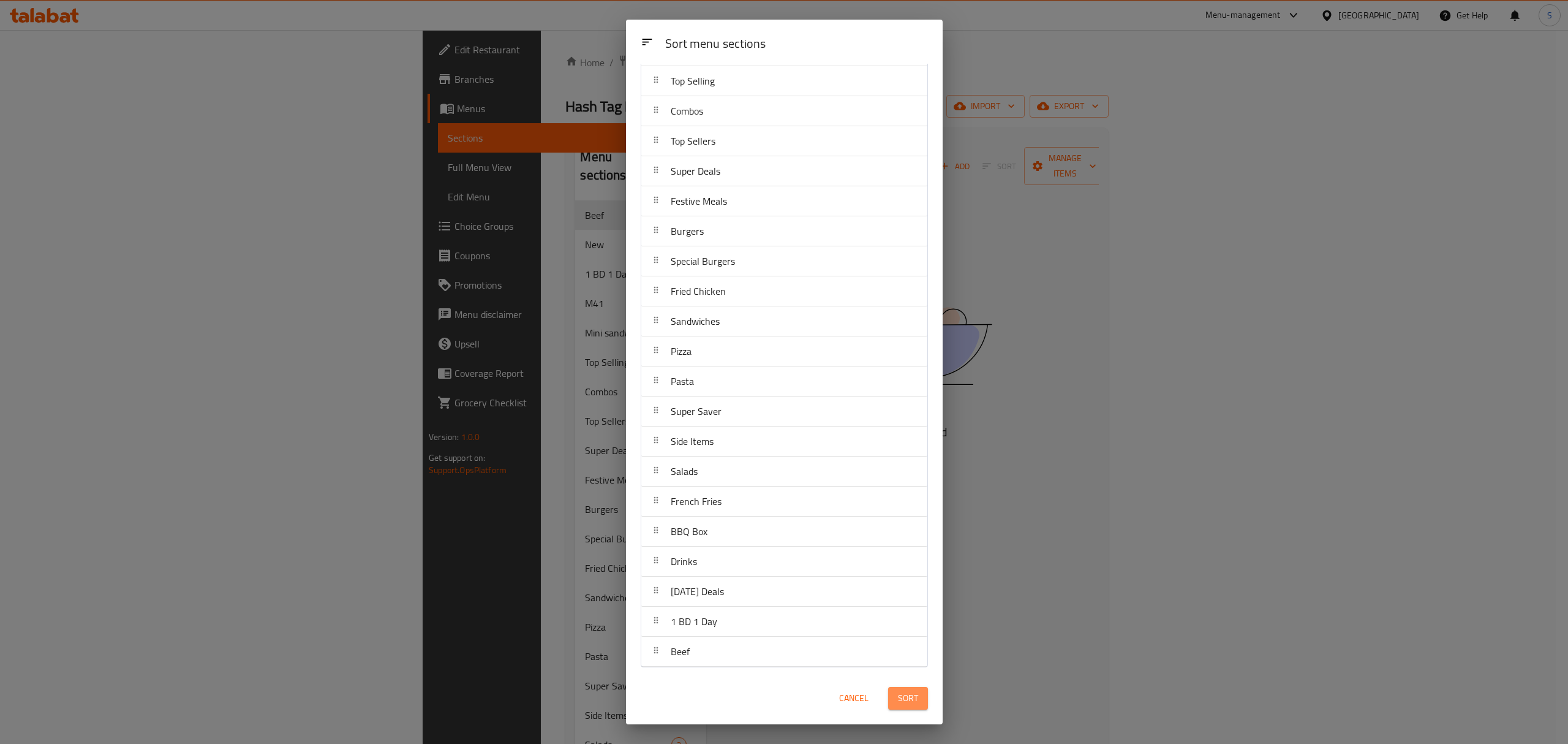
click at [903, 692] on span "Sort" at bounding box center [908, 698] width 20 height 15
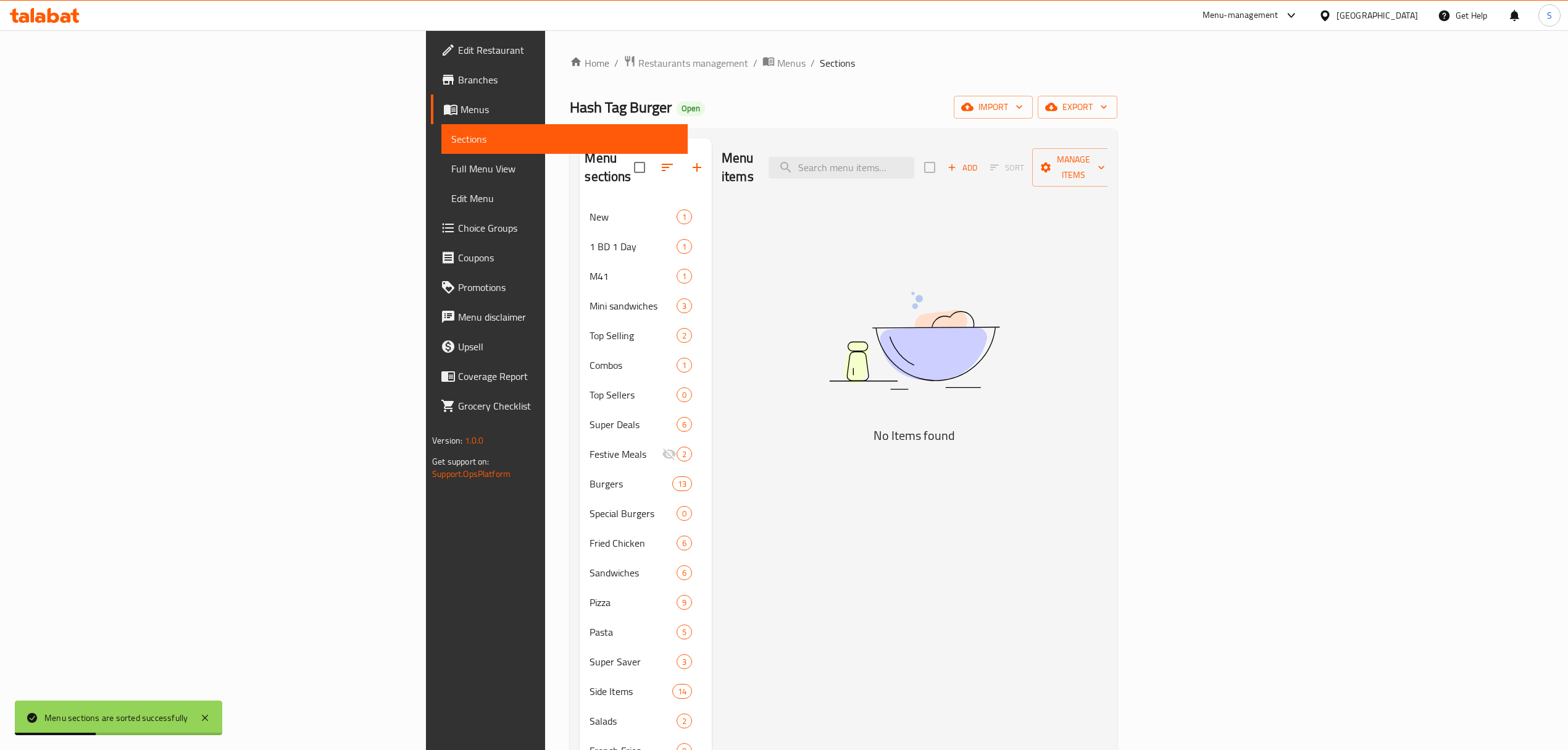
click at [660, 160] on icon "button" at bounding box center [668, 167] width 15 height 15
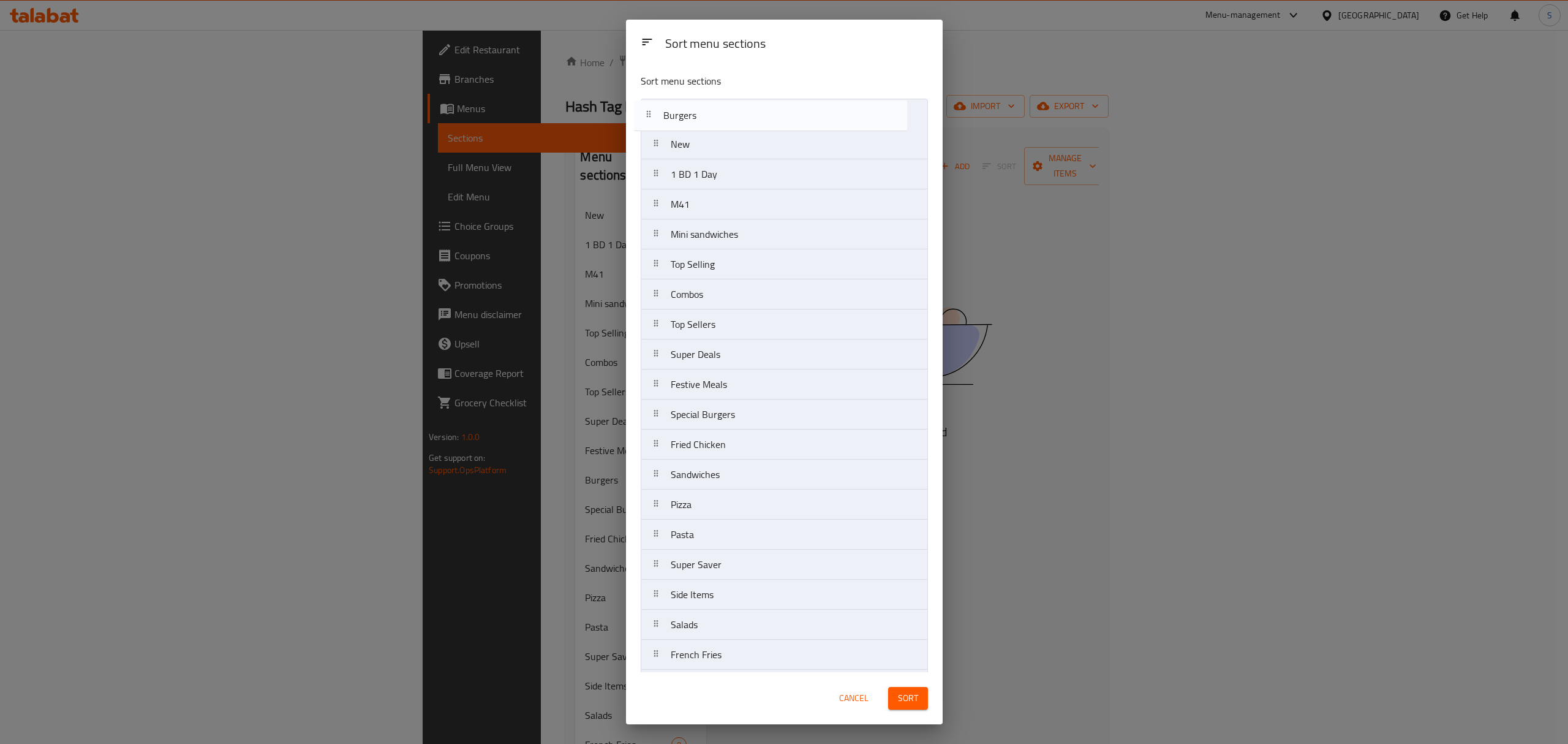
drag, startPoint x: 661, startPoint y: 391, endPoint x: 652, endPoint y: 115, distance: 276.1
click at [652, 115] on nav "New 1 BD 1 Day M41 Mini sandwiches Top Selling Combos Top Sellers Super Deals F…" at bounding box center [784, 459] width 287 height 721
drag, startPoint x: 661, startPoint y: 452, endPoint x: 655, endPoint y: 142, distance: 310.1
click at [655, 142] on nav "Burgers New 1 BD 1 Day M41 Mini sandwiches Top Selling Combos Top Sellers Super…" at bounding box center [784, 459] width 287 height 721
drag, startPoint x: 681, startPoint y: 331, endPoint x: 681, endPoint y: 167, distance: 164.0
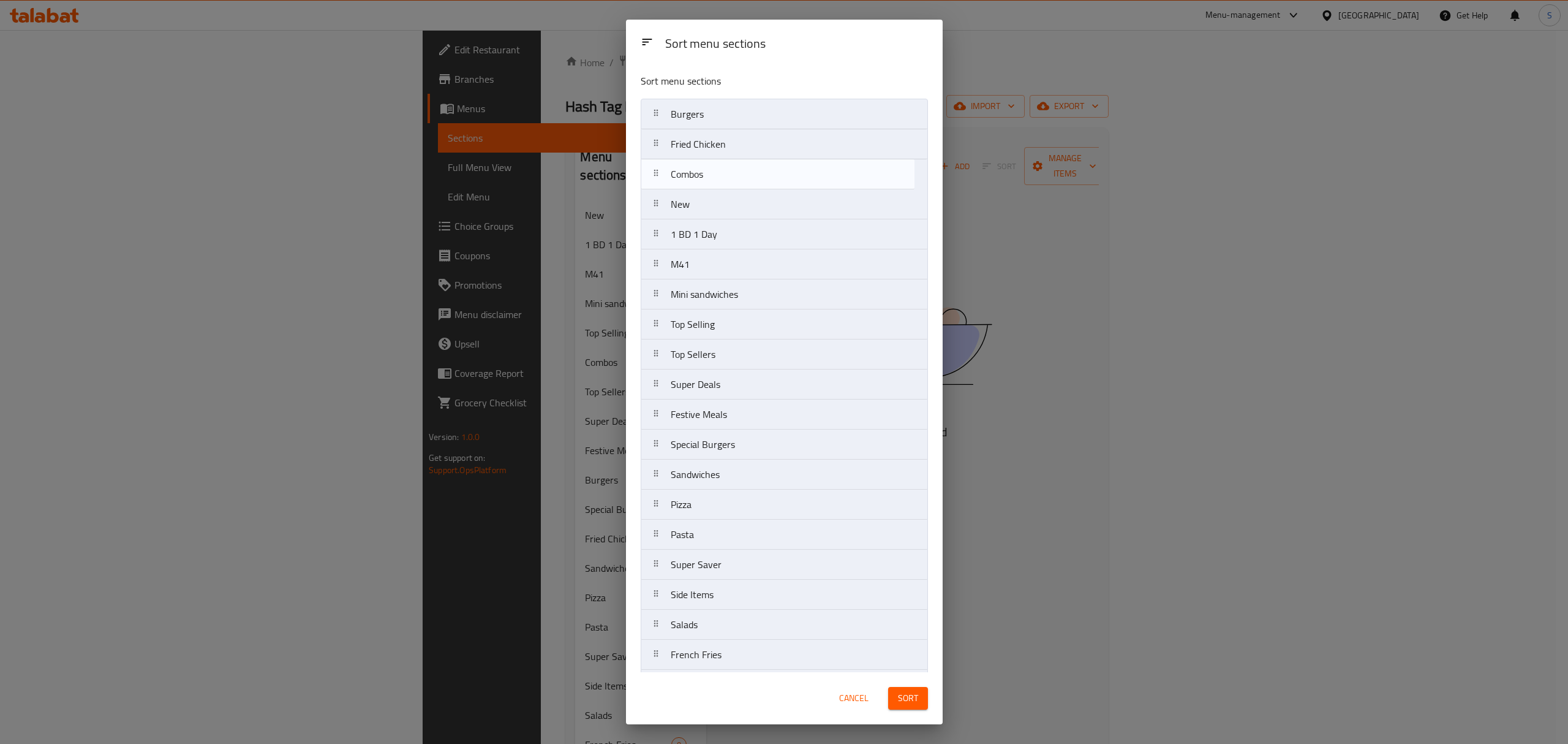
click at [681, 167] on nav "Burgers Fried Chicken New 1 BD 1 Day M41 Mini sandwiches Top Selling Combos Top…" at bounding box center [784, 459] width 287 height 721
drag, startPoint x: 697, startPoint y: 209, endPoint x: 701, endPoint y: 116, distance: 93.1
click at [701, 116] on nav "Burgers Fried Chicken Combos New 1 BD 1 Day M41 Mini sandwiches Top Selling Top…" at bounding box center [784, 459] width 287 height 721
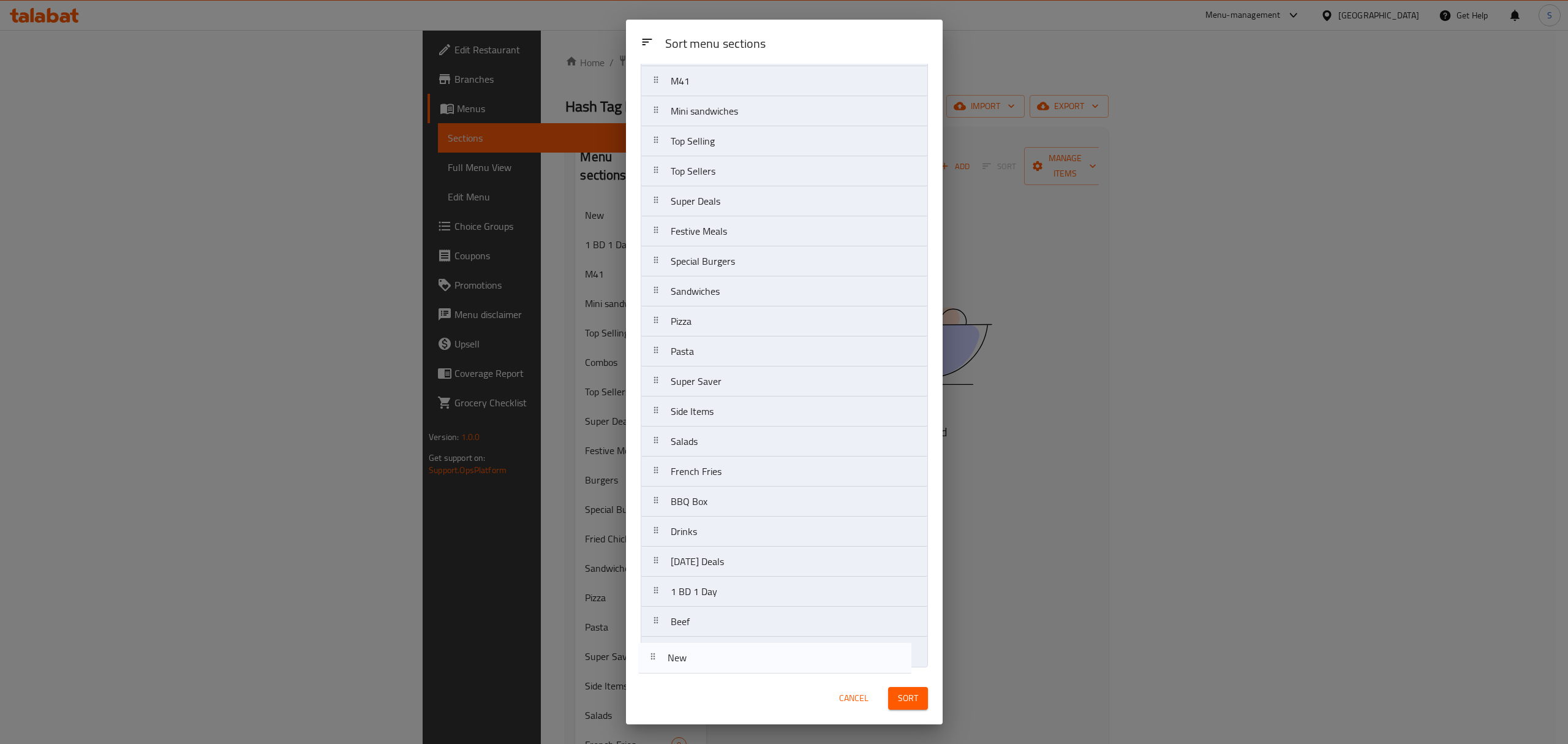
drag, startPoint x: 676, startPoint y: 107, endPoint x: 676, endPoint y: 660, distance: 553.0
click at [676, 660] on nav "New Burgers Fried Chicken Combos 1 BD 1 Day M41 Mini sandwiches Top Selling Top…" at bounding box center [784, 306] width 287 height 721
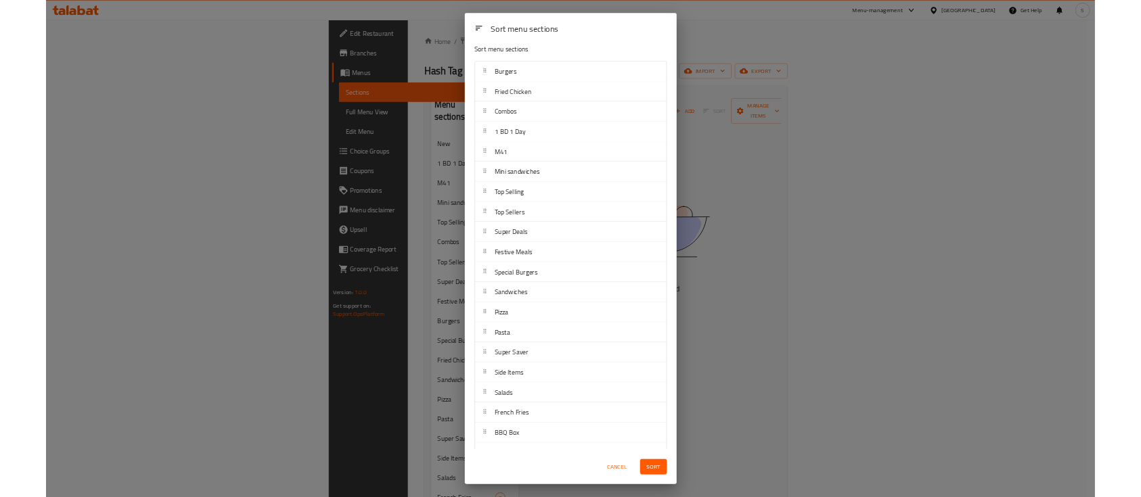
scroll to position [0, 0]
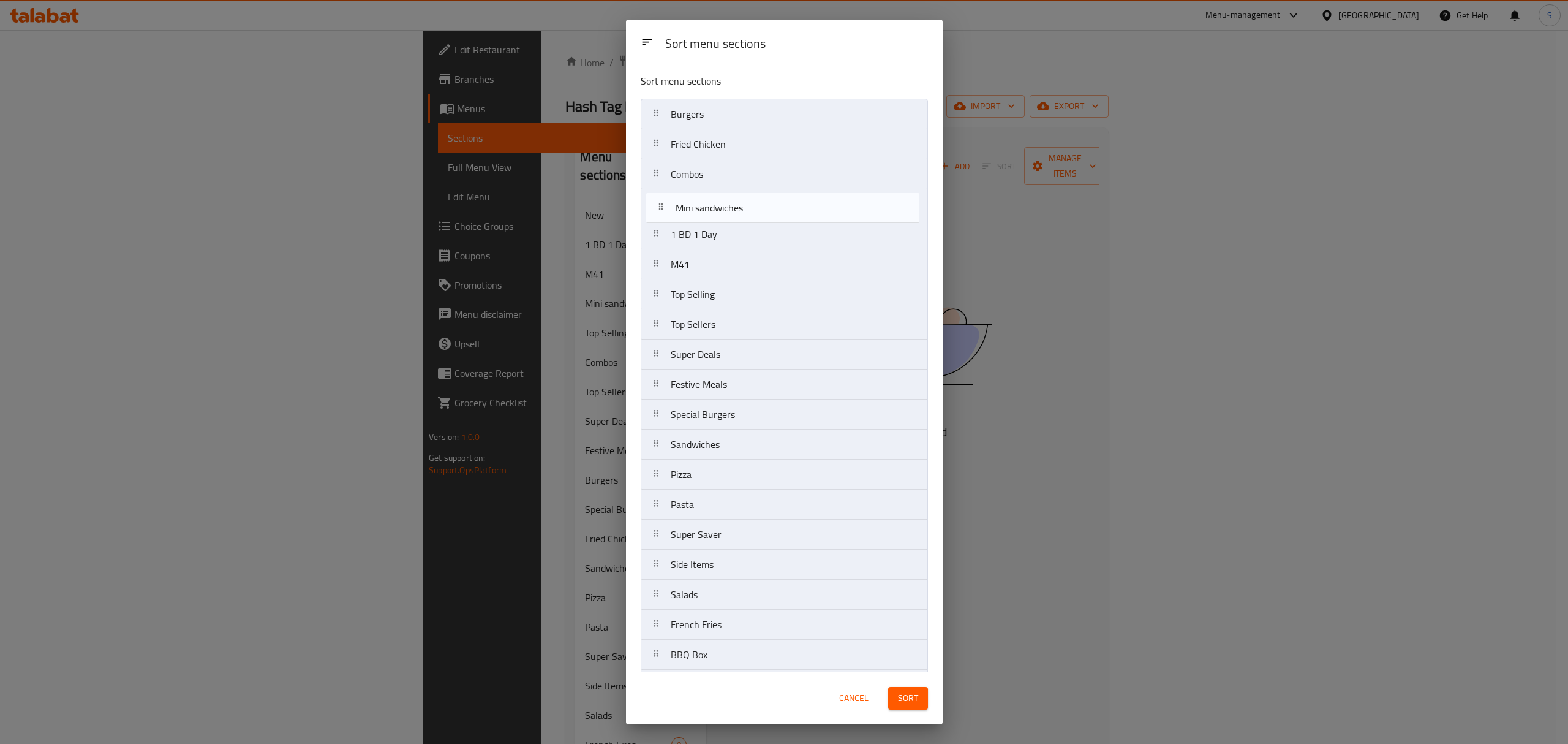
drag, startPoint x: 671, startPoint y: 266, endPoint x: 677, endPoint y: 212, distance: 54.3
click at [677, 212] on nav "Burgers Fried Chicken Combos 1 BD 1 Day M41 Mini sandwiches Top Selling Top Sel…" at bounding box center [784, 459] width 287 height 721
drag, startPoint x: 660, startPoint y: 302, endPoint x: 657, endPoint y: 202, distance: 100.0
click at [657, 202] on nav "Burgers Fried Chicken Combos Mini sandwiches 1 BD 1 Day M41 Top Selling Top Sel…" at bounding box center [784, 459] width 287 height 721
drag, startPoint x: 683, startPoint y: 310, endPoint x: 660, endPoint y: 236, distance: 77.5
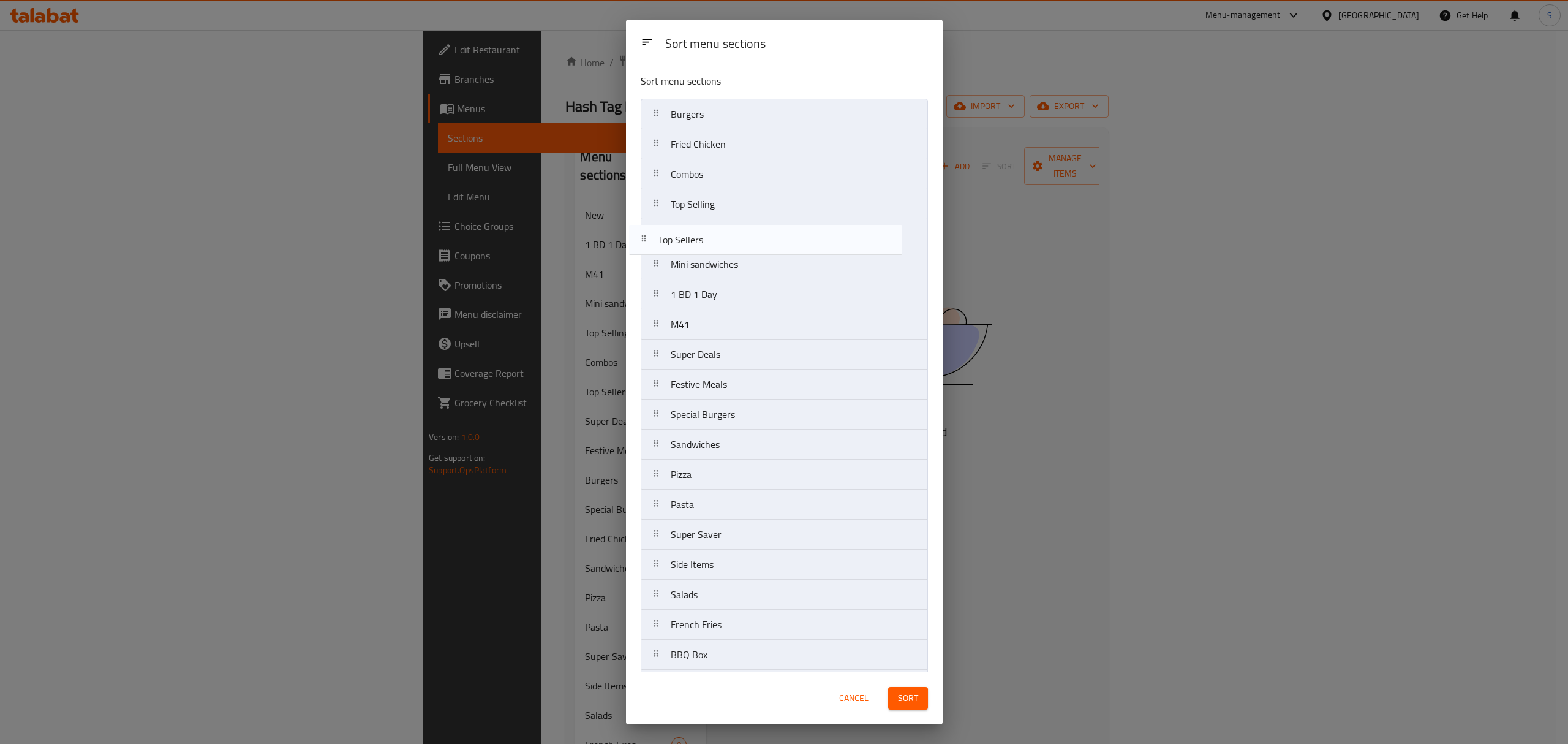
click at [660, 236] on nav "Burgers Fried Chicken Combos Top Selling Mini sandwiches 1 BD 1 Day M41 Top Sel…" at bounding box center [784, 459] width 287 height 721
drag, startPoint x: 704, startPoint y: 424, endPoint x: 706, endPoint y: 270, distance: 154.0
click at [706, 270] on nav "Burgers Fried Chicken Combos Top Selling Top Sellers Mini sandwiches 1 BD 1 Day…" at bounding box center [784, 459] width 287 height 721
drag, startPoint x: 697, startPoint y: 450, endPoint x: 702, endPoint y: 175, distance: 275.0
click at [702, 175] on nav "Burgers Fried Chicken Combos Top Selling Top Sellers Special Burgers Mini sandw…" at bounding box center [784, 459] width 287 height 721
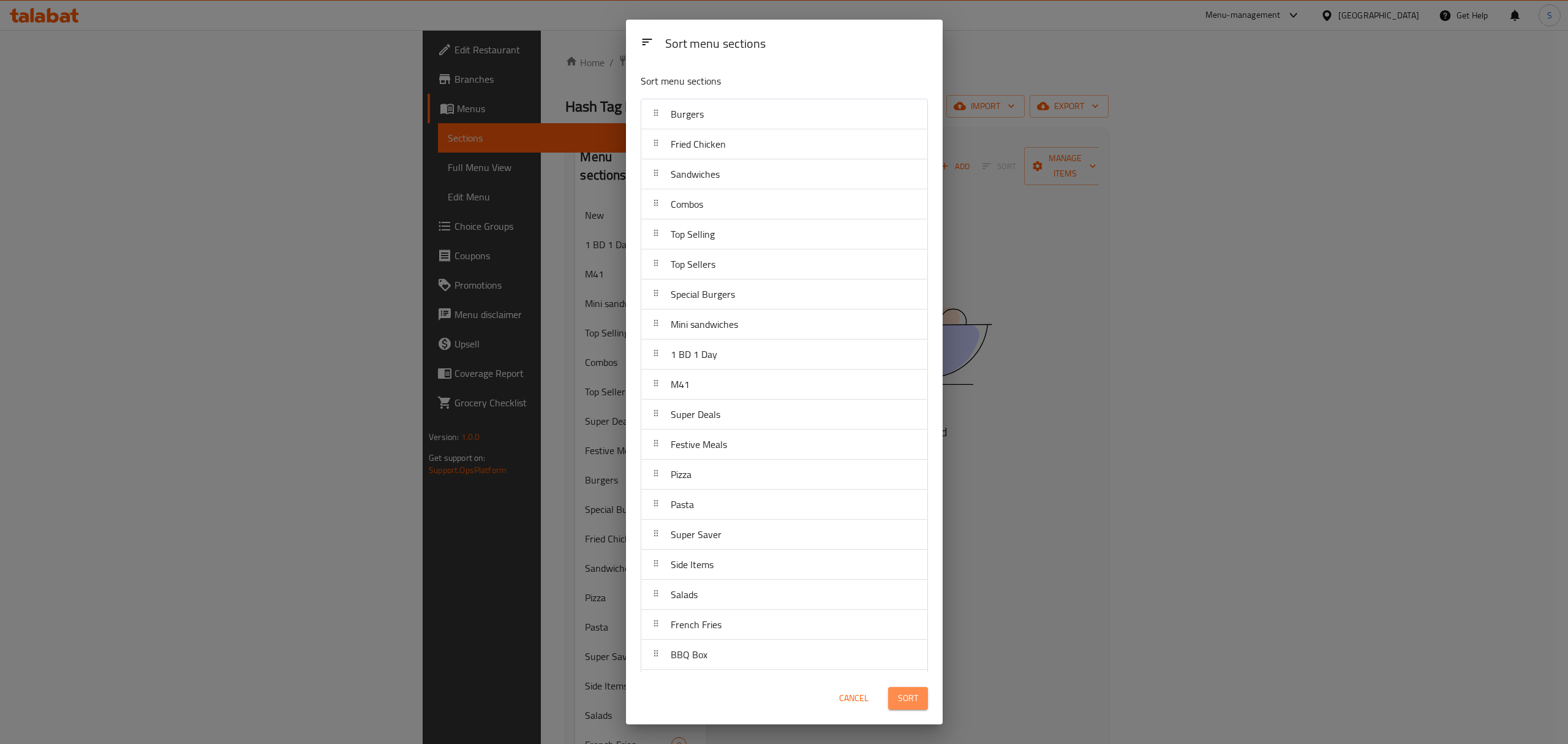
click at [899, 703] on span "Sort" at bounding box center [908, 698] width 20 height 15
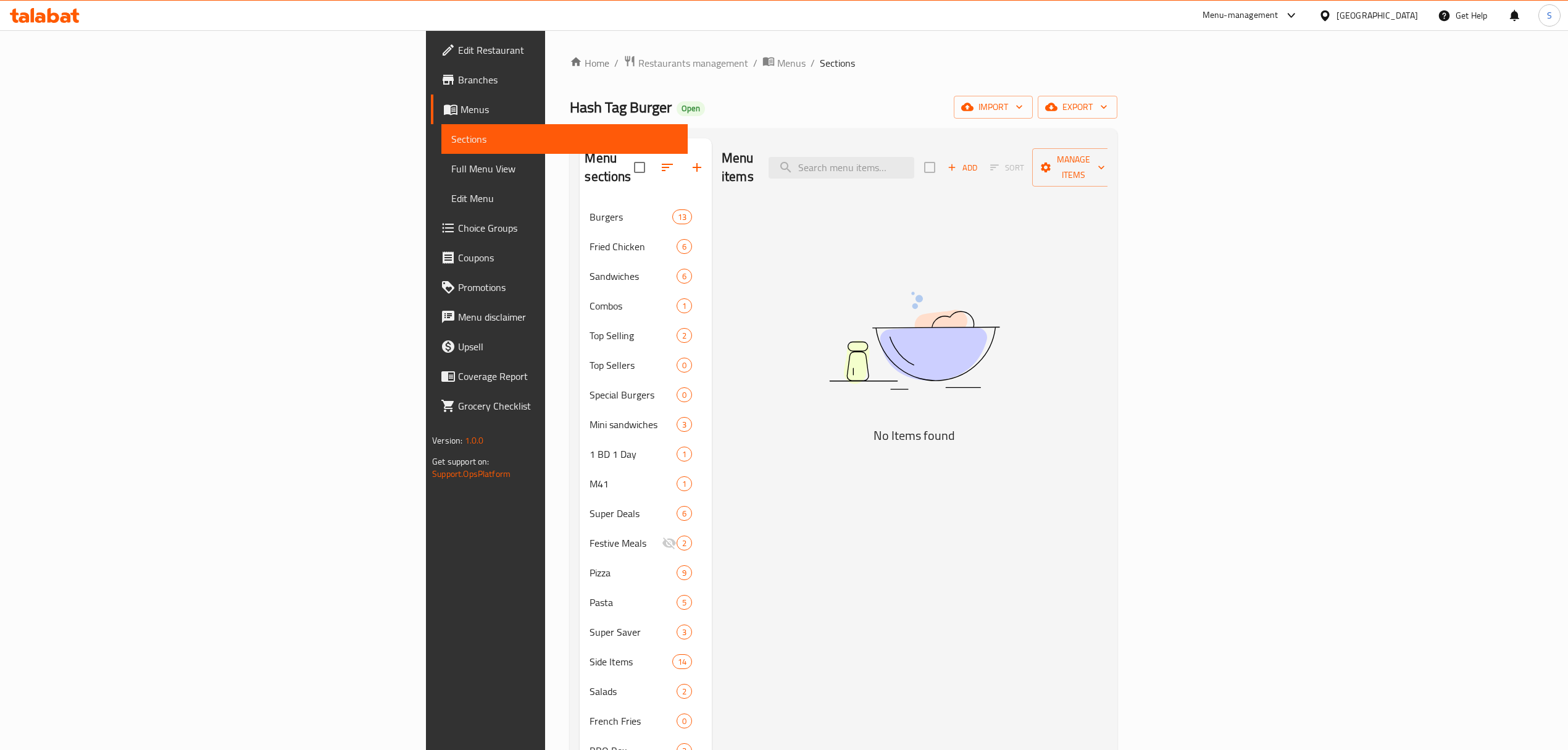
click at [660, 160] on icon "button" at bounding box center [668, 167] width 15 height 15
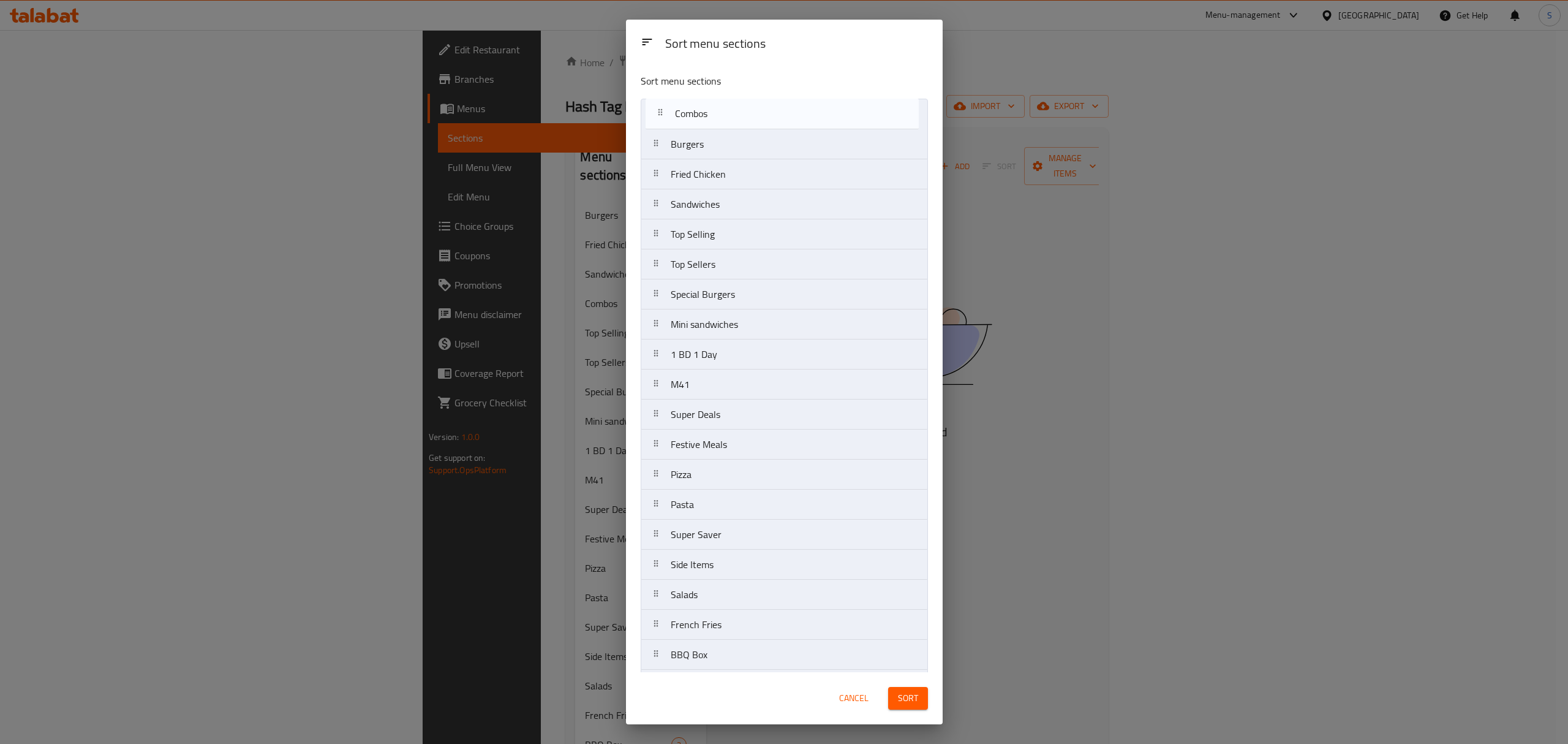
drag, startPoint x: 657, startPoint y: 205, endPoint x: 662, endPoint y: 110, distance: 95.1
click at [662, 110] on nav "Burgers Fried Chicken Sandwiches Combos Top Selling Top Sellers Special Burgers…" at bounding box center [784, 459] width 287 height 721
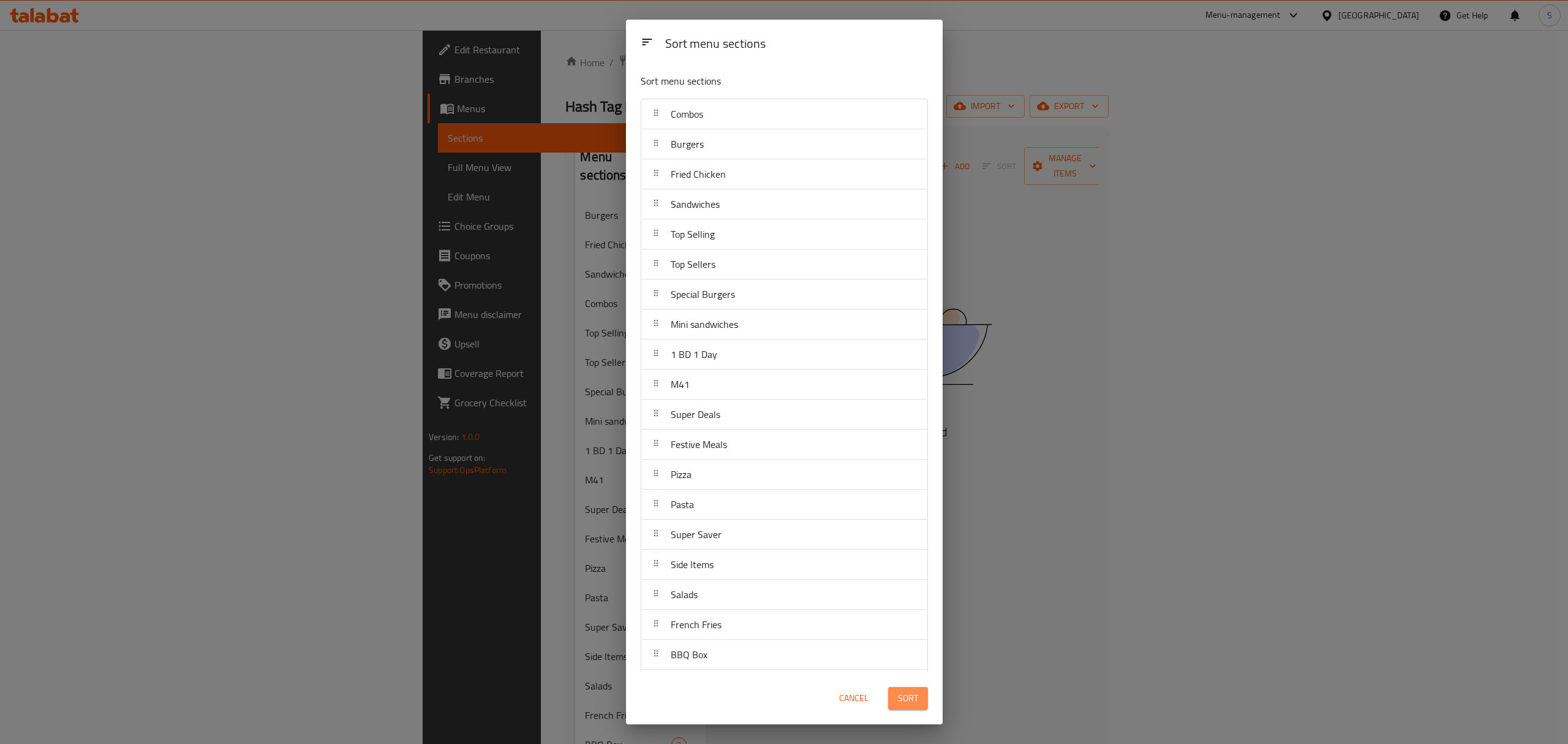
click at [908, 697] on span "Sort" at bounding box center [908, 698] width 20 height 15
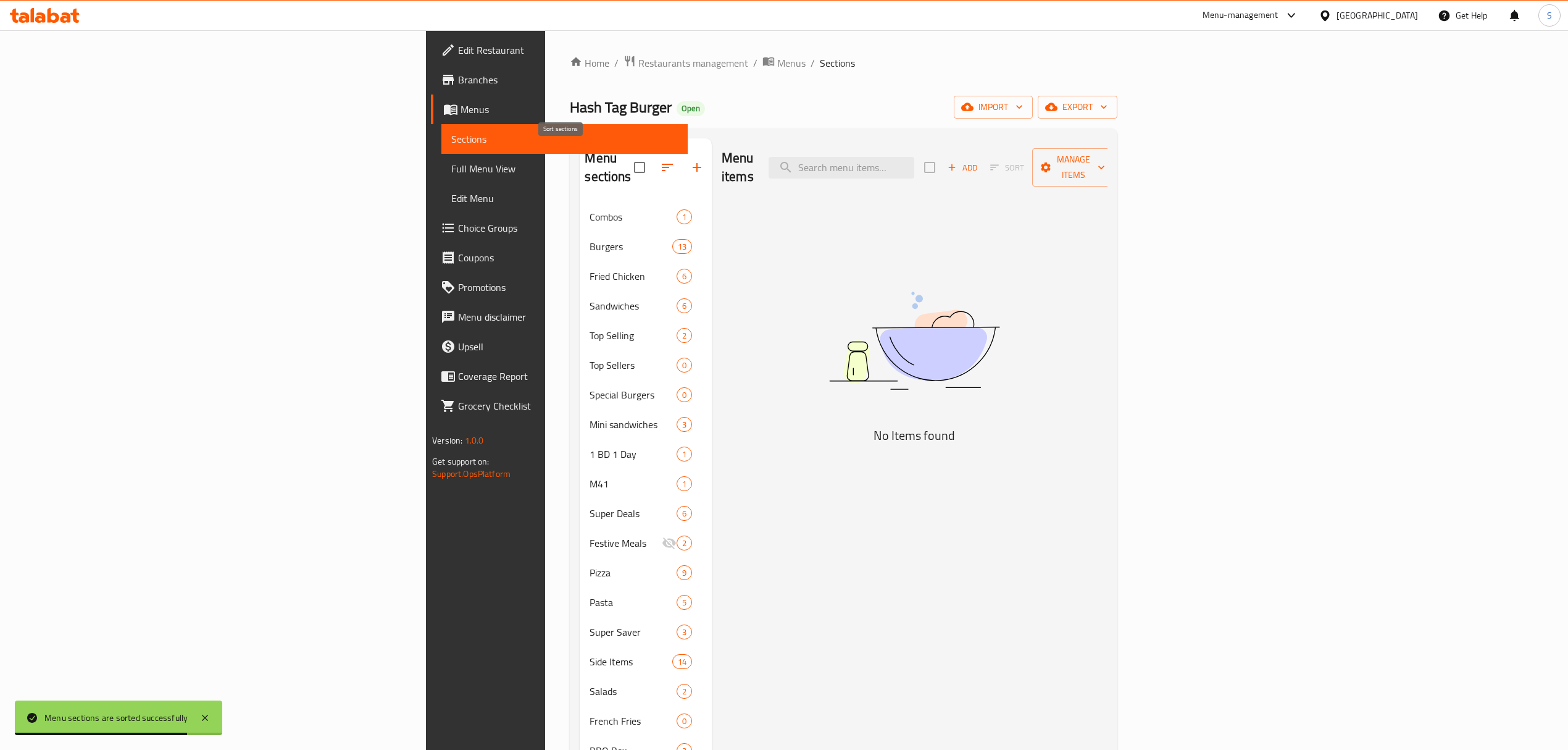
click at [660, 160] on icon "button" at bounding box center [668, 167] width 15 height 15
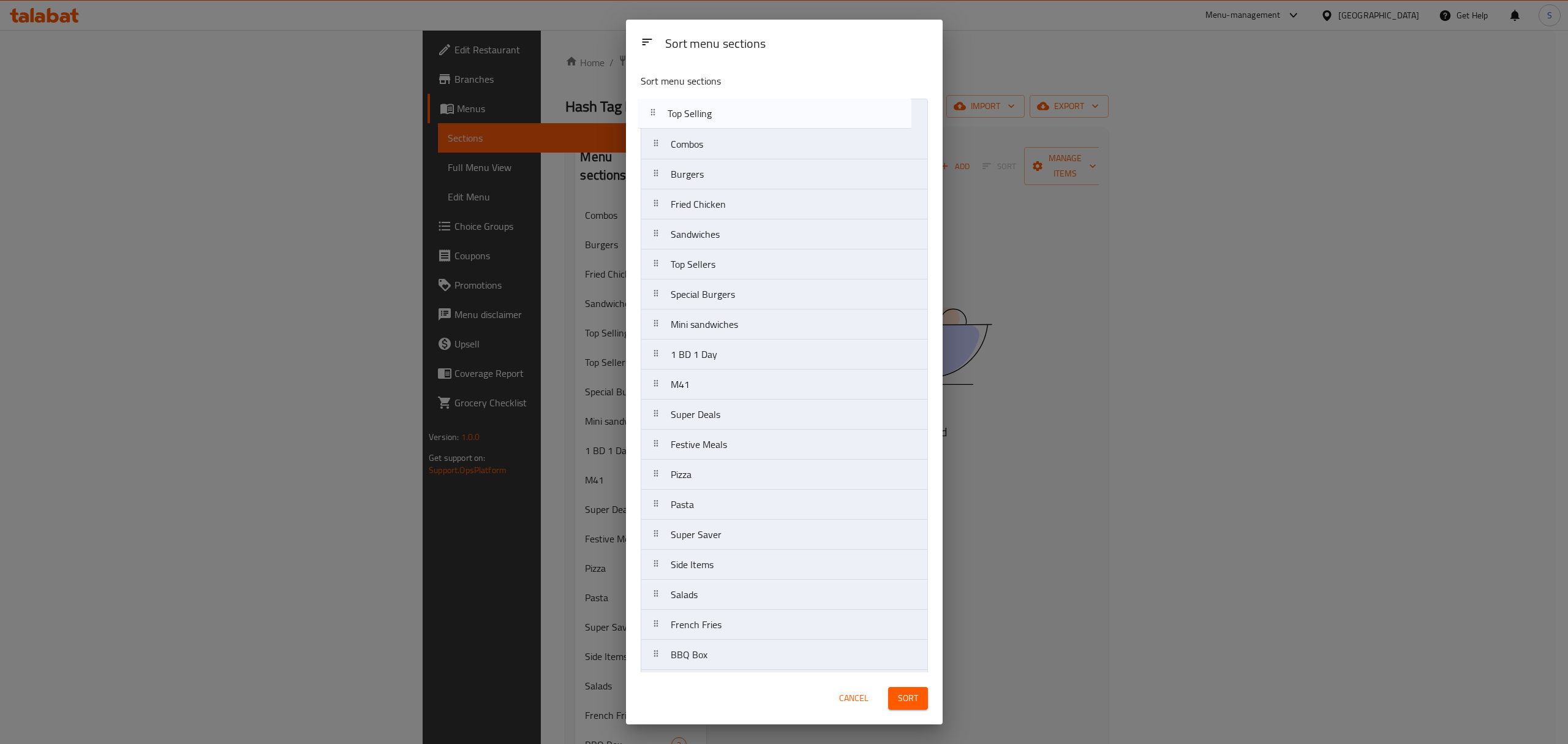
drag, startPoint x: 655, startPoint y: 235, endPoint x: 651, endPoint y: 113, distance: 122.1
click at [651, 109] on nav "Combos Burgers Fried Chicken Sandwiches Top Selling Top Sellers Special Burgers…" at bounding box center [784, 459] width 287 height 721
drag, startPoint x: 655, startPoint y: 266, endPoint x: 643, endPoint y: 107, distance: 159.5
click at [643, 107] on nav "Top Selling Combos Burgers Fried Chicken Sandwiches Top Sellers Special Burgers…" at bounding box center [784, 459] width 287 height 721
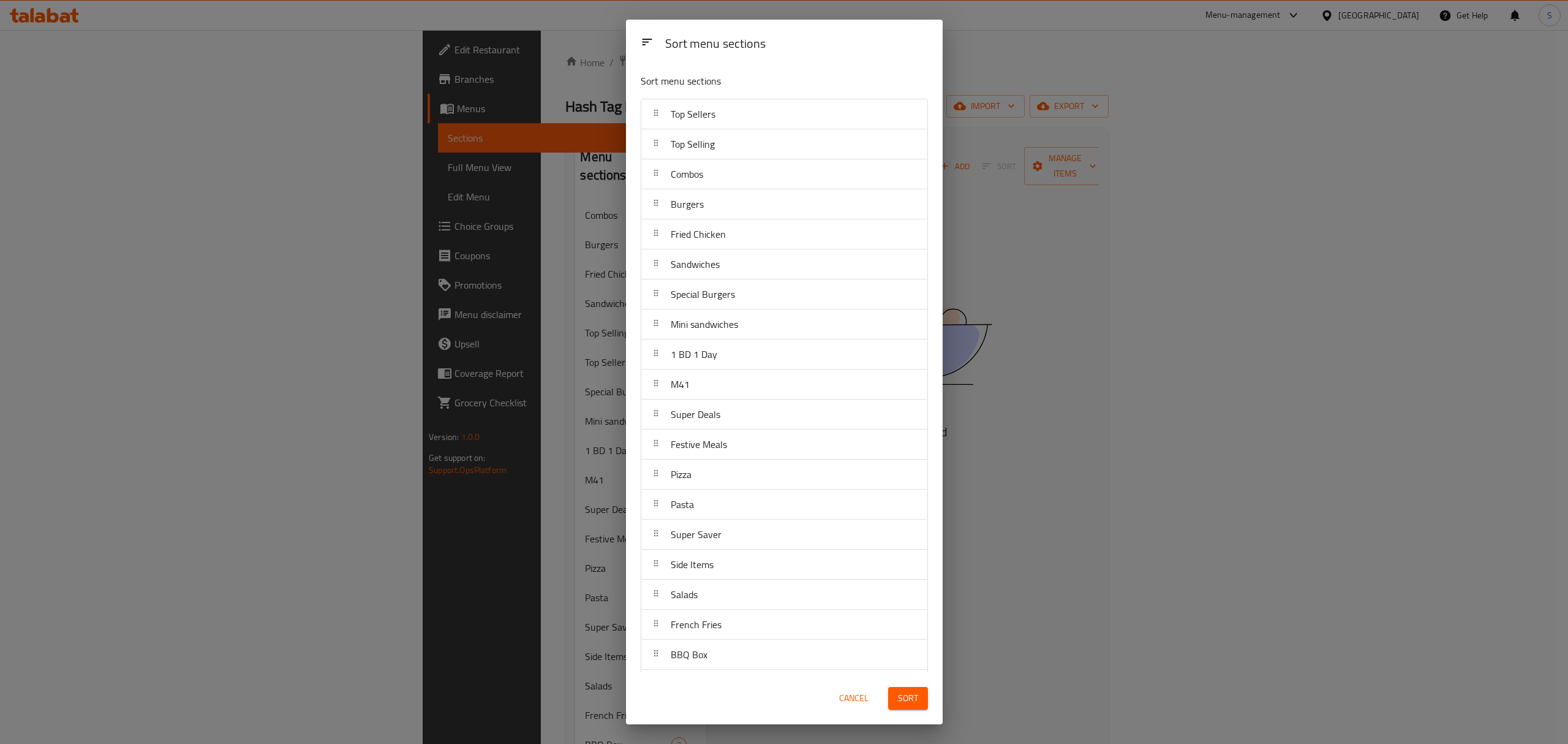
drag, startPoint x: 915, startPoint y: 701, endPoint x: 961, endPoint y: 653, distance: 66.5
click at [914, 701] on span "Sort" at bounding box center [908, 698] width 20 height 15
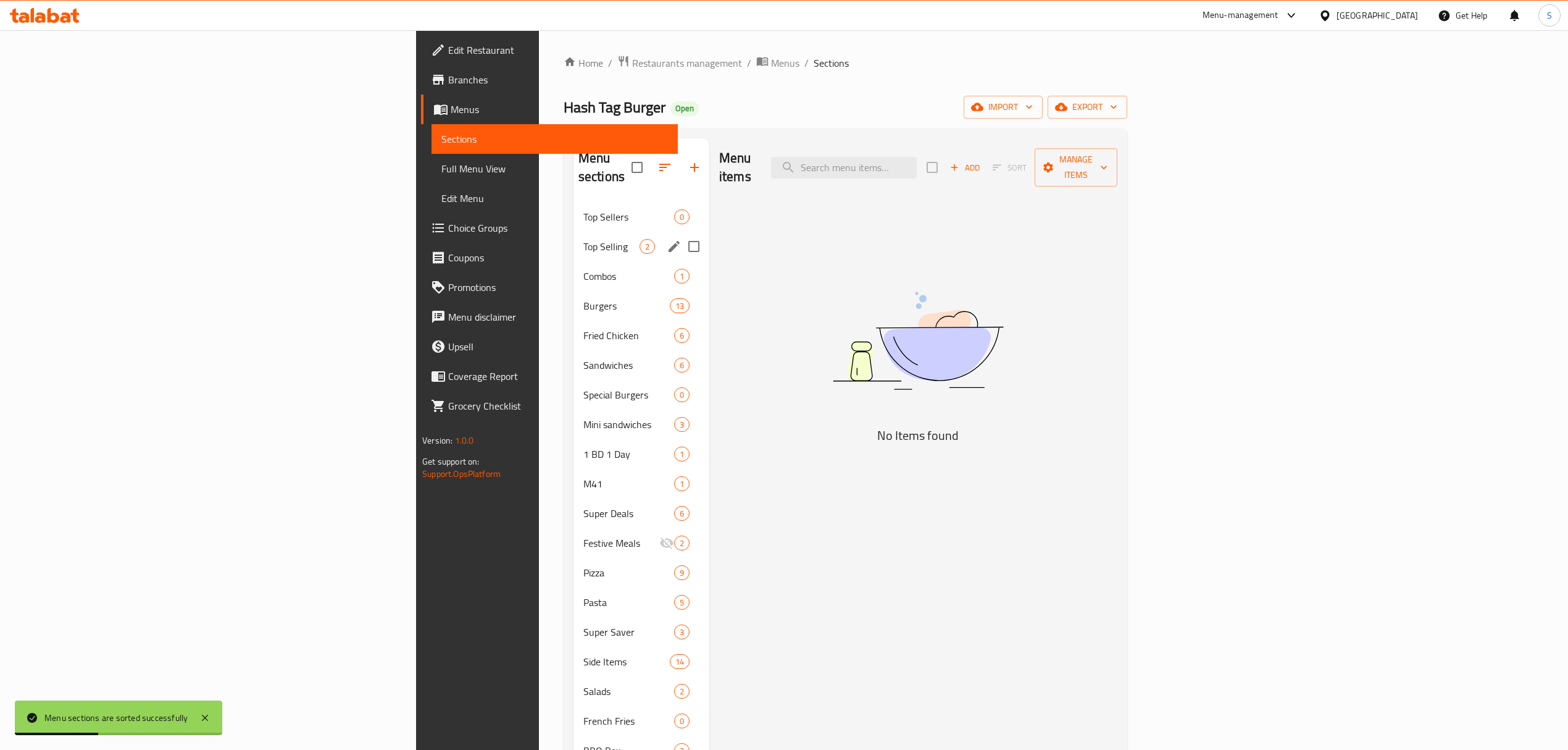
click at [667, 239] on icon "edit" at bounding box center [674, 246] width 15 height 15
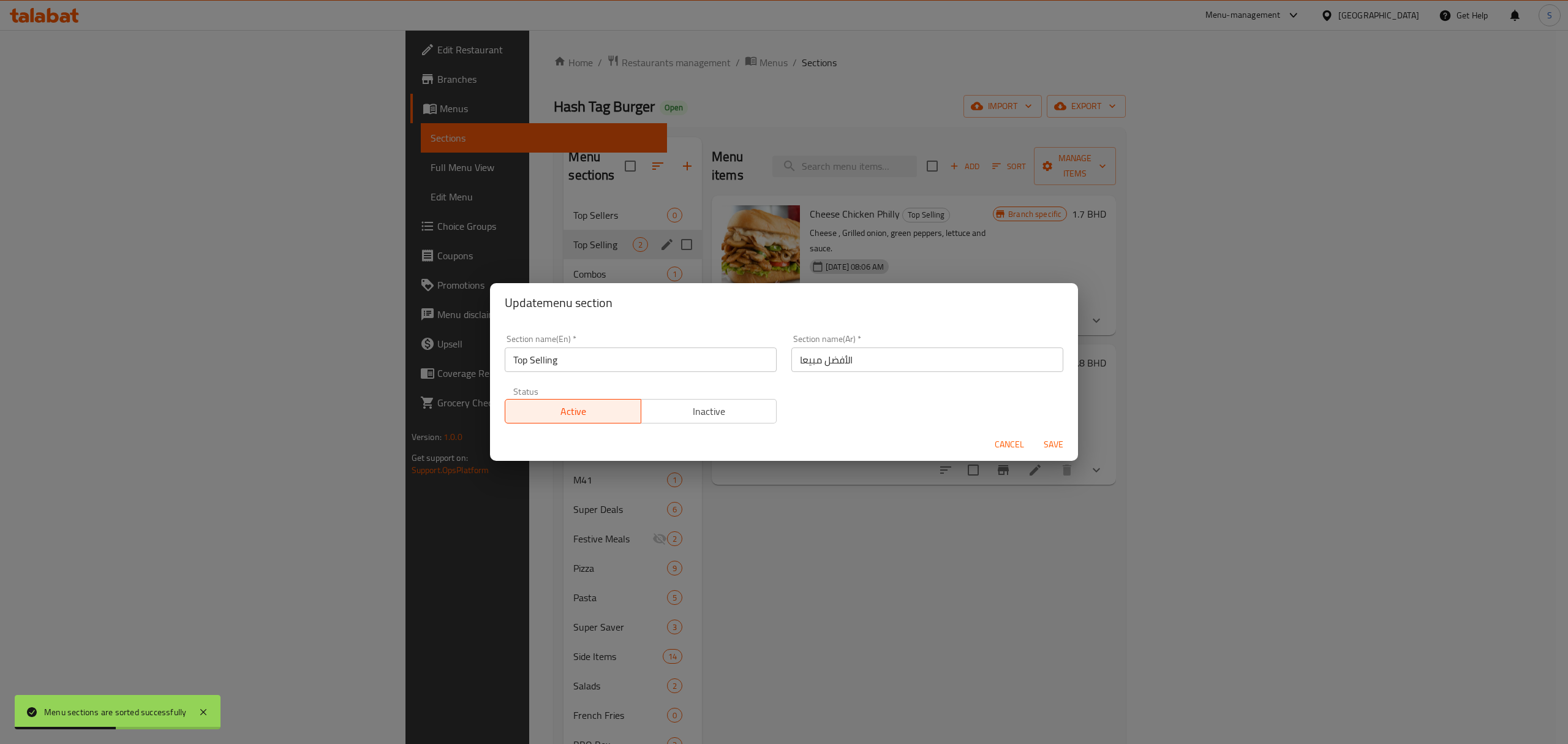
click at [697, 410] on span "Inactive" at bounding box center [708, 412] width 126 height 18
drag, startPoint x: 1062, startPoint y: 443, endPoint x: 1055, endPoint y: 434, distance: 11.4
click at [1060, 443] on span "Save" at bounding box center [1053, 444] width 29 height 15
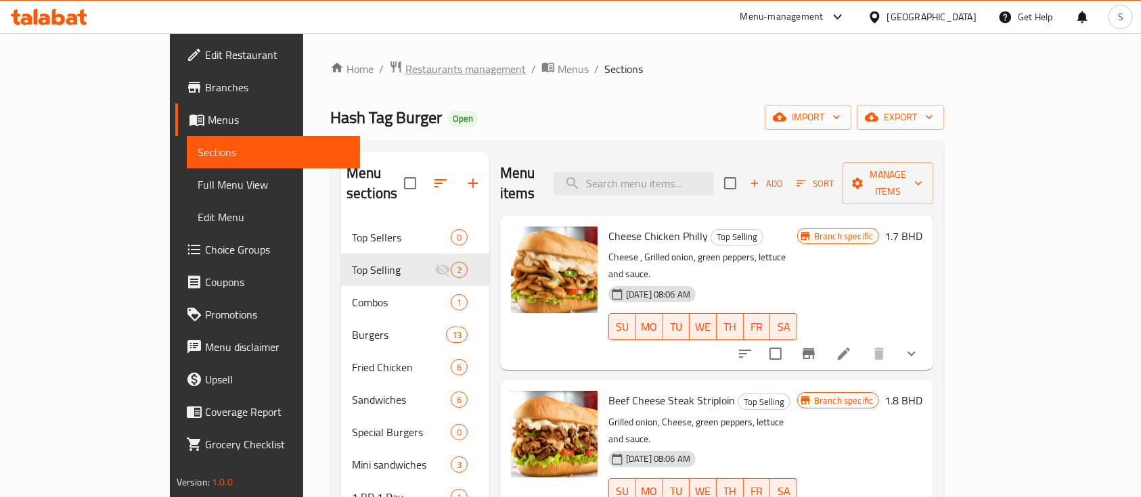
click at [405, 65] on span "Restaurants management" at bounding box center [465, 69] width 120 height 16
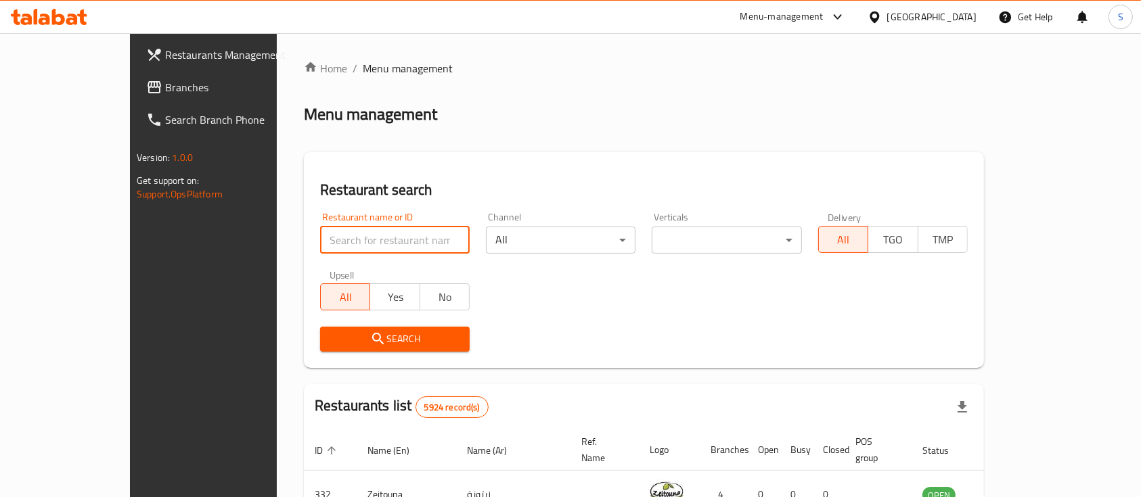
click at [320, 242] on input "search" at bounding box center [395, 240] width 150 height 27
type input "kenko"
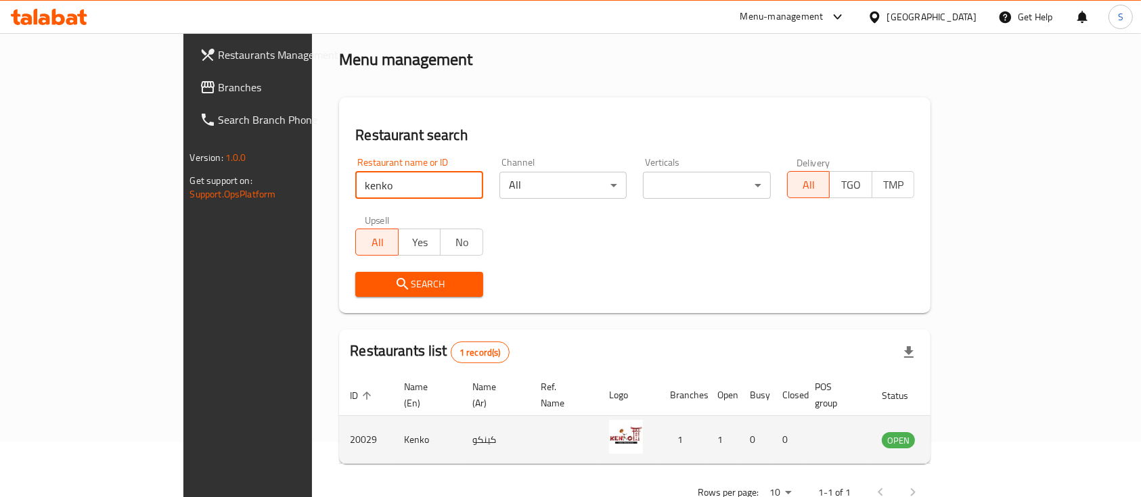
scroll to position [79, 0]
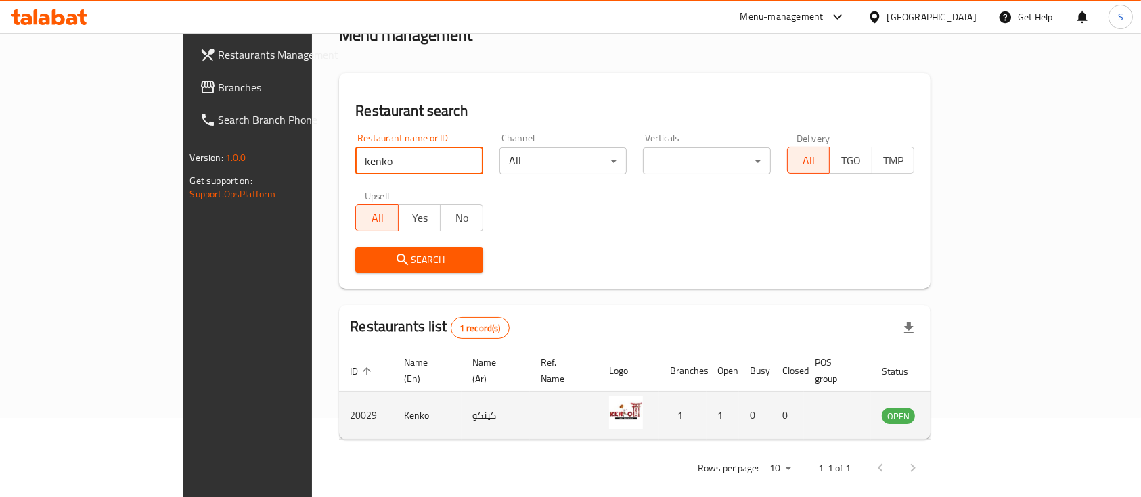
click at [967, 414] on icon "enhanced table" at bounding box center [964, 416] width 5 height 5
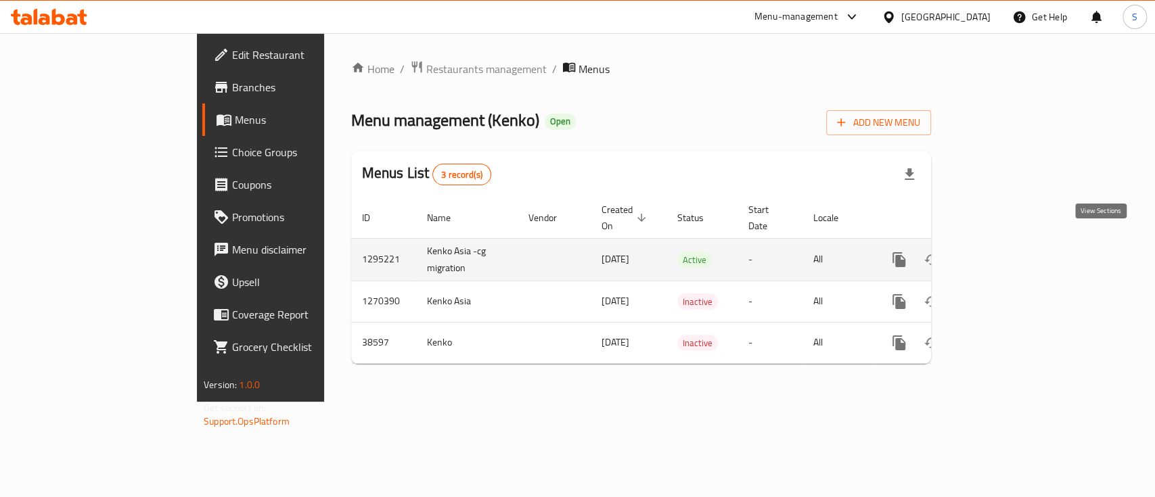
click at [1005, 252] on icon "enhanced table" at bounding box center [997, 260] width 16 height 16
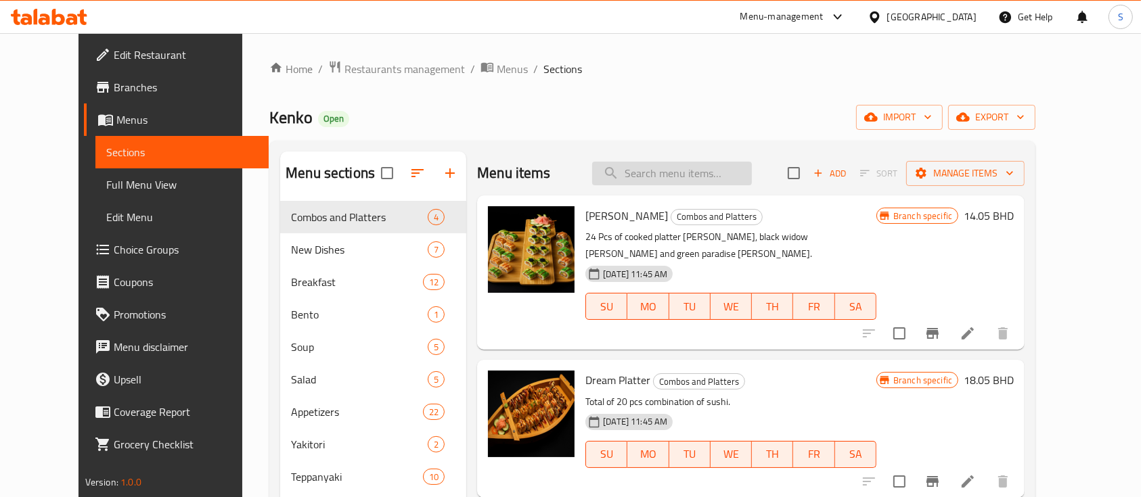
click at [694, 170] on input "search" at bounding box center [672, 174] width 160 height 24
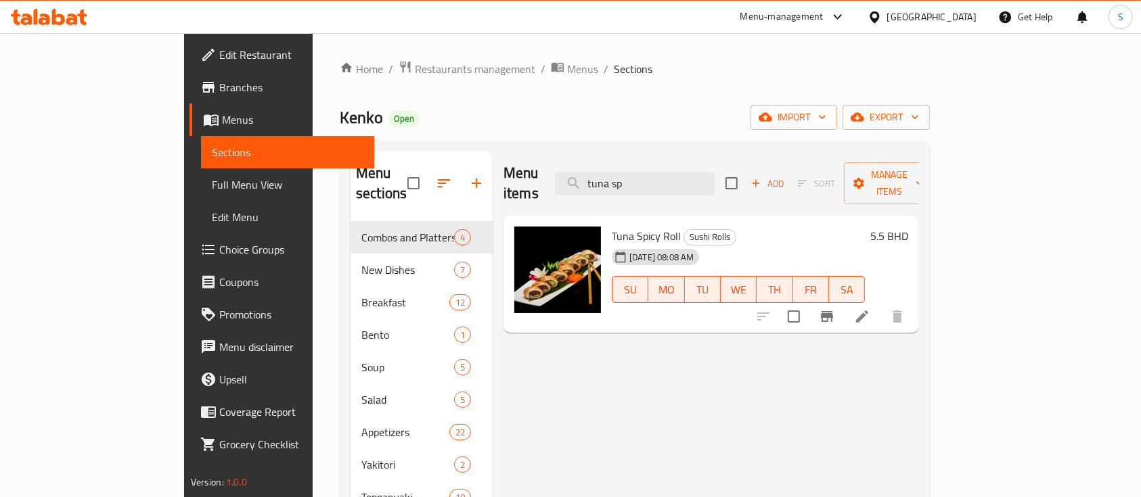
type input "tuna sp"
click at [833, 311] on icon "Branch-specific-item" at bounding box center [827, 316] width 12 height 11
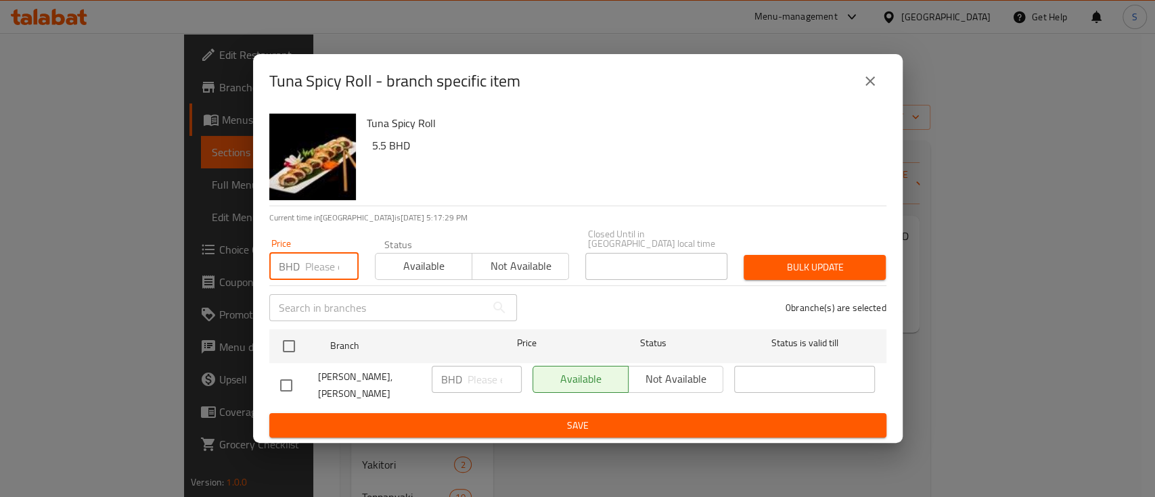
click at [328, 268] on input "number" at bounding box center [331, 266] width 53 height 27
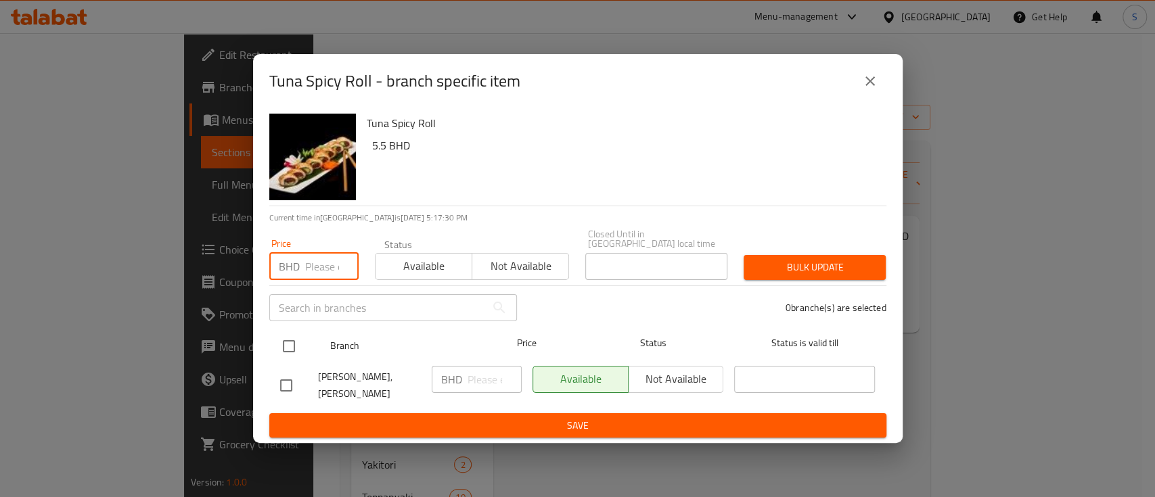
scroll to position [0, 51]
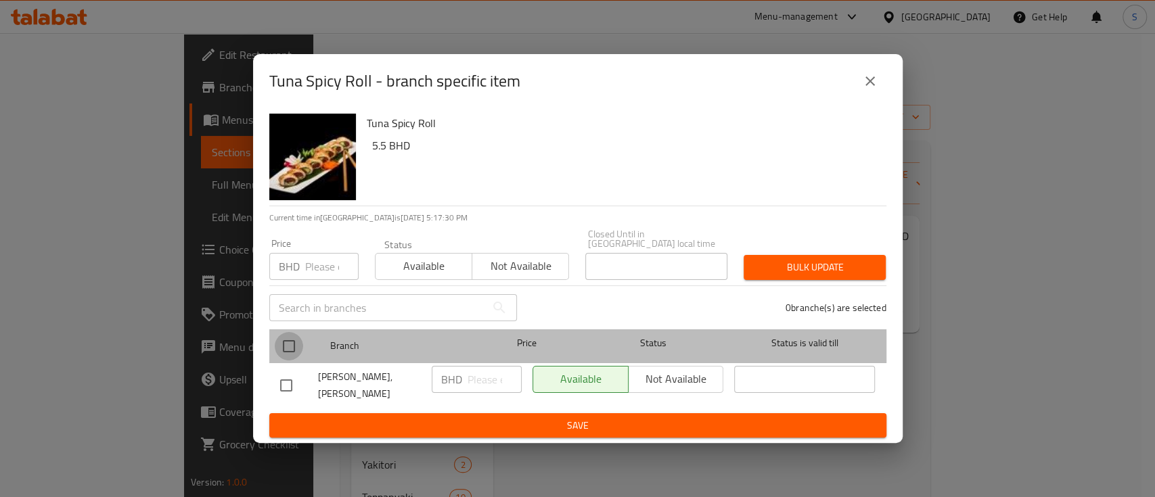
click at [292, 349] on input "checkbox" at bounding box center [289, 346] width 28 height 28
checkbox input "true"
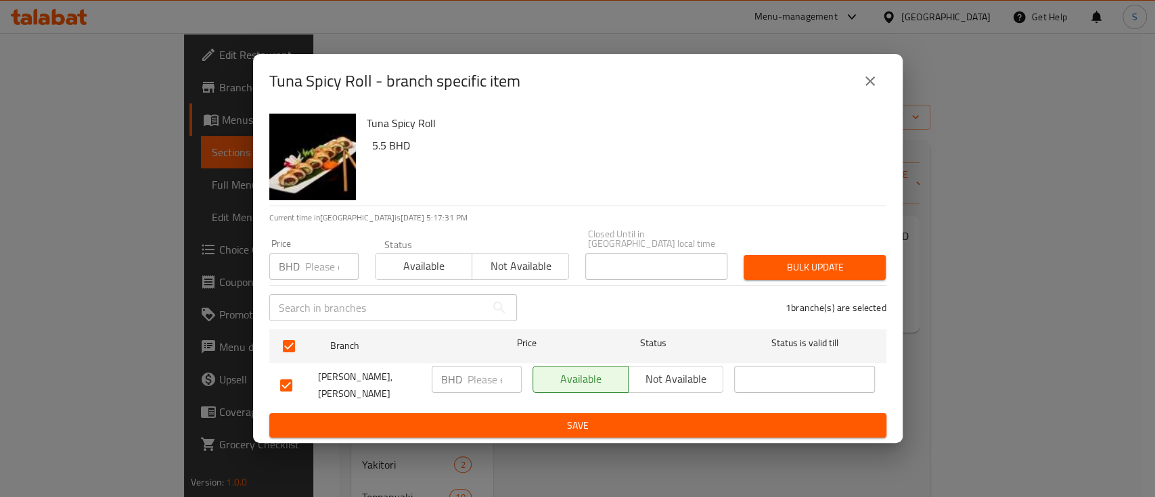
click at [327, 266] on input "number" at bounding box center [331, 266] width 53 height 27
type input "6.8"
click at [773, 269] on span "Bulk update" at bounding box center [815, 267] width 120 height 17
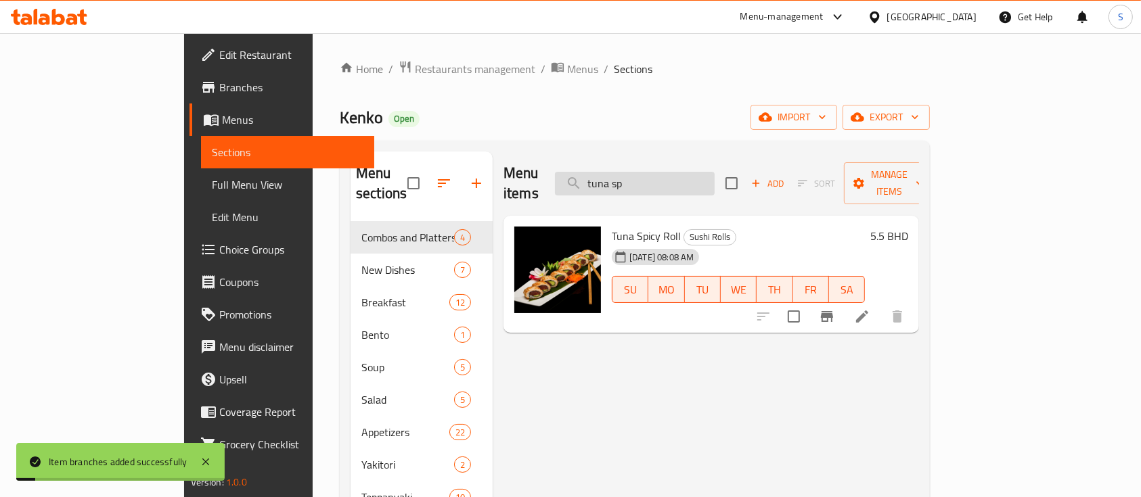
click at [715, 180] on input "tuna sp" at bounding box center [635, 184] width 160 height 24
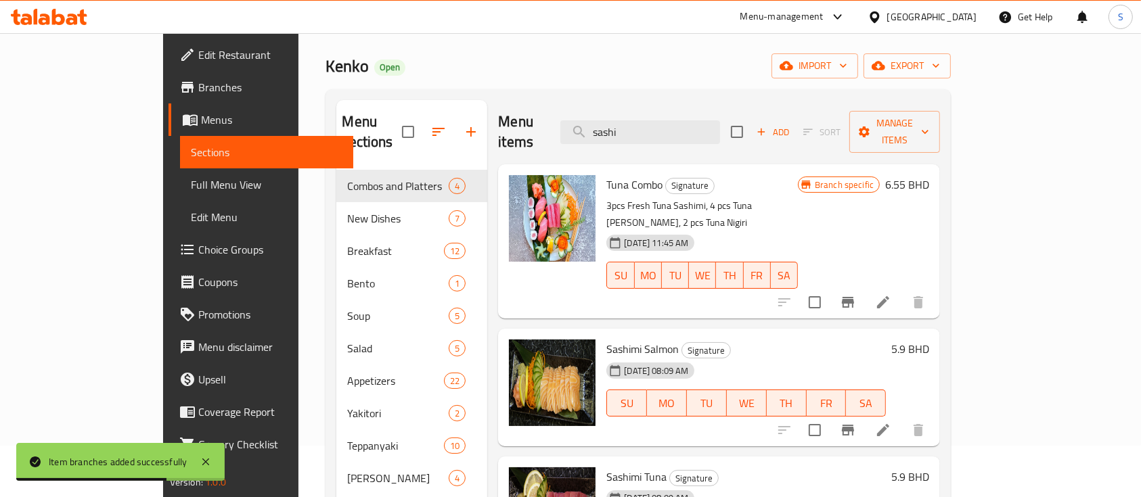
scroll to position [90, 0]
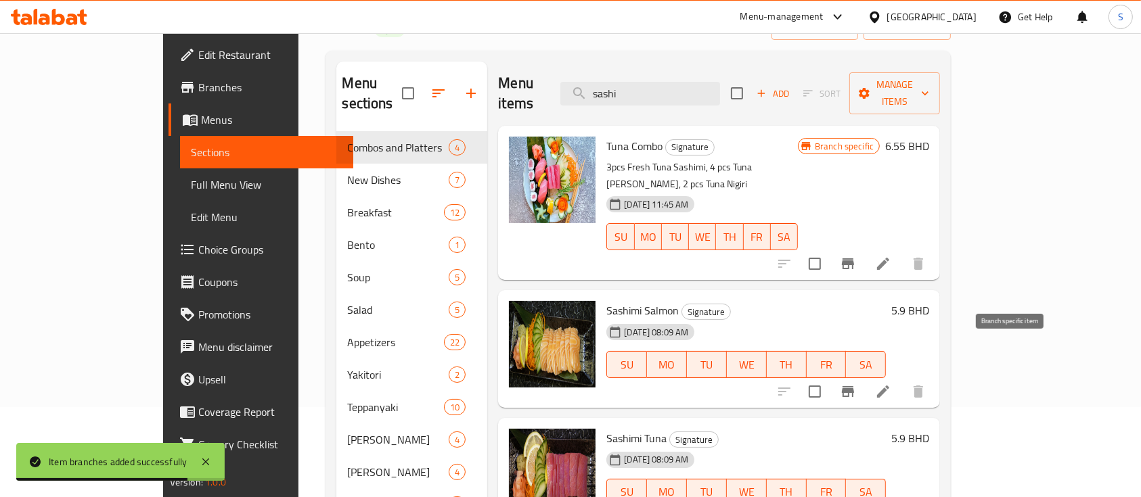
type input "sashi"
click at [854, 386] on icon "Branch-specific-item" at bounding box center [848, 391] width 12 height 11
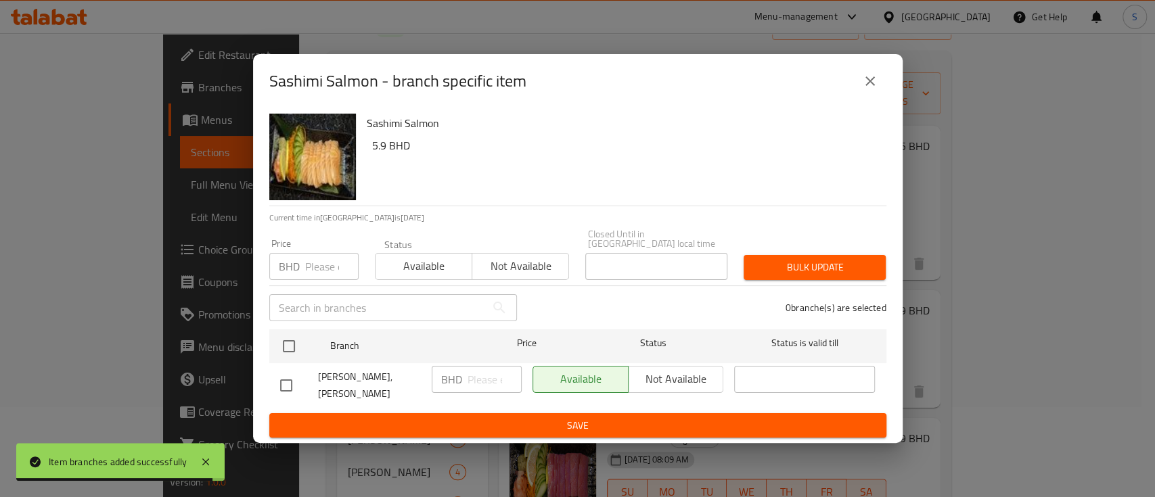
click at [327, 264] on input "number" at bounding box center [331, 266] width 53 height 27
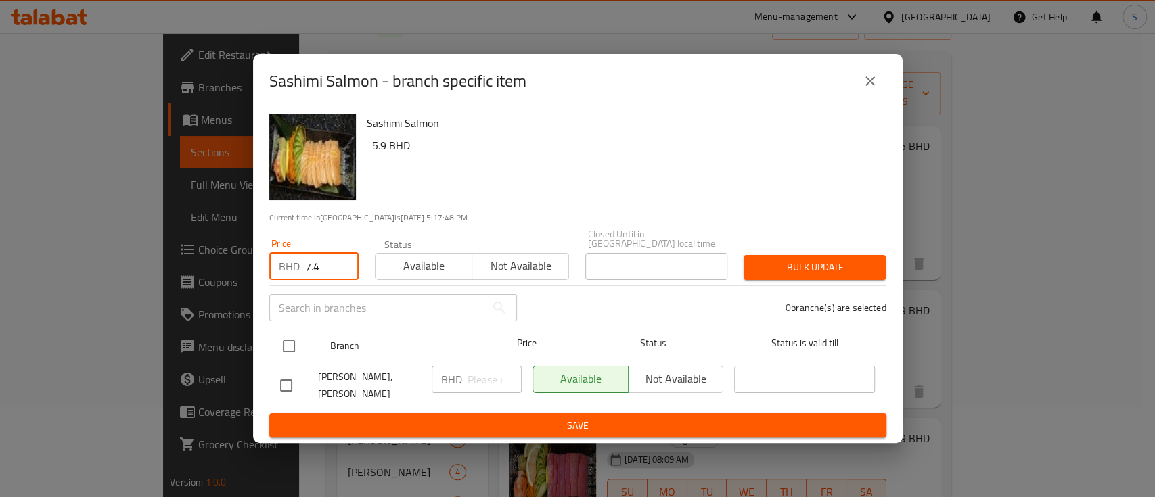
type input "7.4"
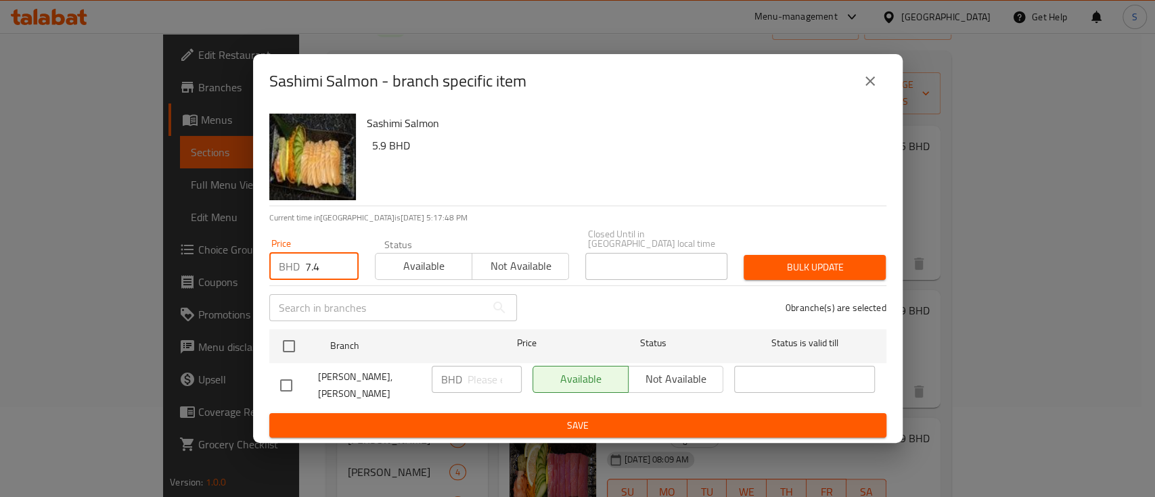
drag, startPoint x: 290, startPoint y: 345, endPoint x: 649, endPoint y: 296, distance: 362.6
click at [292, 345] on input "checkbox" at bounding box center [289, 346] width 28 height 28
checkbox input "true"
click at [771, 265] on span "Bulk update" at bounding box center [815, 267] width 120 height 17
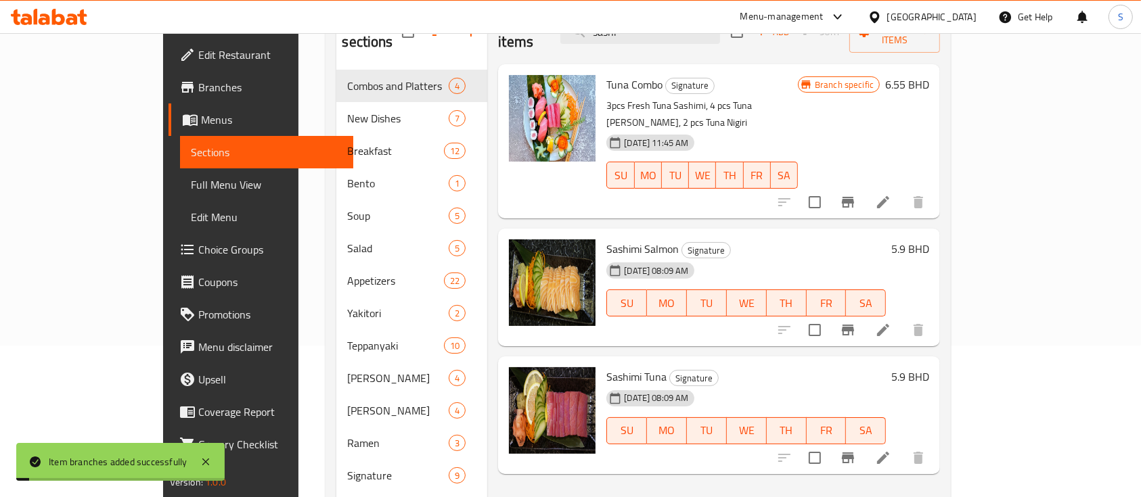
scroll to position [180, 0]
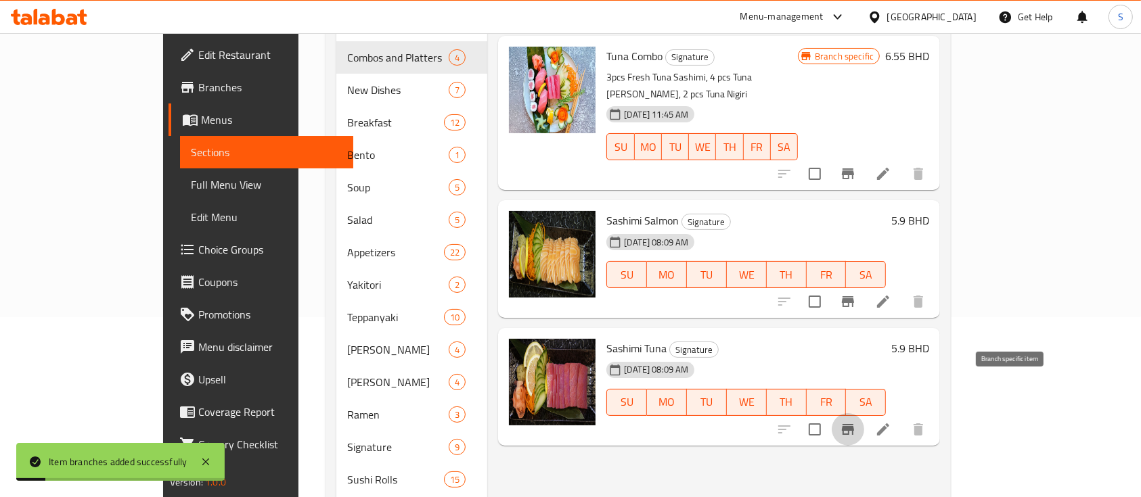
click at [856, 422] on icon "Branch-specific-item" at bounding box center [848, 430] width 16 height 16
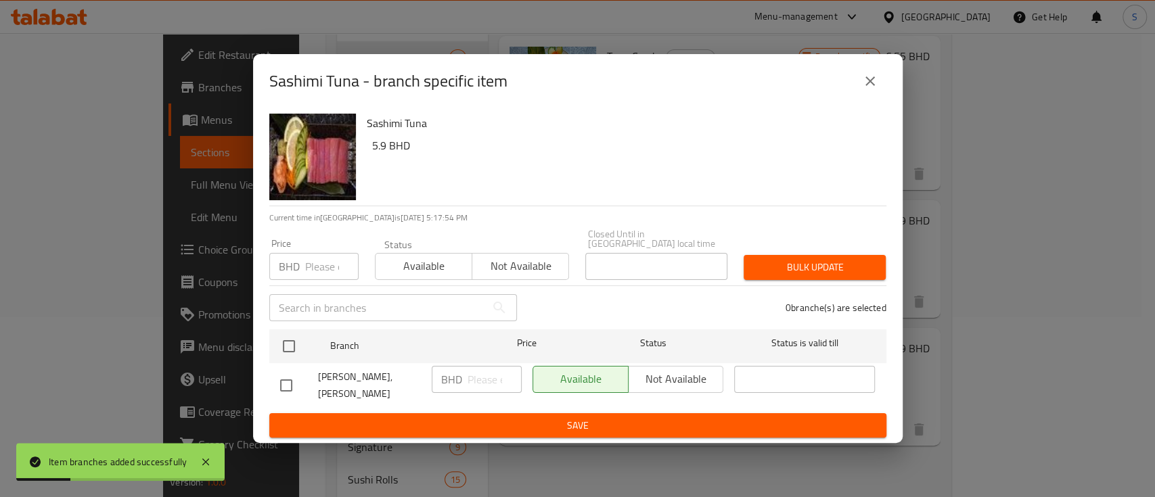
click at [329, 263] on input "number" at bounding box center [331, 266] width 53 height 27
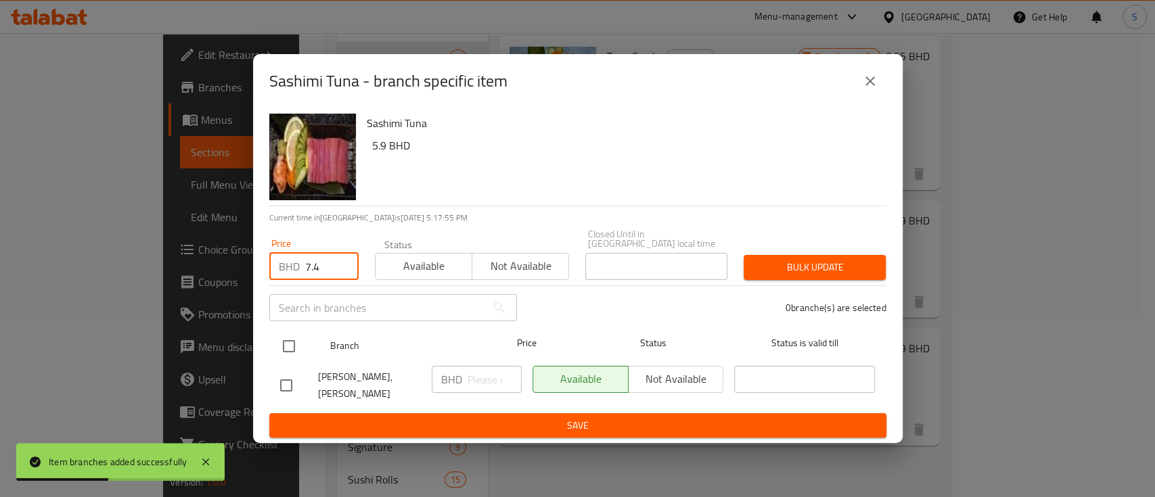
type input "7.4"
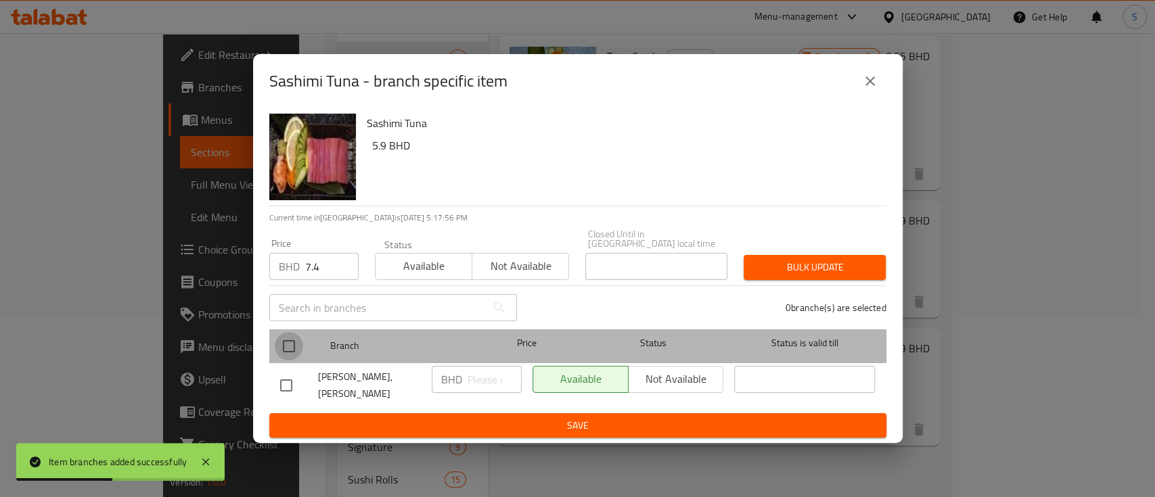
drag, startPoint x: 290, startPoint y: 351, endPoint x: 793, endPoint y: 288, distance: 507.5
click at [291, 351] on input "checkbox" at bounding box center [289, 346] width 28 height 28
checkbox input "true"
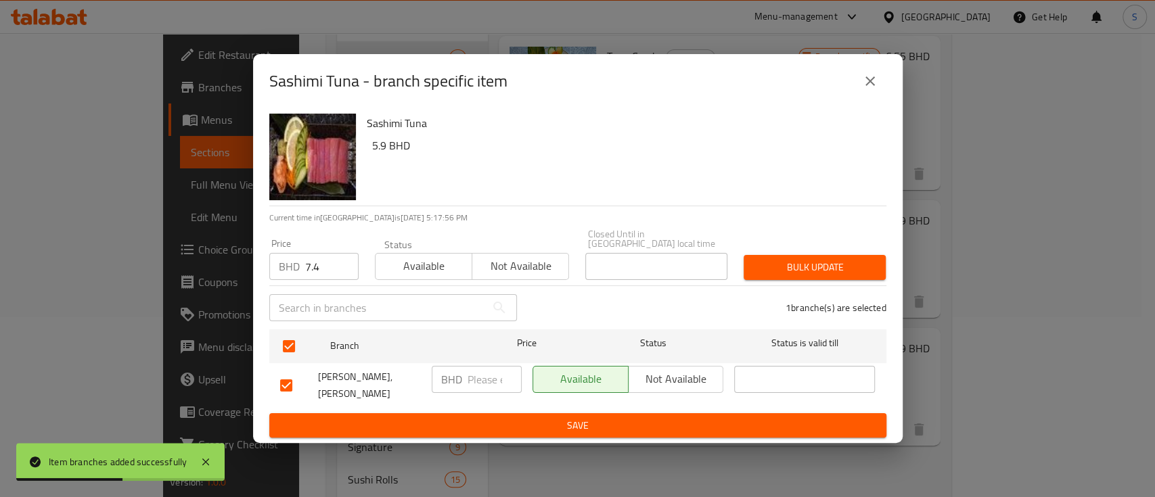
click at [807, 269] on span "Bulk update" at bounding box center [815, 267] width 120 height 17
